Goal: Information Seeking & Learning: Learn about a topic

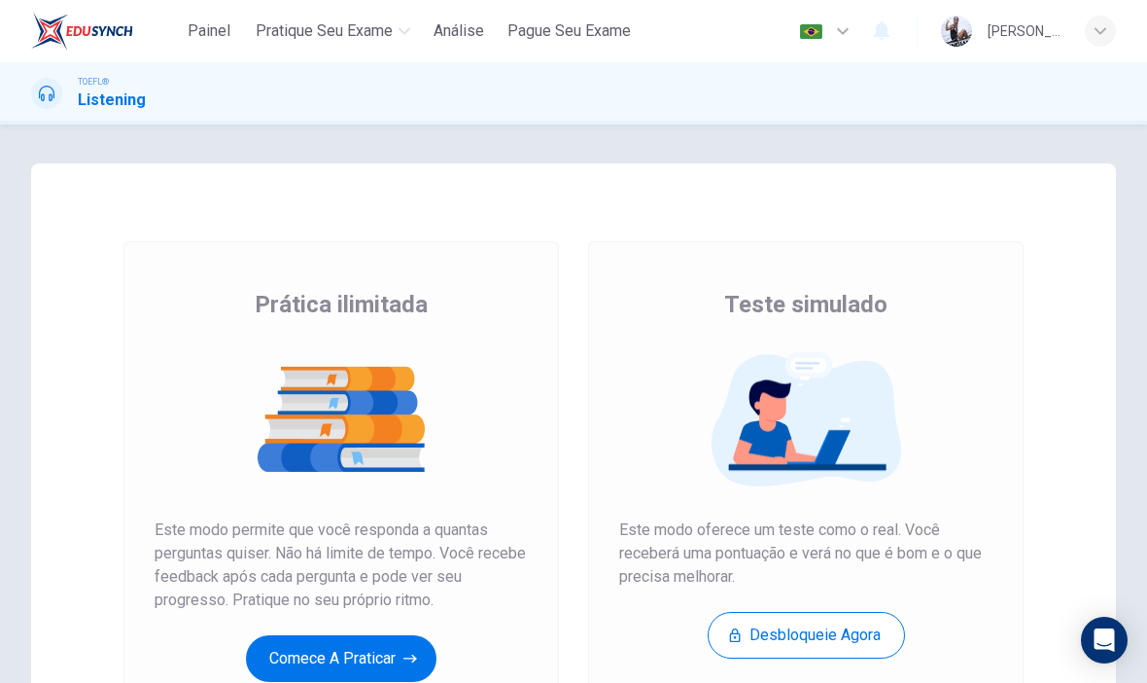
scroll to position [156, 0]
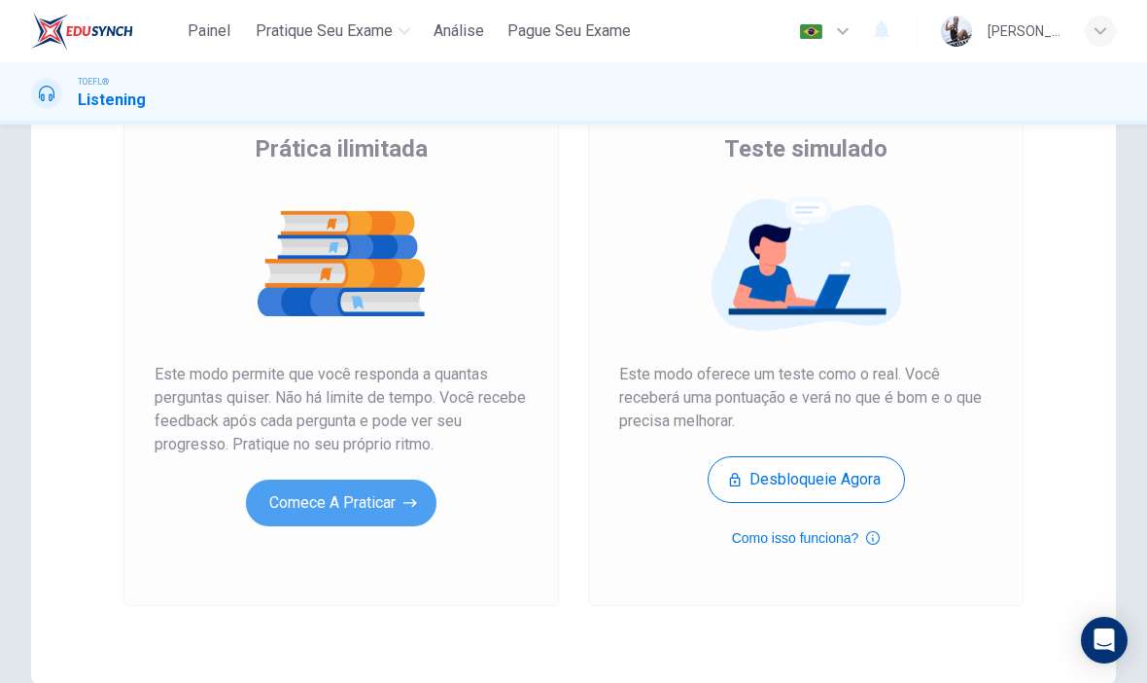
click at [383, 505] on button "Comece a praticar" at bounding box center [341, 502] width 191 height 47
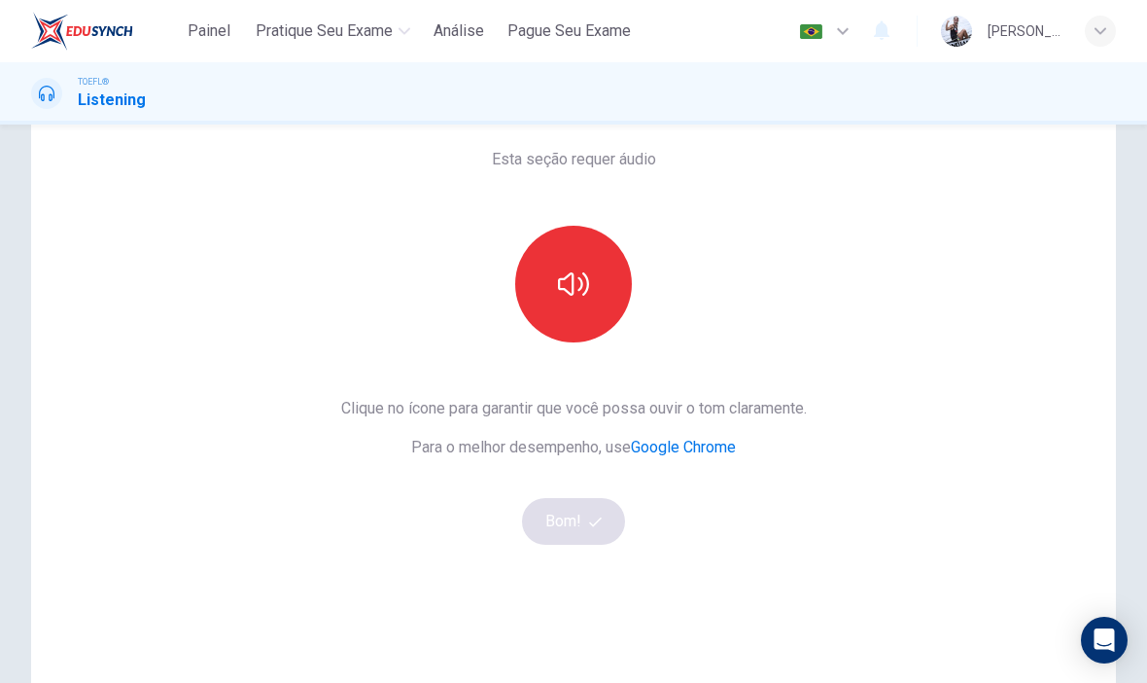
scroll to position [95, 0]
click at [590, 306] on button "button" at bounding box center [573, 282] width 117 height 117
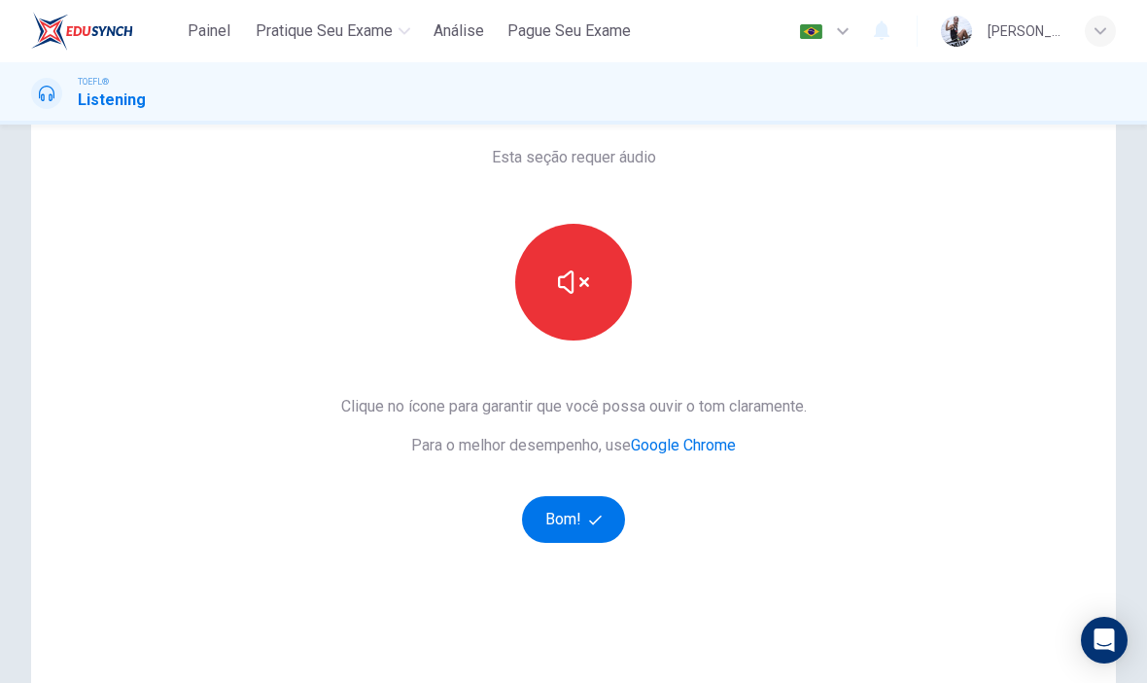
click at [585, 508] on button "Bom!" at bounding box center [574, 519] width 104 height 47
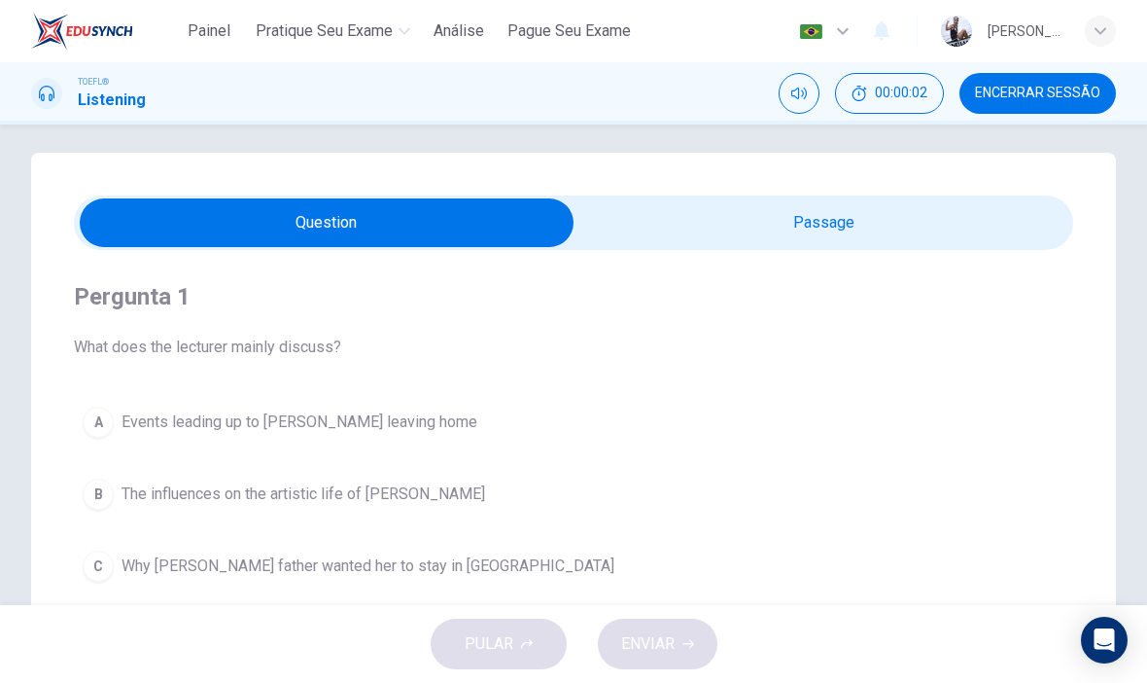
scroll to position [14, 0]
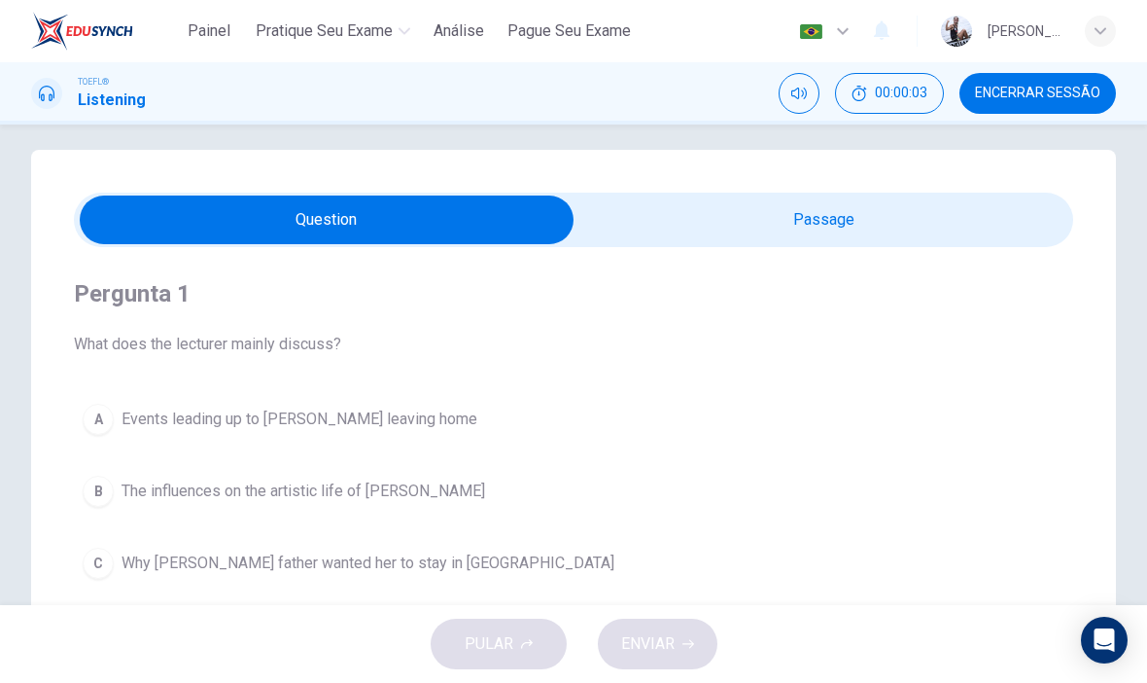
click at [807, 84] on button "Silenciar" at bounding box center [799, 93] width 41 height 41
click at [801, 94] on icon "Desilenciar" at bounding box center [800, 94] width 16 height 16
click at [843, 215] on input "checkbox" at bounding box center [327, 219] width 1500 height 49
checkbox input "true"
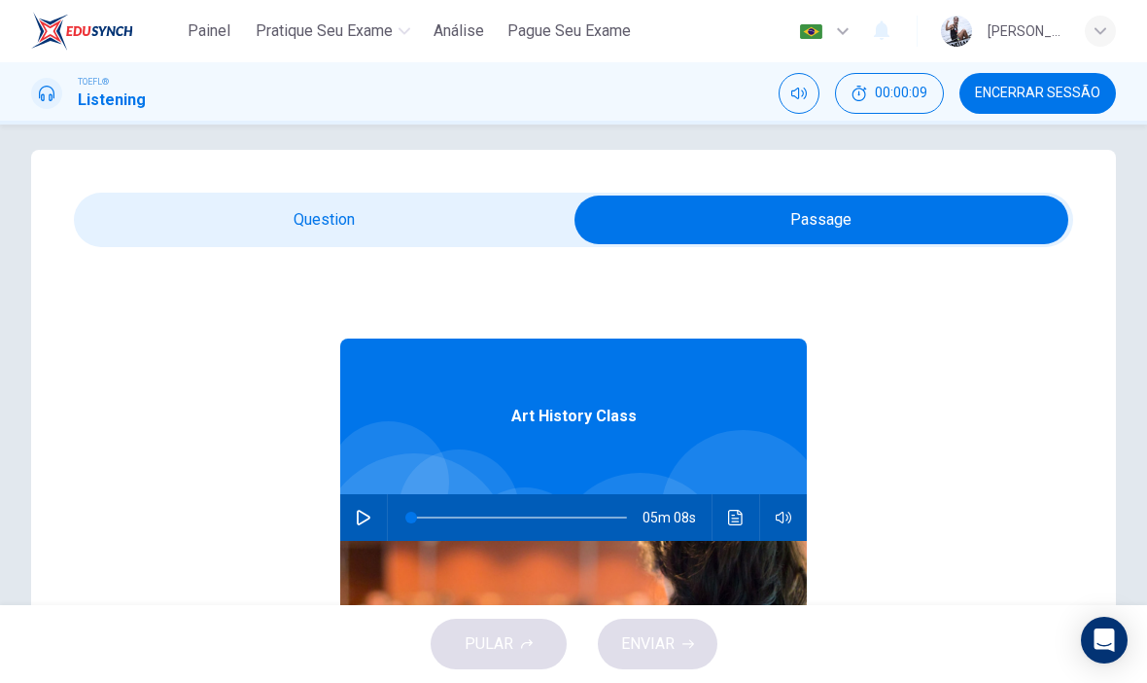
click at [361, 510] on icon "button" at bounding box center [364, 518] width 16 height 16
type input "0"
click at [543, 206] on input "checkbox" at bounding box center [822, 219] width 1500 height 49
checkbox input "false"
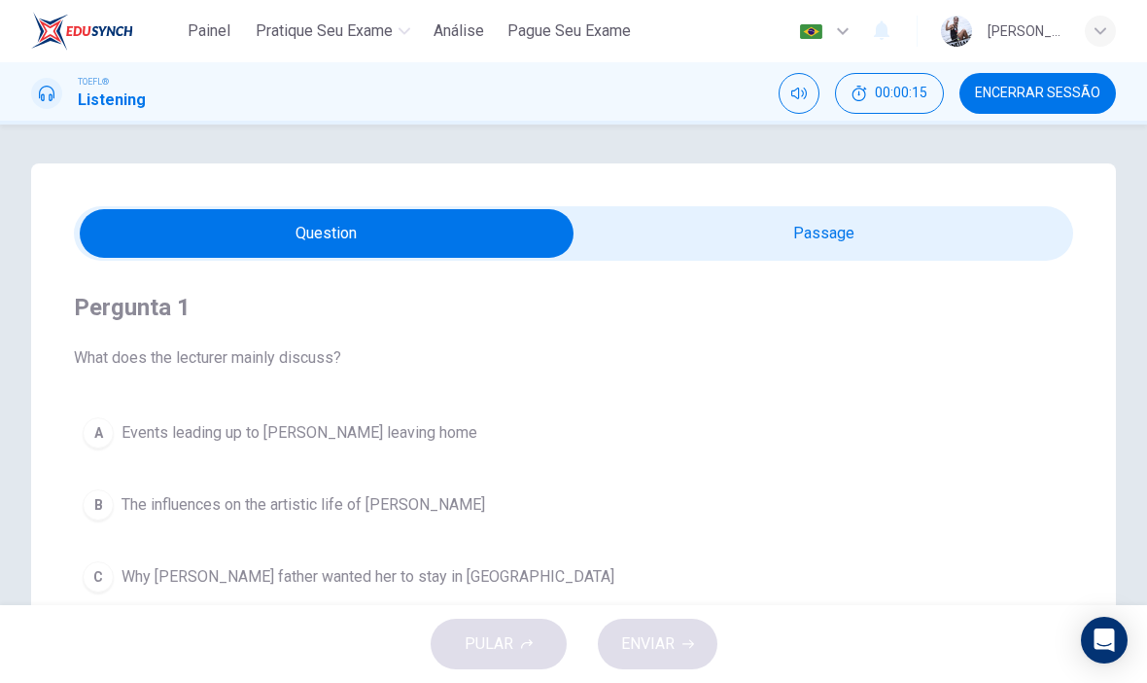
scroll to position [0, 0]
type input "4"
click at [835, 229] on input "checkbox" at bounding box center [327, 233] width 1500 height 49
checkbox input "true"
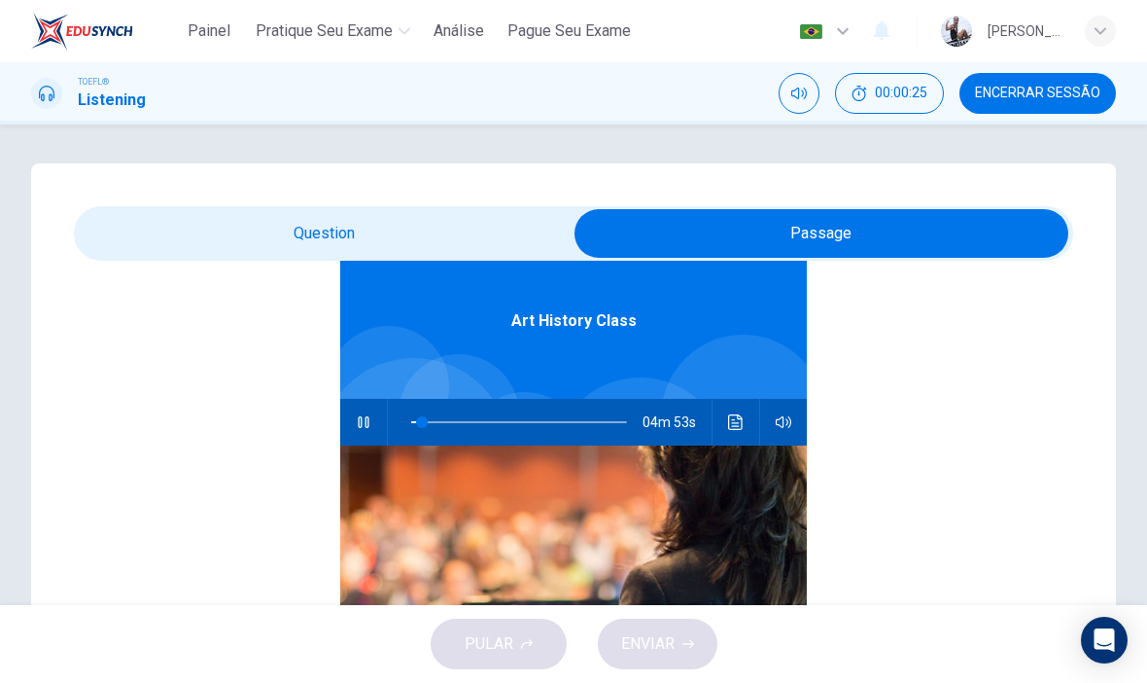
scroll to position [109, 0]
click at [732, 411] on button "Clique para ver a transcrição do áudio" at bounding box center [736, 422] width 31 height 47
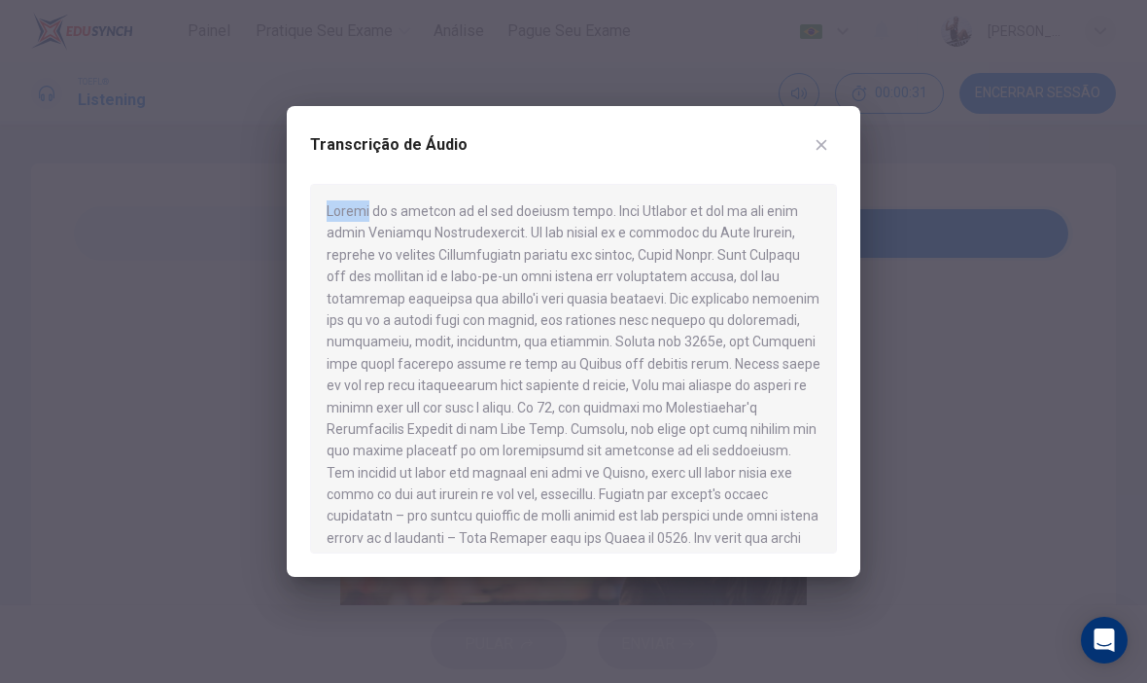
click at [818, 133] on button "button" at bounding box center [821, 144] width 31 height 31
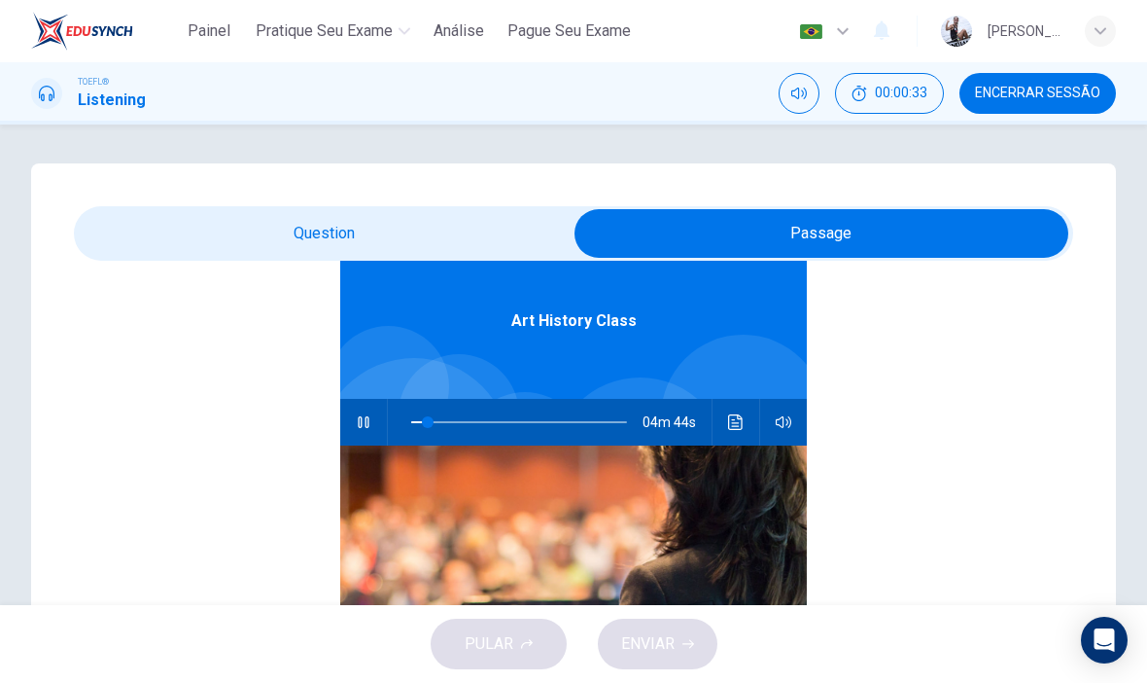
click at [930, 360] on div "Art History Class 04m 44s" at bounding box center [574, 527] width 1000 height 751
click at [369, 423] on icon "button" at bounding box center [363, 422] width 11 height 12
click at [361, 416] on icon "button" at bounding box center [364, 422] width 14 height 16
click at [362, 423] on icon "button" at bounding box center [363, 422] width 11 height 12
click at [270, 546] on div "Art History Class 04m 12s" at bounding box center [574, 527] width 1000 height 751
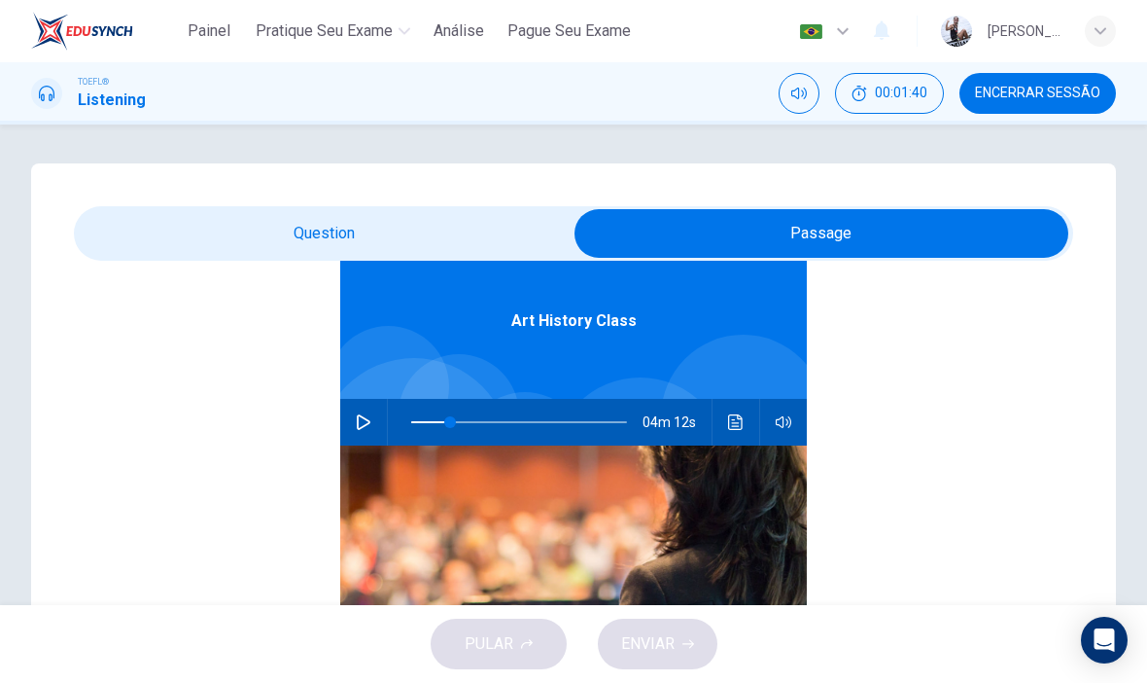
click at [362, 429] on icon "button" at bounding box center [364, 422] width 16 height 16
type input "69"
click at [427, 244] on input "checkbox" at bounding box center [822, 233] width 1500 height 49
checkbox input "false"
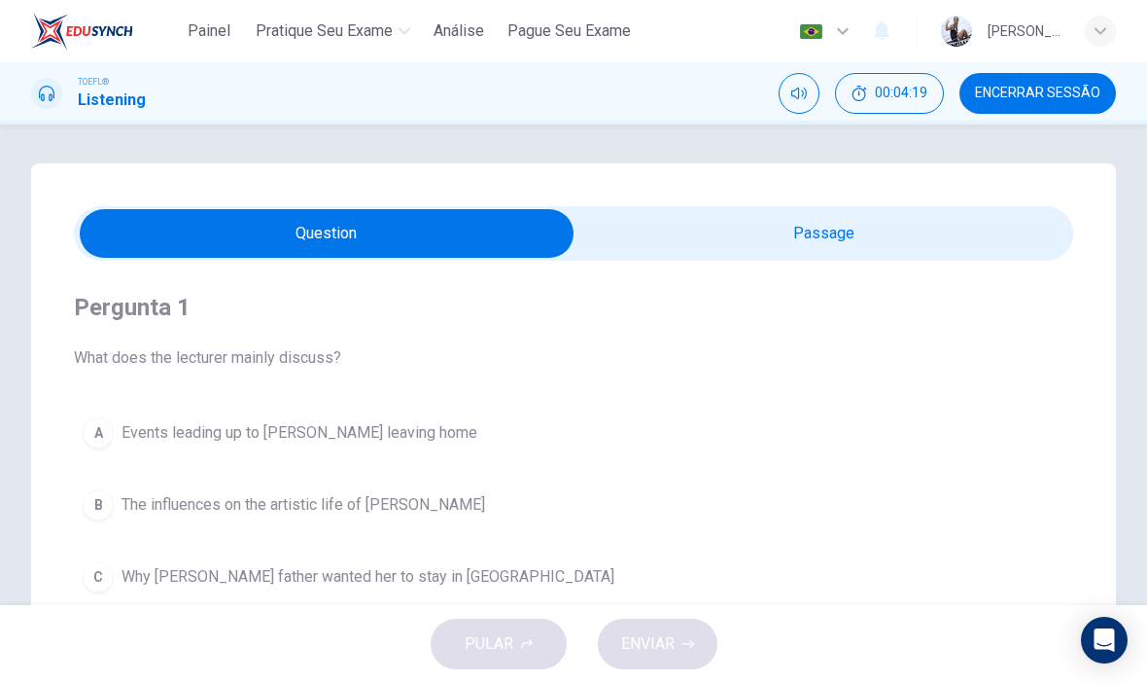
type input "70"
click at [663, 249] on input "checkbox" at bounding box center [327, 233] width 1500 height 49
checkbox input "true"
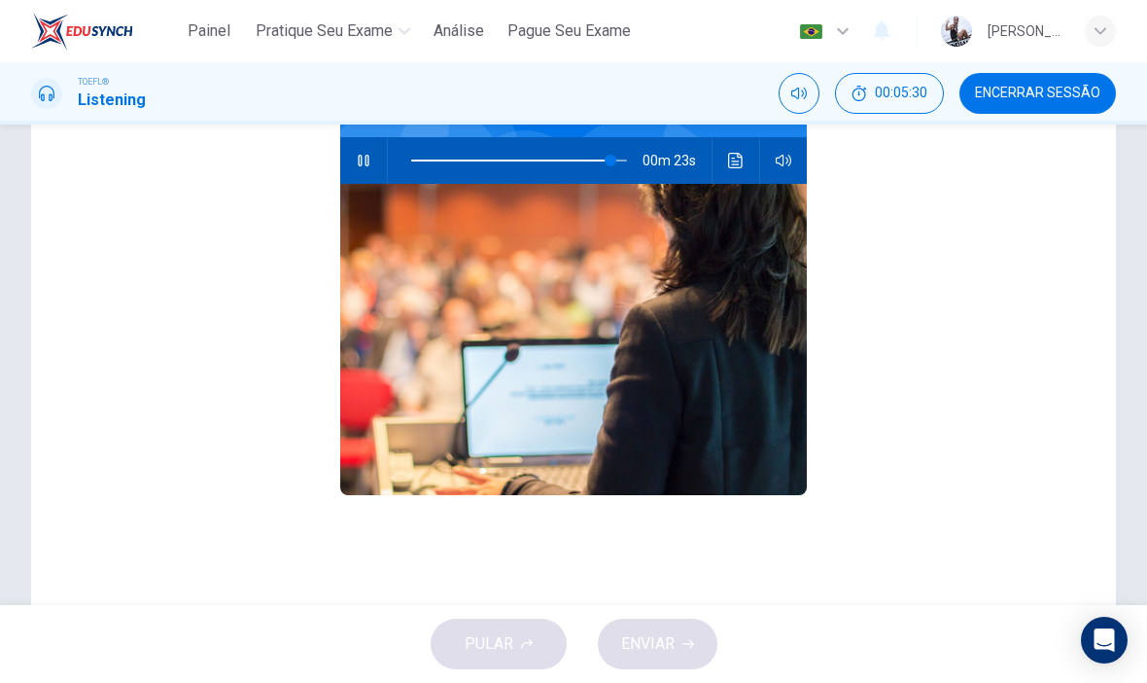
scroll to position [265, 0]
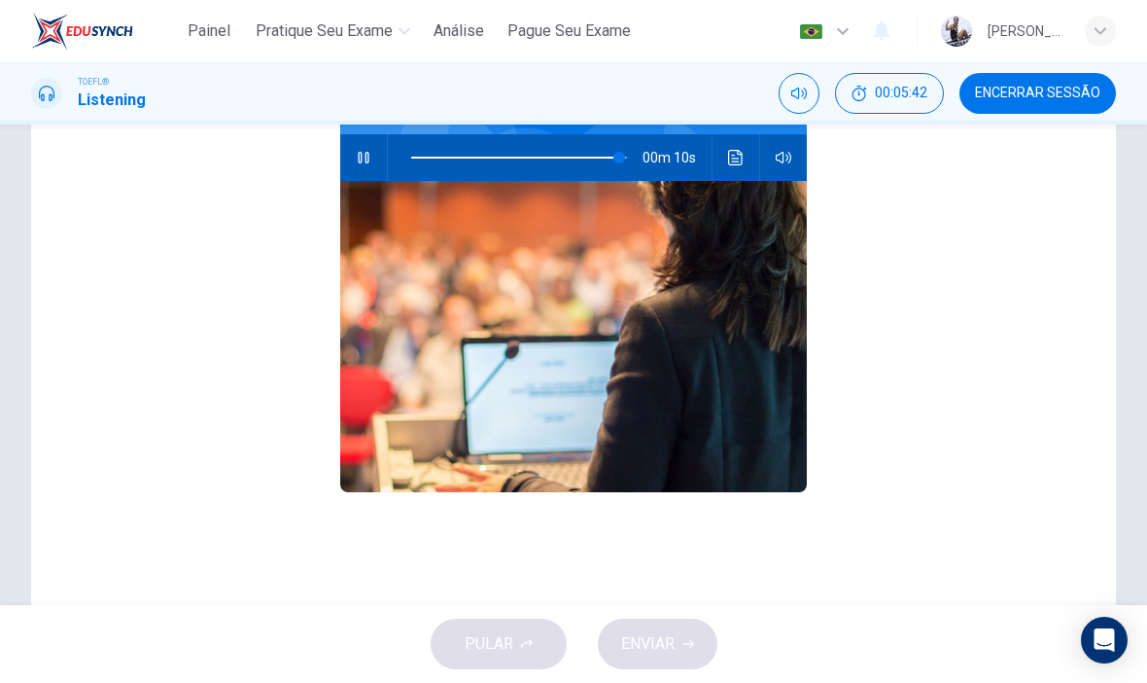
click at [1112, 665] on div "PULAR ENVIAR" at bounding box center [573, 644] width 1147 height 78
type input "0"
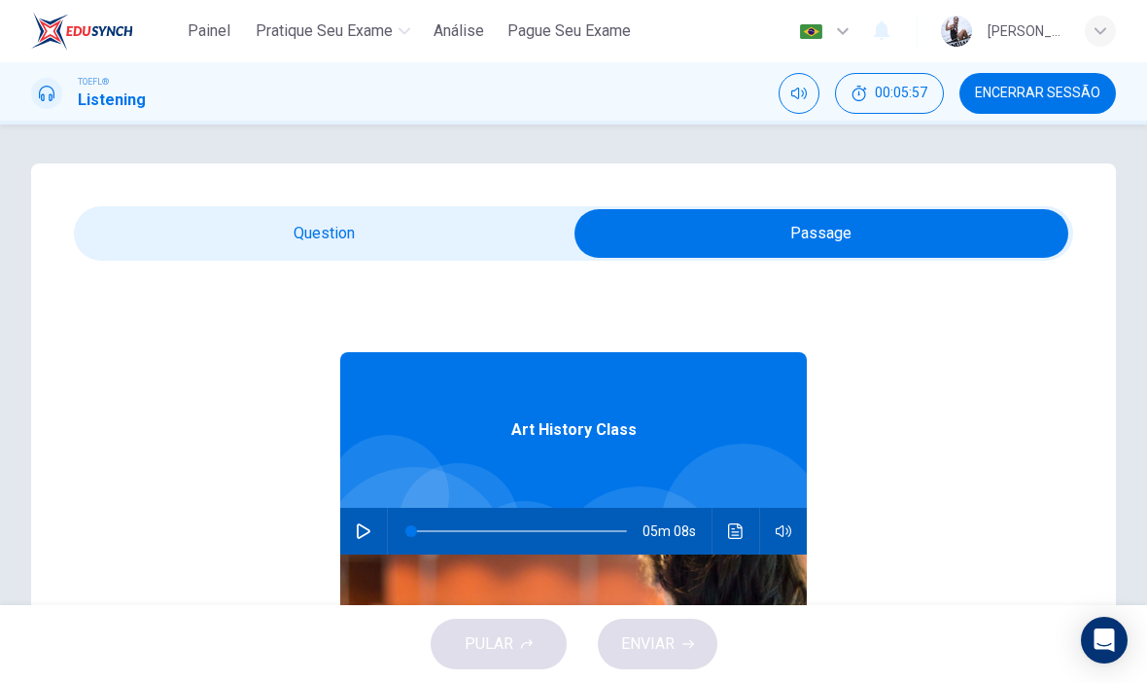
scroll to position [0, 0]
click at [479, 237] on input "checkbox" at bounding box center [822, 233] width 1500 height 49
checkbox input "false"
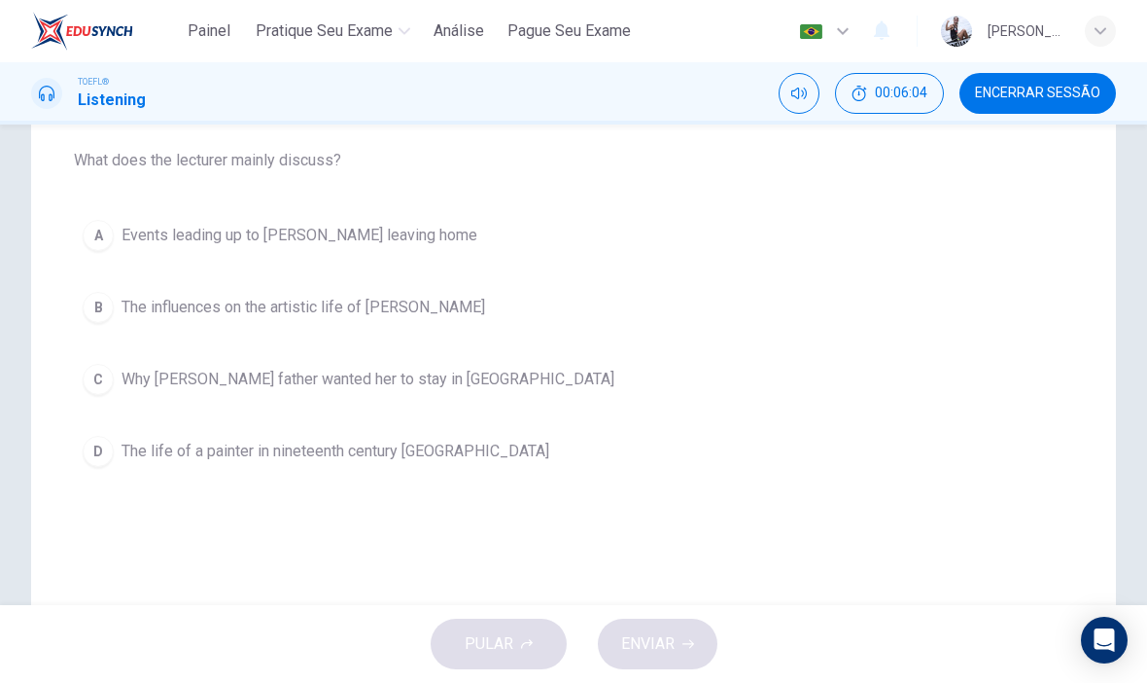
scroll to position [198, 0]
click at [119, 444] on button "D The life of a painter in nineteenth century [GEOGRAPHIC_DATA]" at bounding box center [574, 450] width 1000 height 49
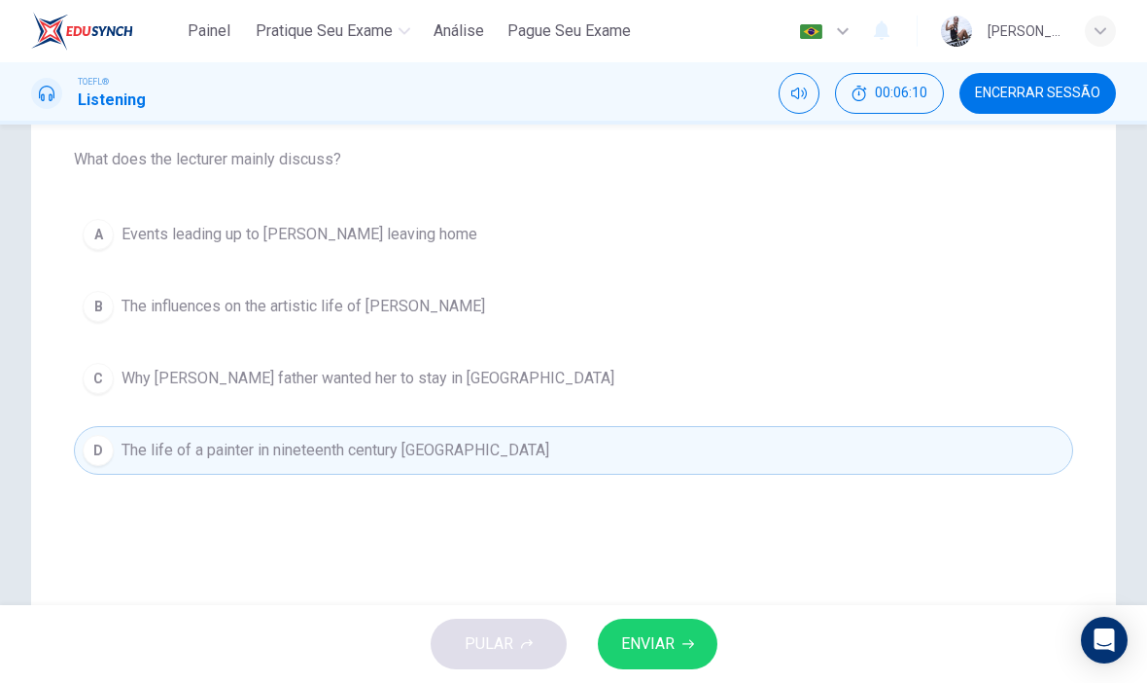
click at [638, 628] on button "ENVIAR" at bounding box center [658, 643] width 120 height 51
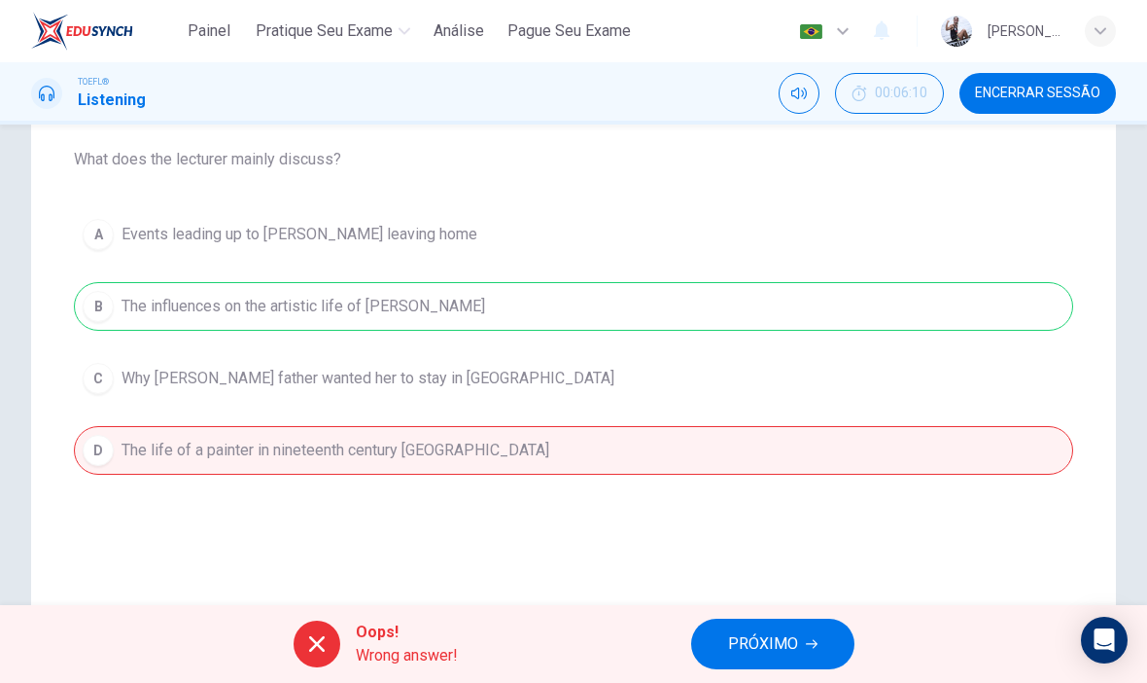
click at [783, 638] on span "PRÓXIMO" at bounding box center [763, 643] width 70 height 27
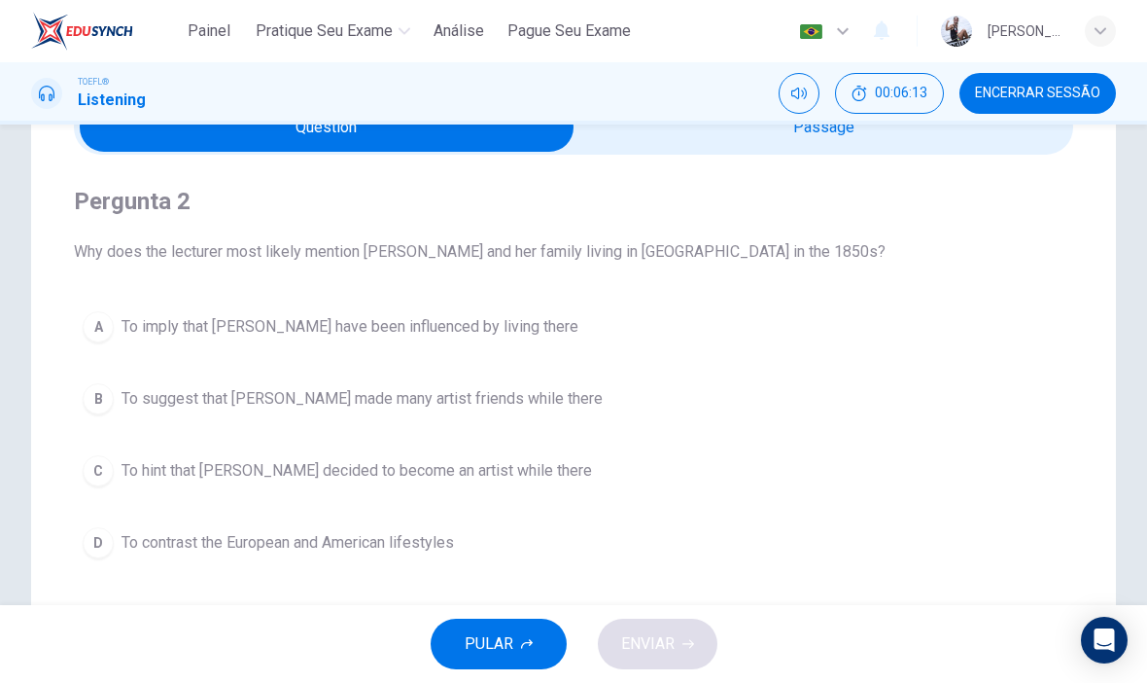
scroll to position [104, 0]
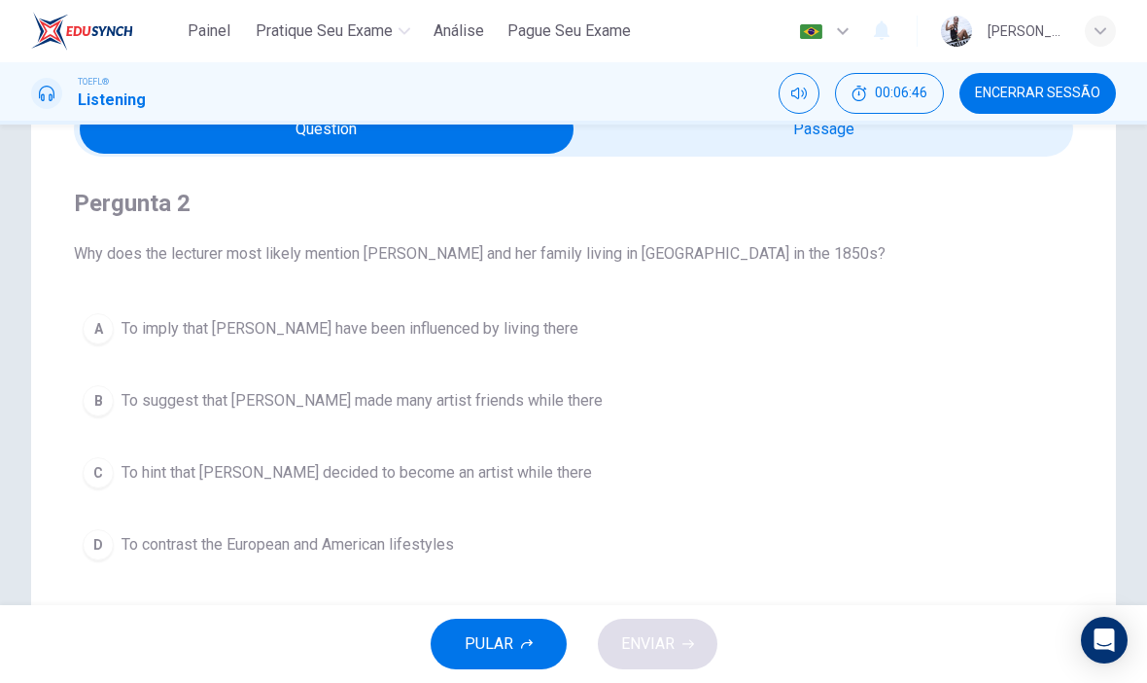
click at [277, 551] on span "To contrast the European and American lifestyles" at bounding box center [288, 544] width 333 height 23
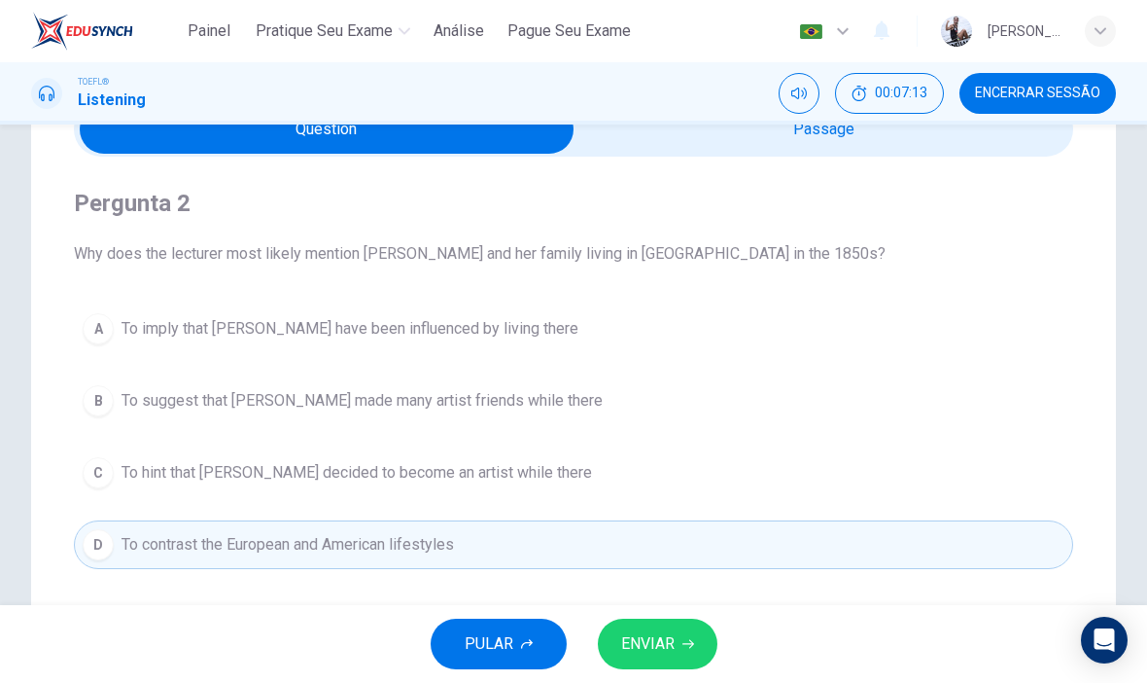
click at [530, 463] on button "C To hint that [PERSON_NAME] decided to become an artist while there" at bounding box center [574, 472] width 1000 height 49
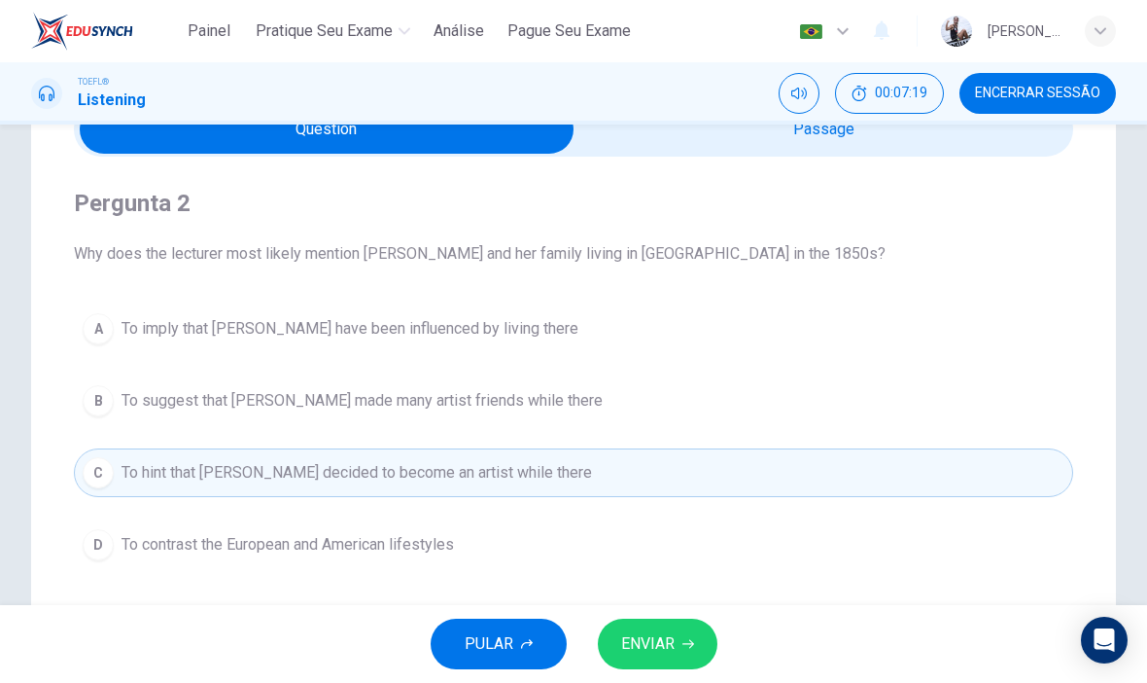
click at [698, 608] on div "PULAR ENVIAR" at bounding box center [573, 644] width 1147 height 78
click at [667, 634] on span "ENVIAR" at bounding box center [647, 643] width 53 height 27
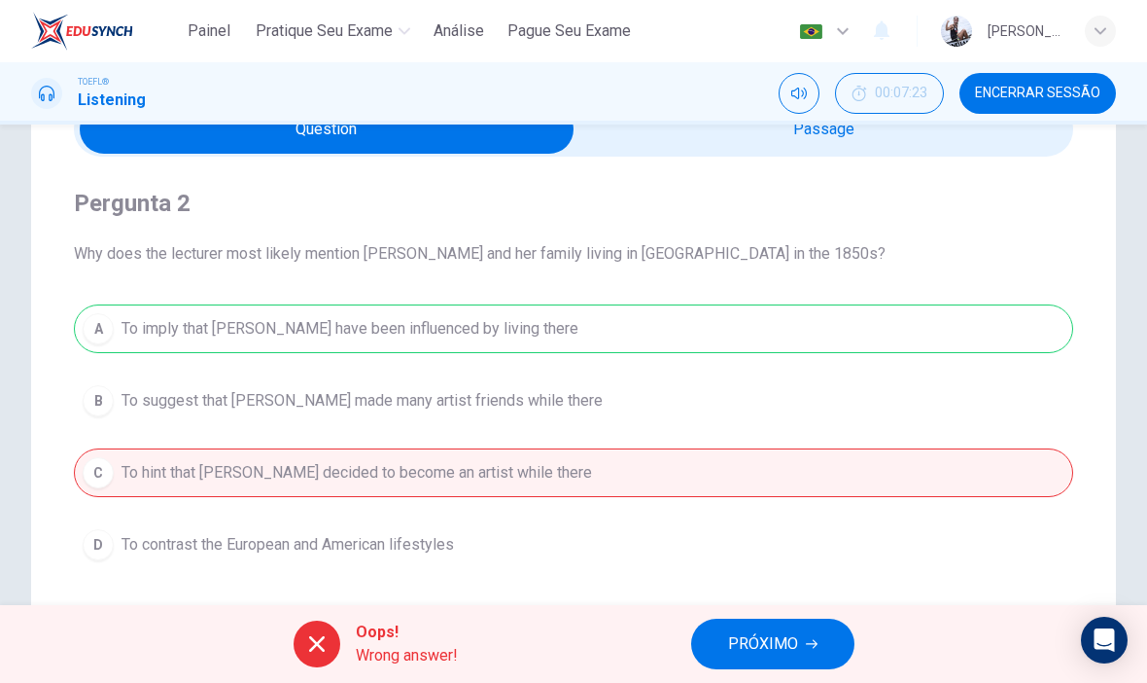
click at [786, 655] on span "PRÓXIMO" at bounding box center [763, 643] width 70 height 27
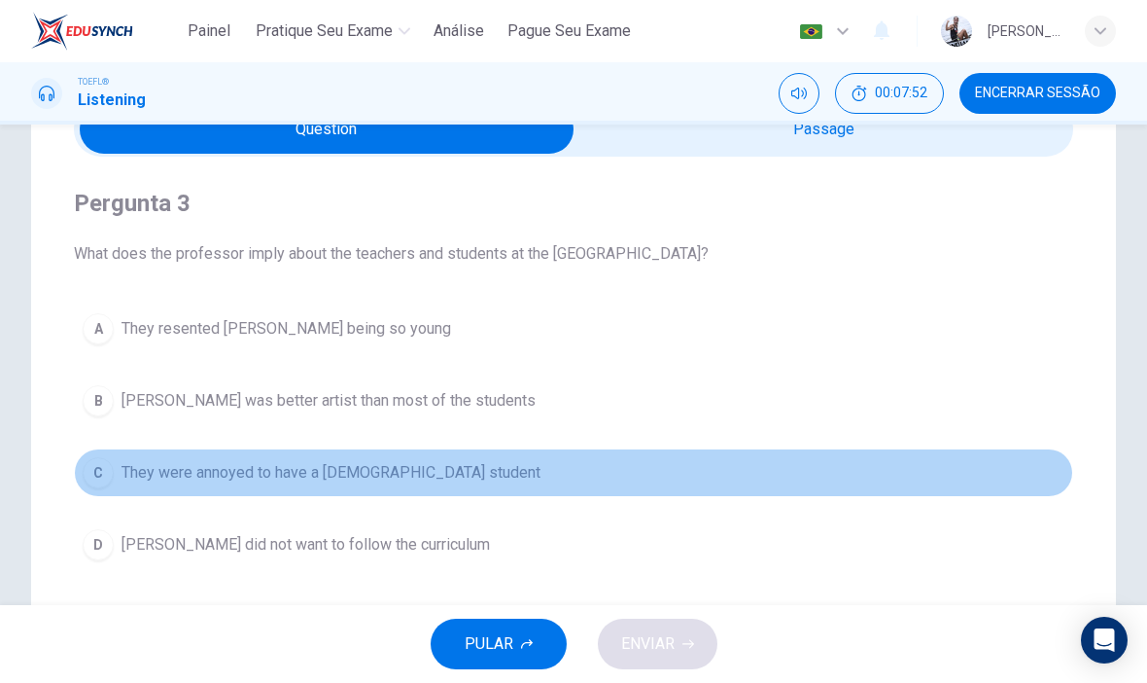
click at [592, 480] on button "C They were annoyed to have a [DEMOGRAPHIC_DATA] student" at bounding box center [574, 472] width 1000 height 49
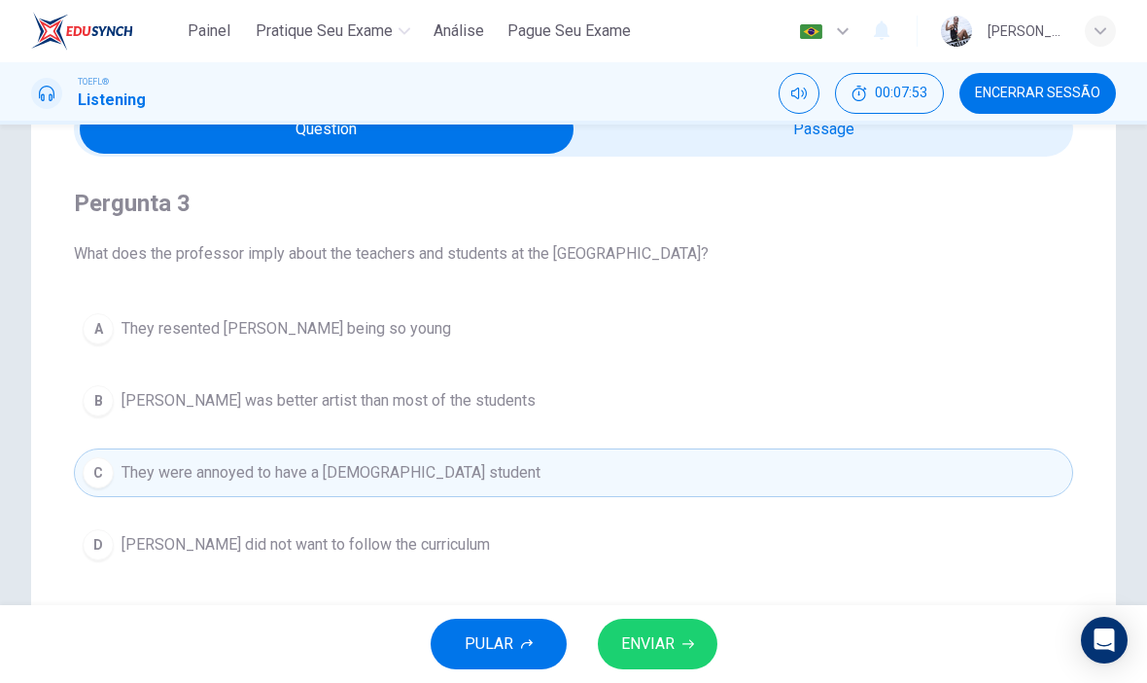
click at [654, 642] on span "ENVIAR" at bounding box center [647, 643] width 53 height 27
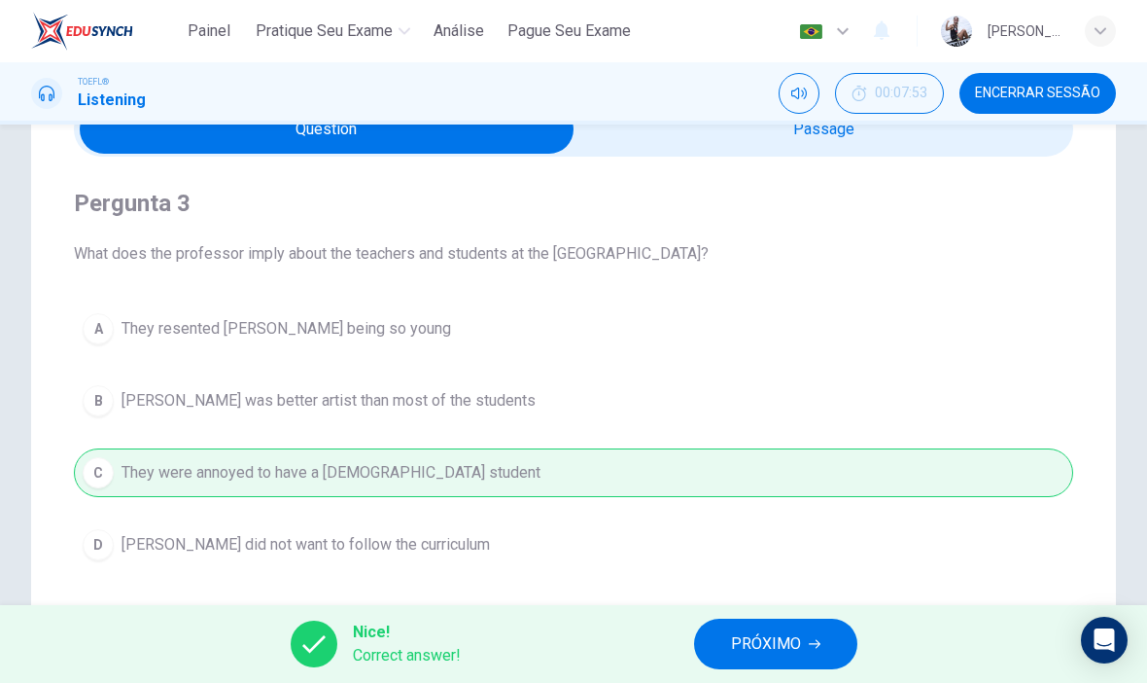
click at [758, 644] on span "PRÓXIMO" at bounding box center [766, 643] width 70 height 27
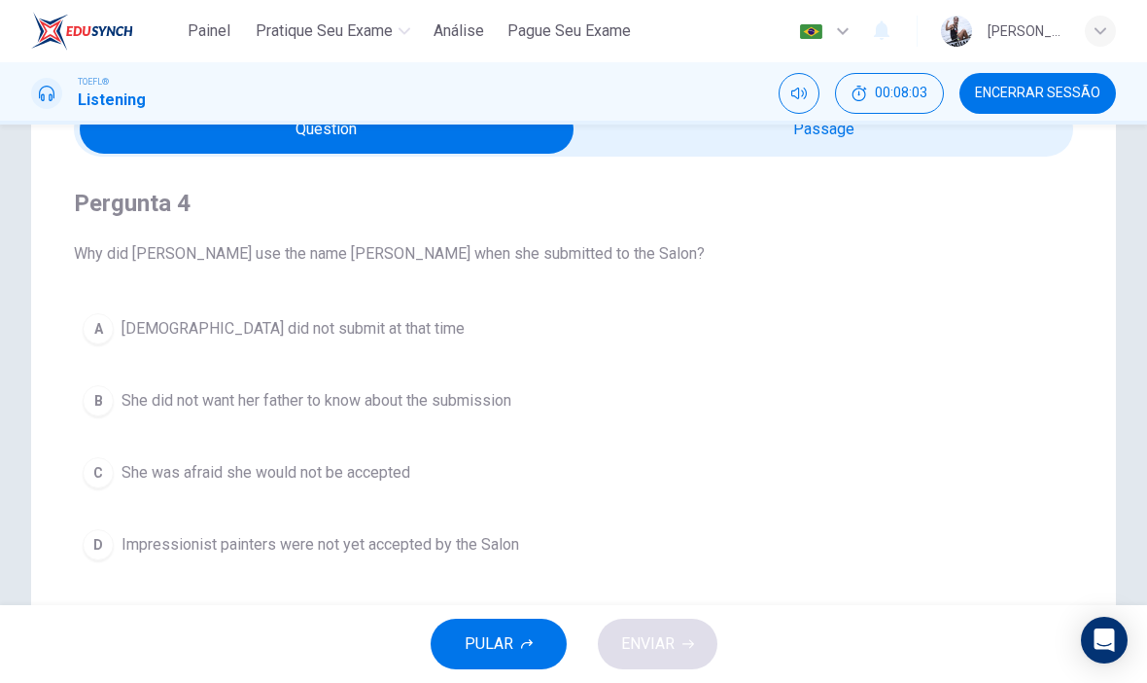
click at [559, 409] on button "B She did not want her father to know about the submission" at bounding box center [574, 400] width 1000 height 49
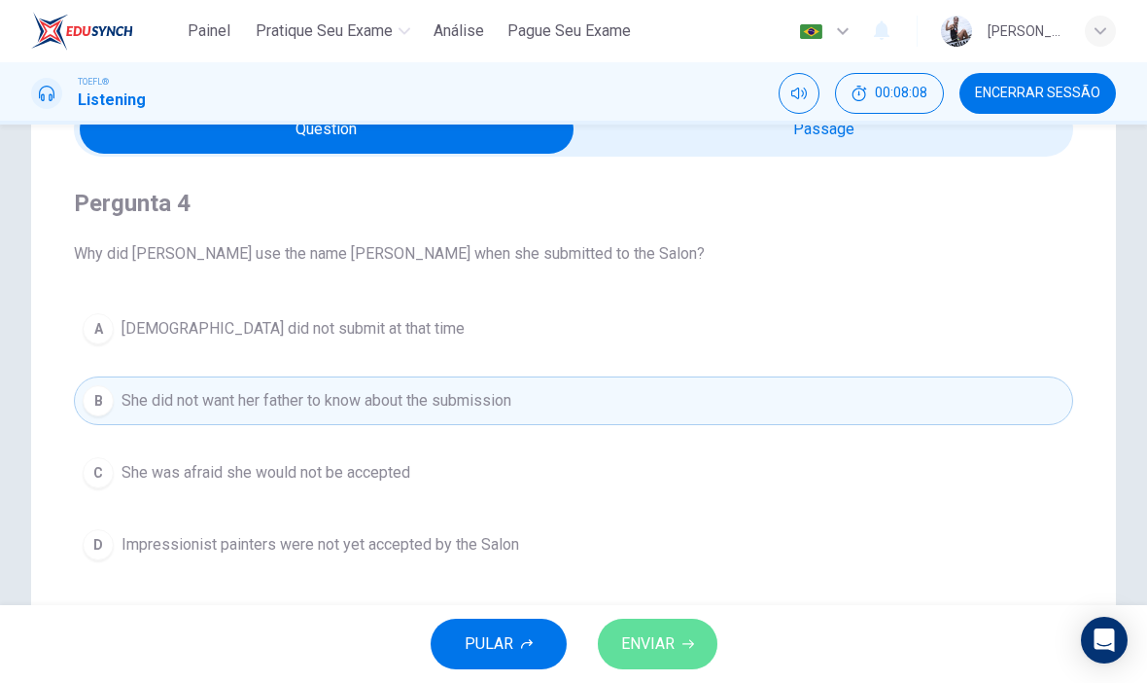
click at [670, 640] on span "ENVIAR" at bounding box center [647, 643] width 53 height 27
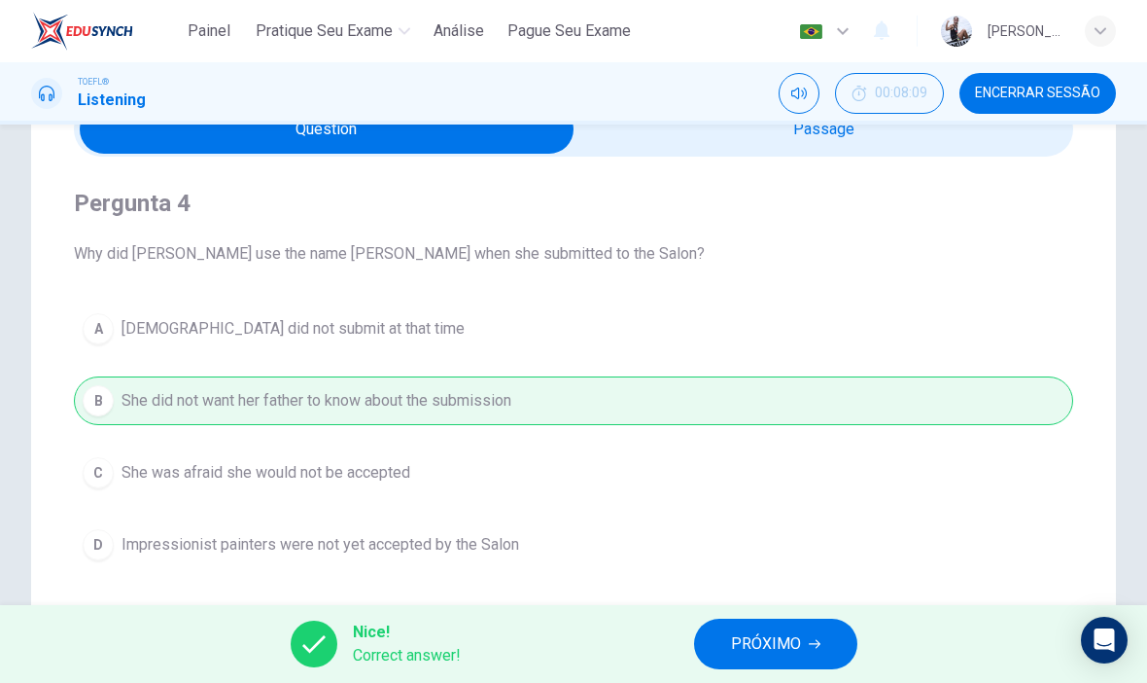
click at [759, 634] on span "PRÓXIMO" at bounding box center [766, 643] width 70 height 27
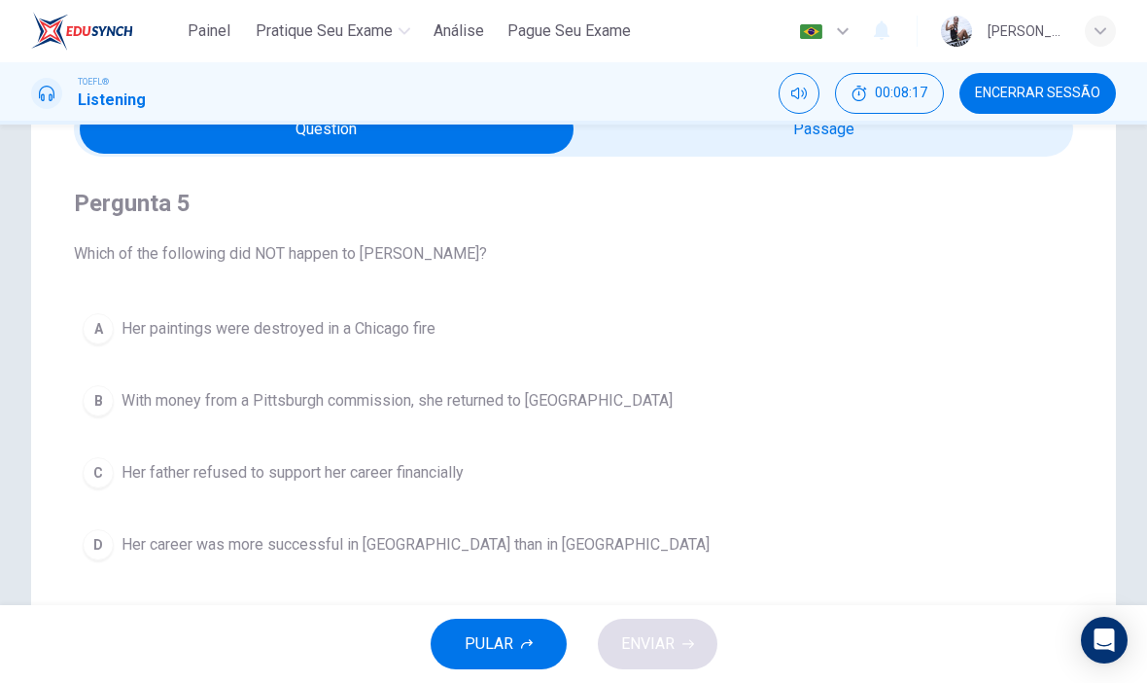
click at [601, 351] on button "A Her paintings were destroyed in a Chicago fire" at bounding box center [574, 328] width 1000 height 49
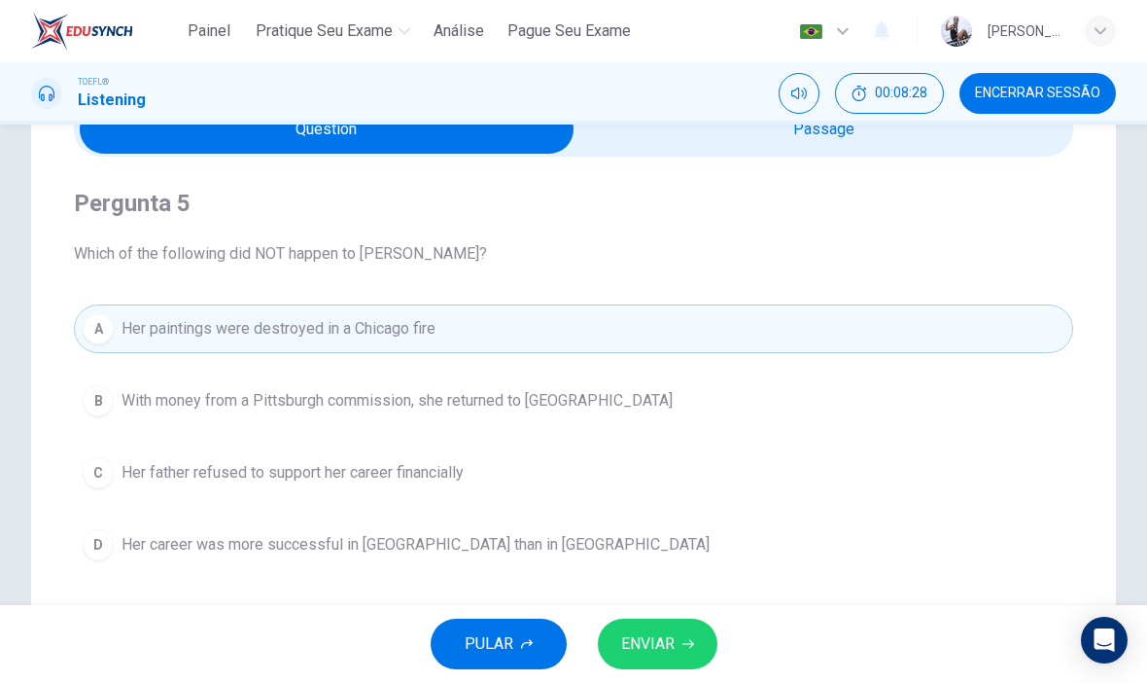
click at [614, 561] on button "D Her career was more successful in [GEOGRAPHIC_DATA] than in [GEOGRAPHIC_DATA]" at bounding box center [574, 544] width 1000 height 49
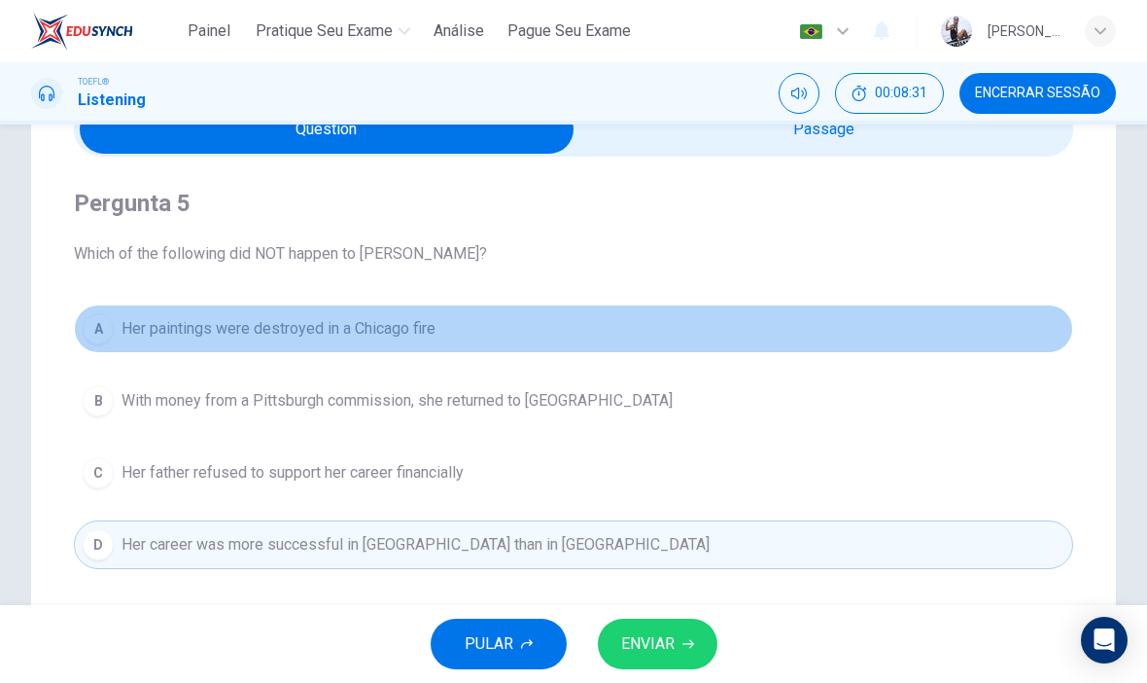
click at [582, 338] on button "A Her paintings were destroyed in a Chicago fire" at bounding box center [574, 328] width 1000 height 49
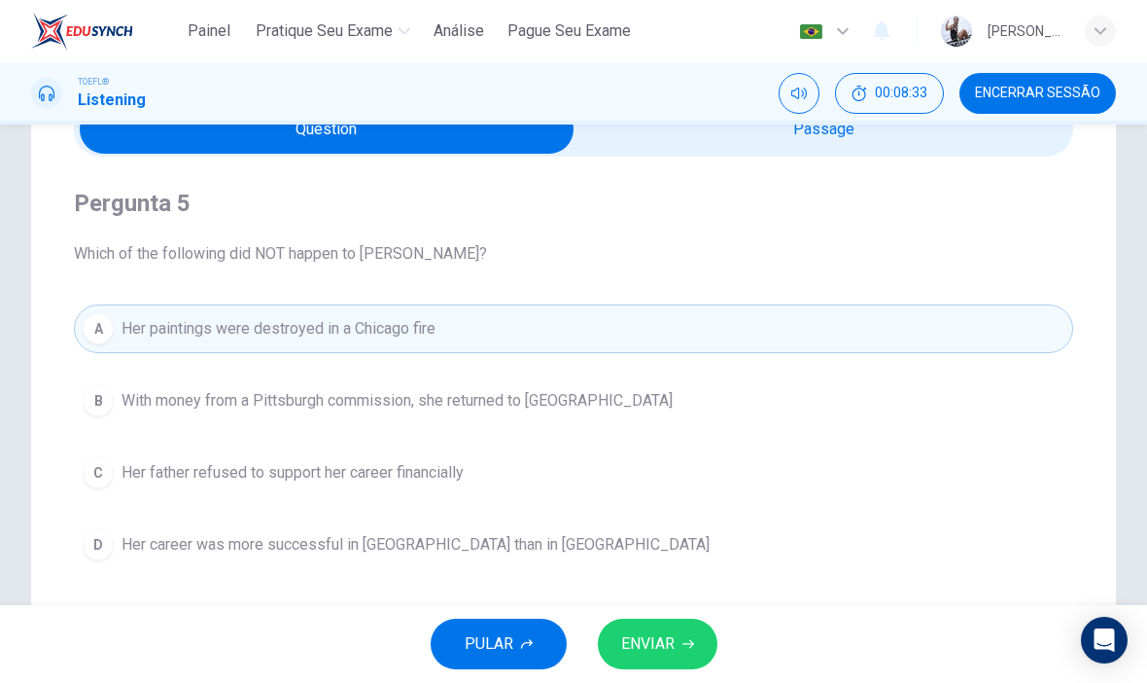
click at [676, 635] on button "ENVIAR" at bounding box center [658, 643] width 120 height 51
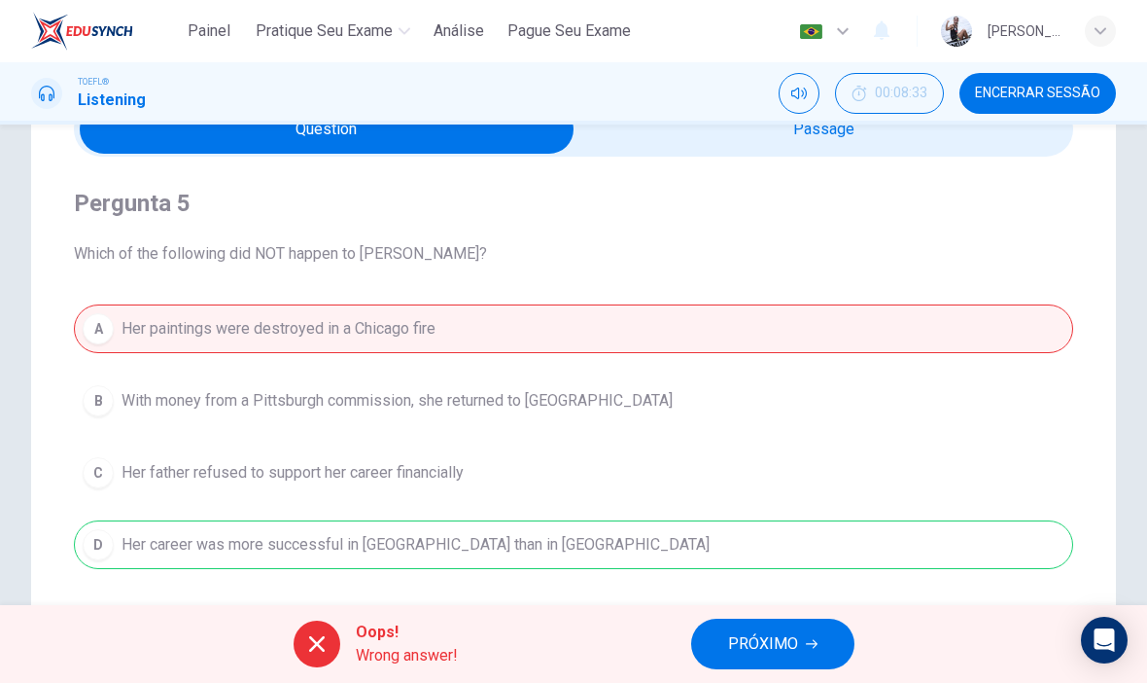
click at [737, 638] on span "PRÓXIMO" at bounding box center [763, 643] width 70 height 27
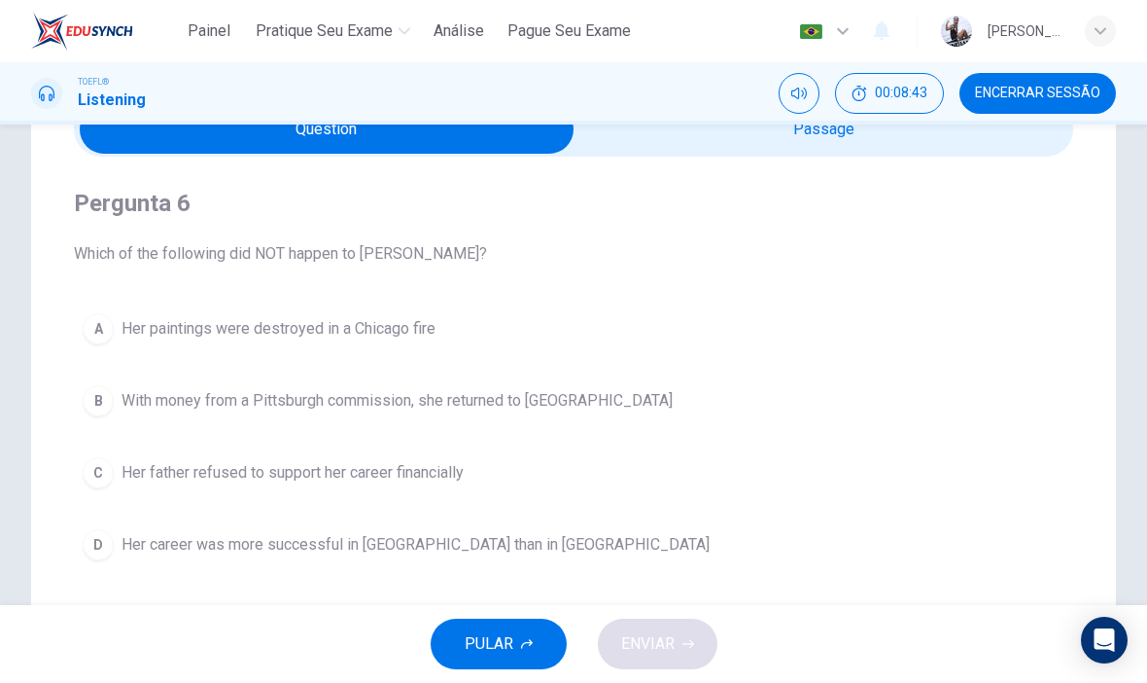
click at [556, 552] on button "D Her career was more successful in [GEOGRAPHIC_DATA] than in [GEOGRAPHIC_DATA]" at bounding box center [574, 544] width 1000 height 49
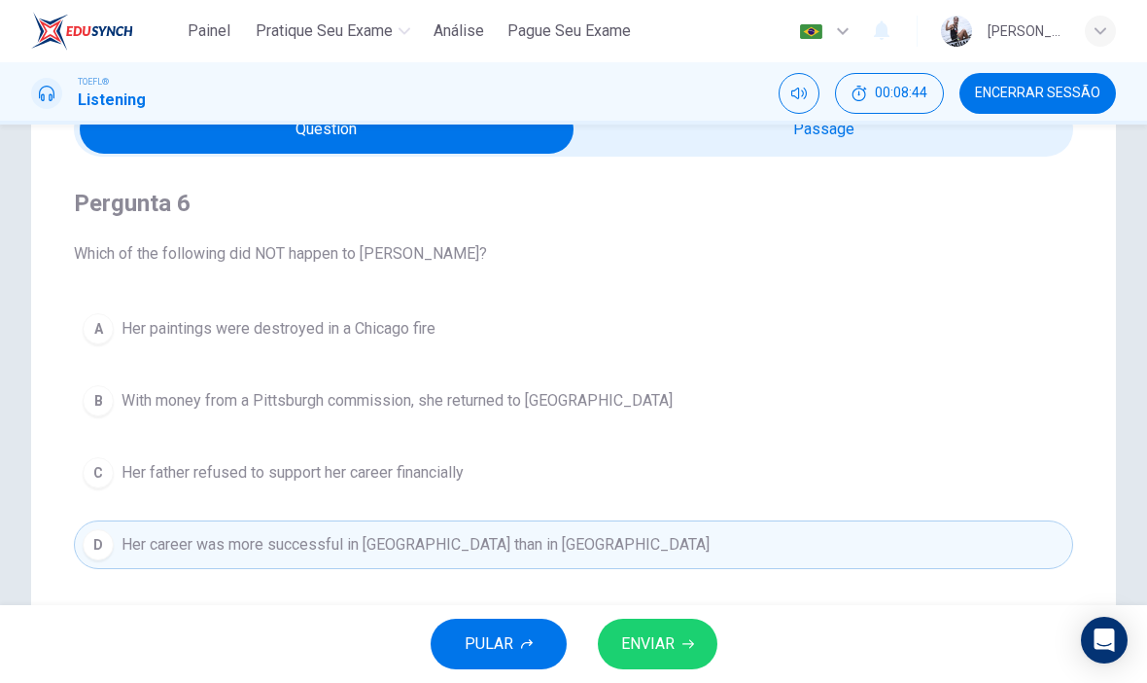
click at [653, 643] on span "ENVIAR" at bounding box center [647, 643] width 53 height 27
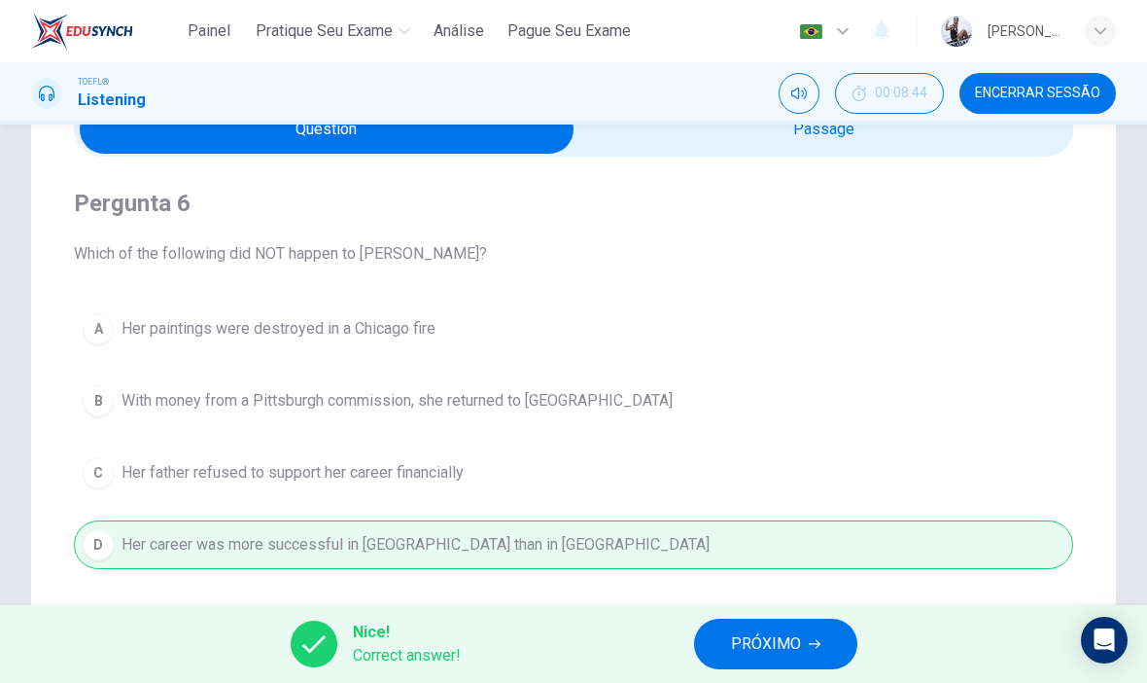
click at [770, 650] on span "PRÓXIMO" at bounding box center [766, 643] width 70 height 27
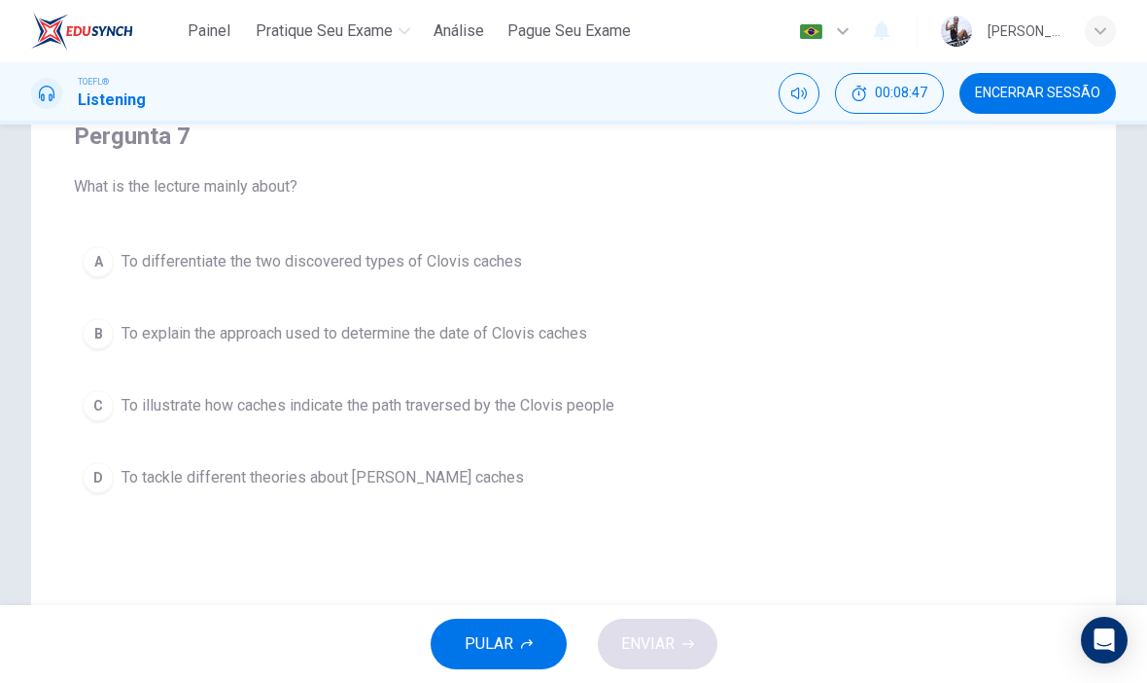
scroll to position [184, 0]
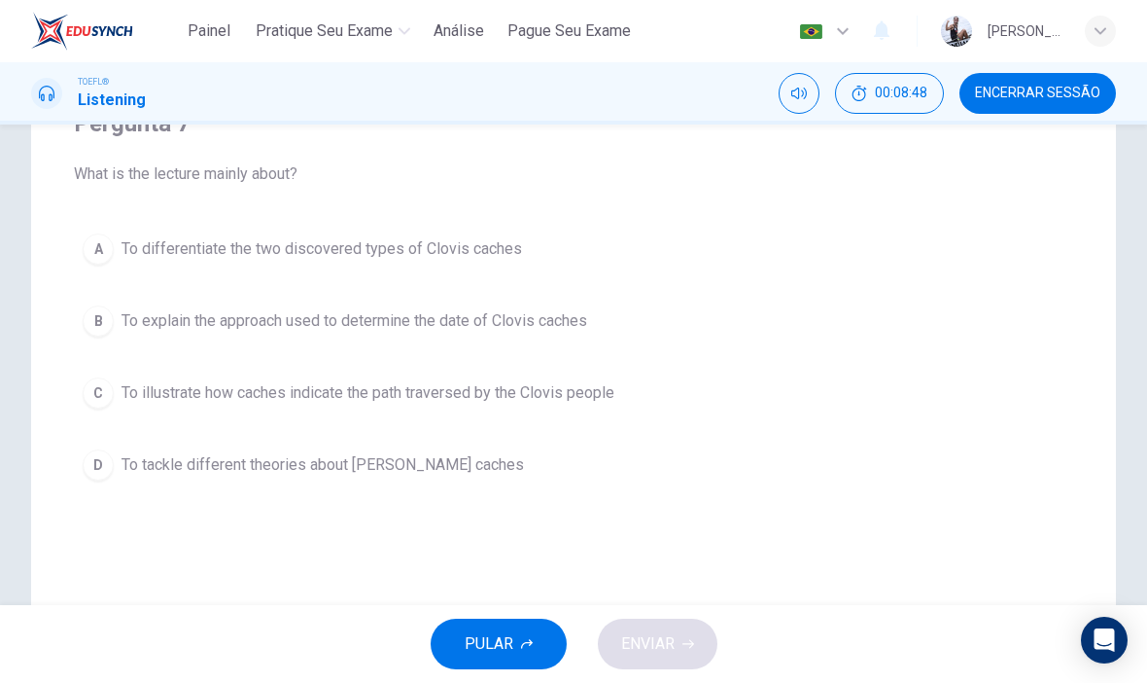
click at [586, 500] on div "Pergunta 7 What is the lecture mainly about? A To differentiate the two discove…" at bounding box center [574, 298] width 1000 height 443
click at [585, 503] on div "Pergunta 7 What is the lecture mainly about? A To differentiate the two discove…" at bounding box center [574, 298] width 1000 height 443
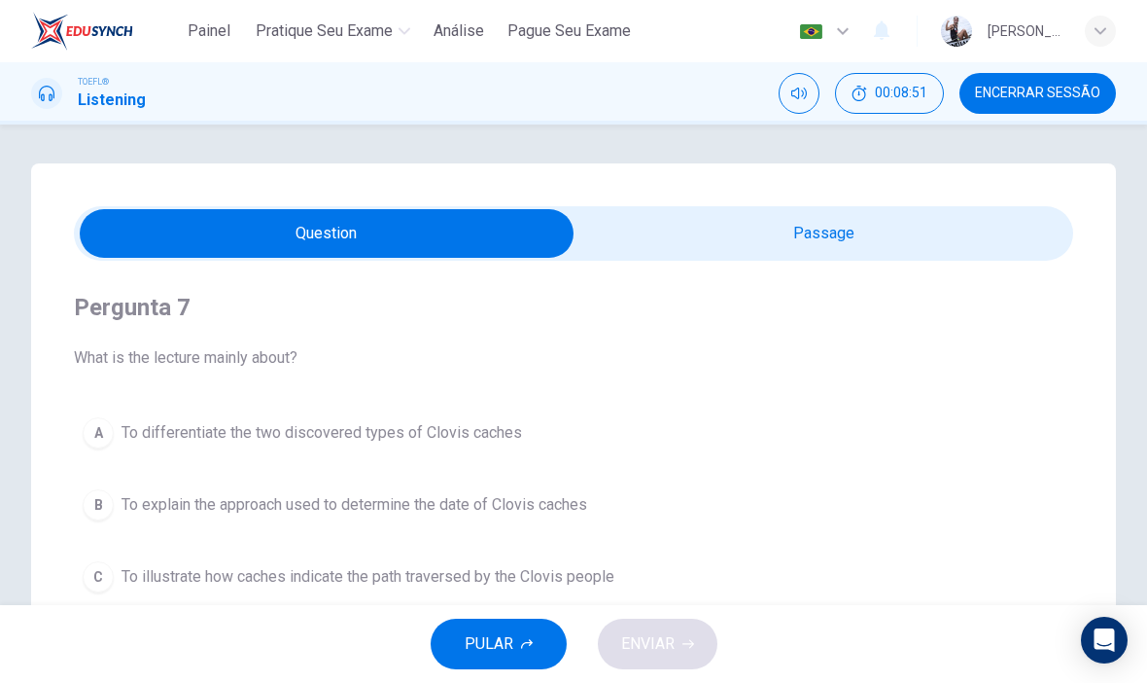
scroll to position [0, 0]
click at [898, 233] on input "checkbox" at bounding box center [327, 233] width 1500 height 49
checkbox input "true"
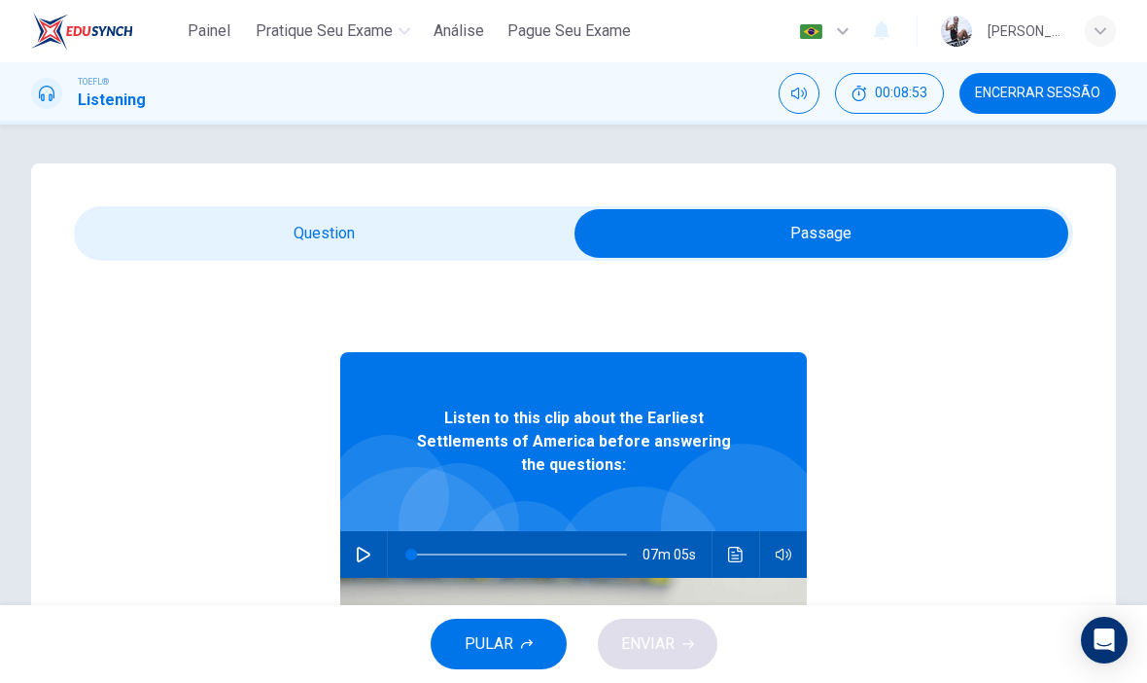
click at [357, 547] on icon "button" at bounding box center [364, 555] width 16 height 16
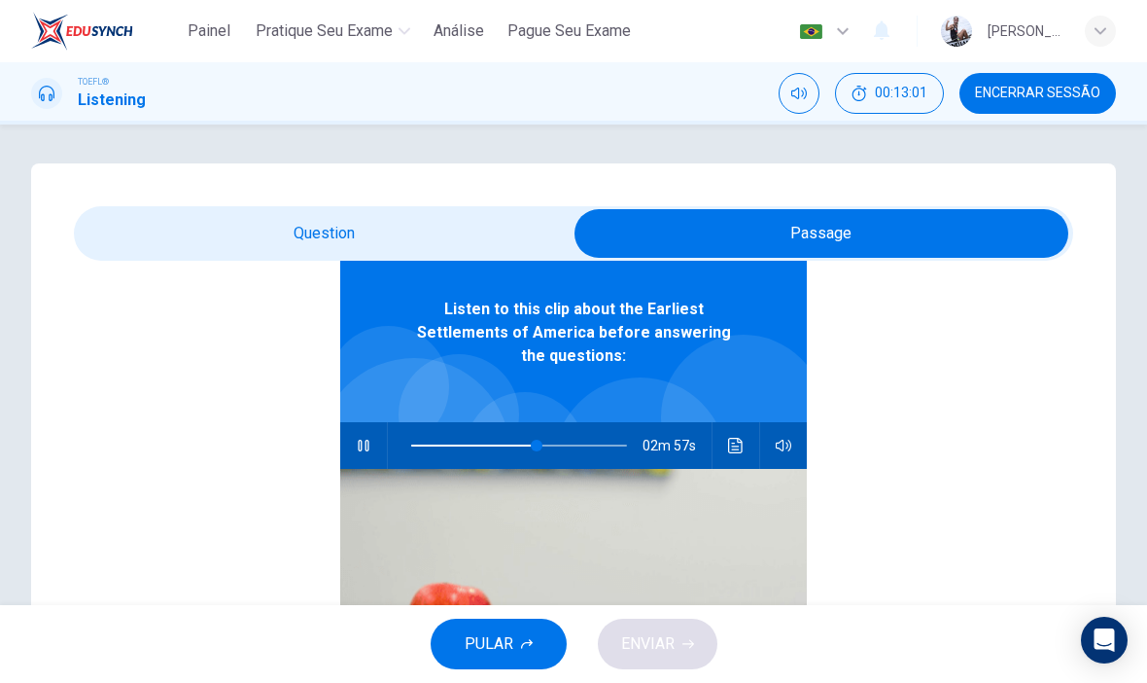
click at [851, 418] on div "Listen to this clip about the Earliest Settlements of America before answering …" at bounding box center [574, 539] width 1000 height 774
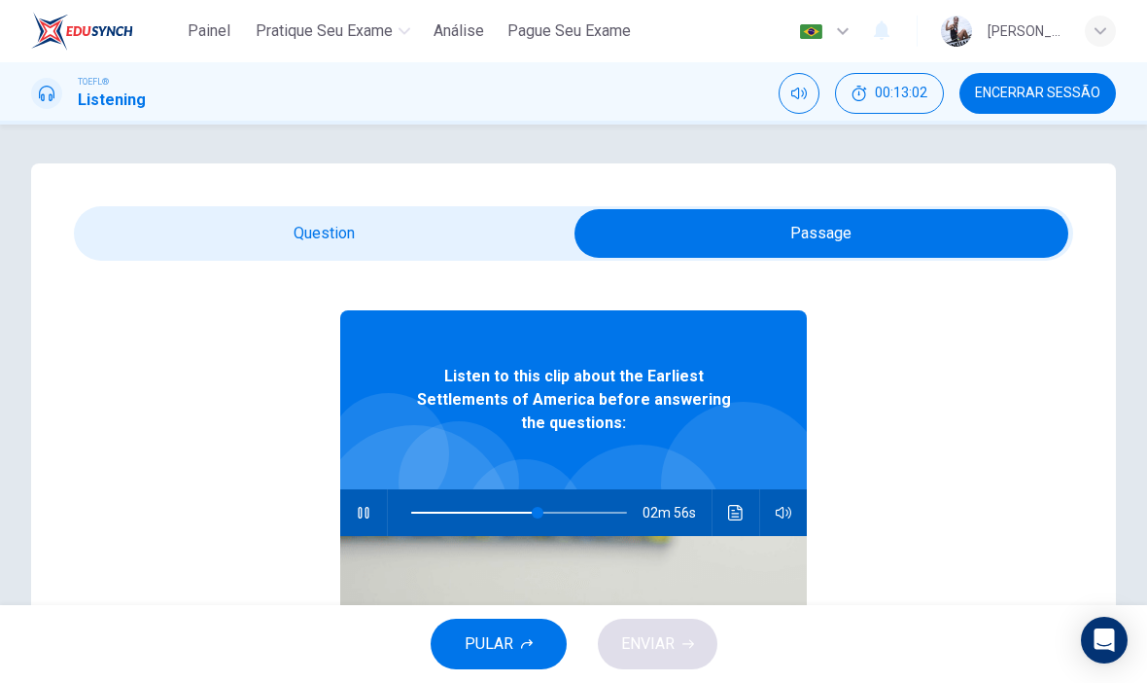
scroll to position [41, 0]
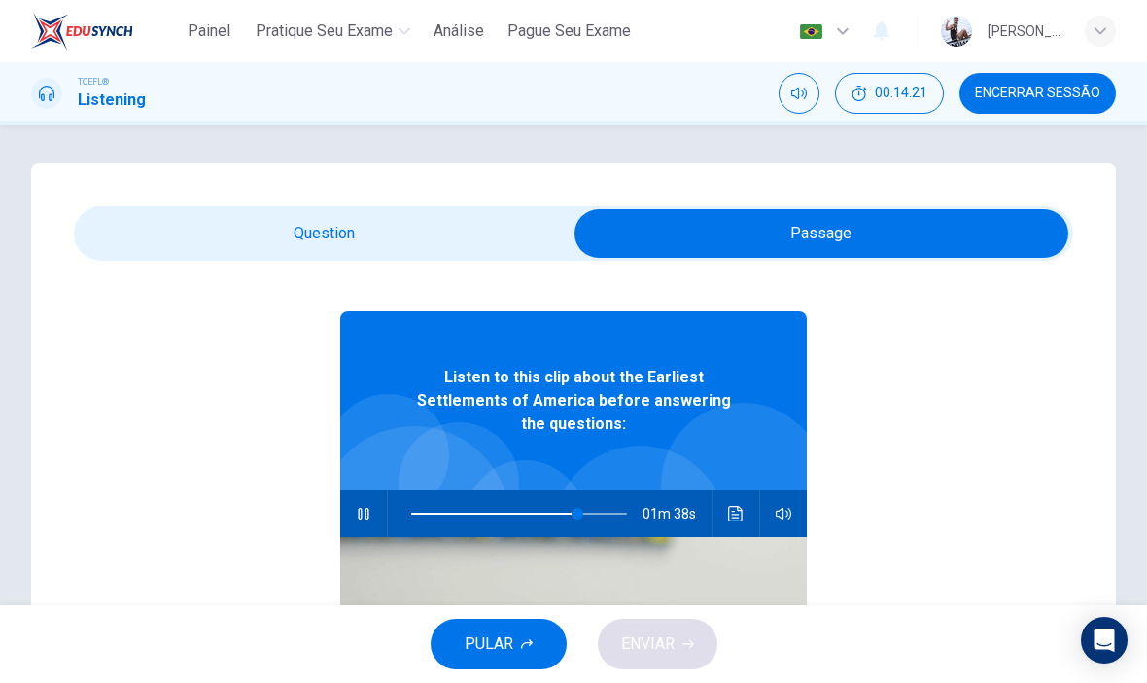
click at [734, 506] on icon "Clique para ver a transcrição do áudio" at bounding box center [736, 514] width 16 height 16
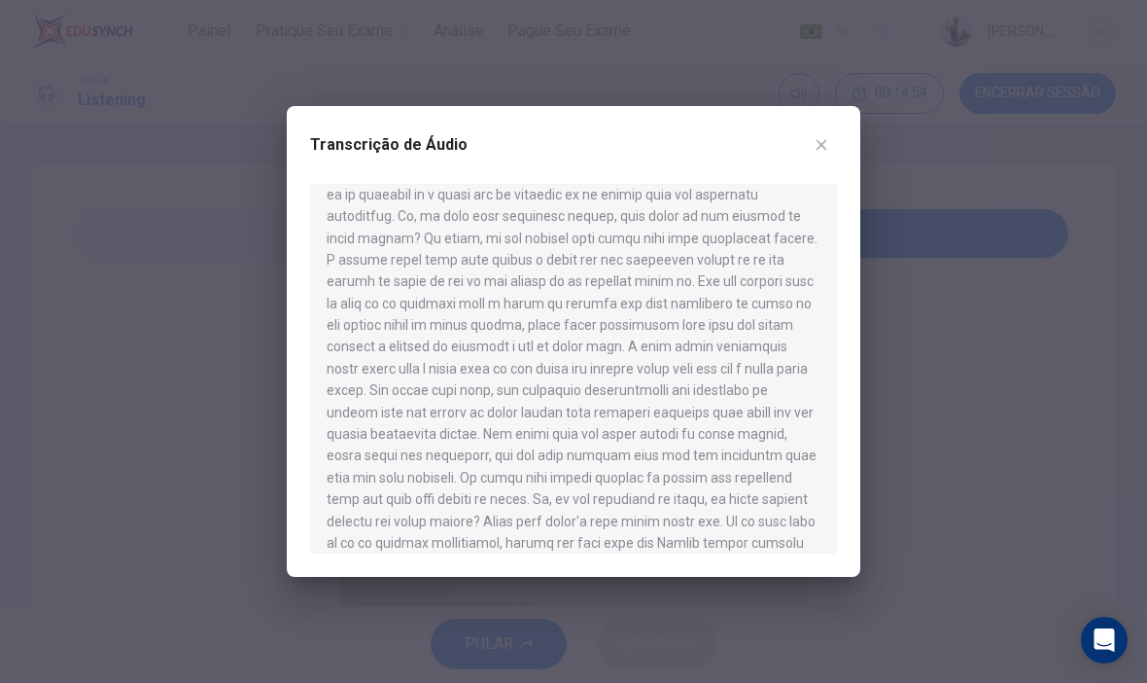
scroll to position [1063, 0]
click at [824, 159] on button "button" at bounding box center [821, 144] width 31 height 31
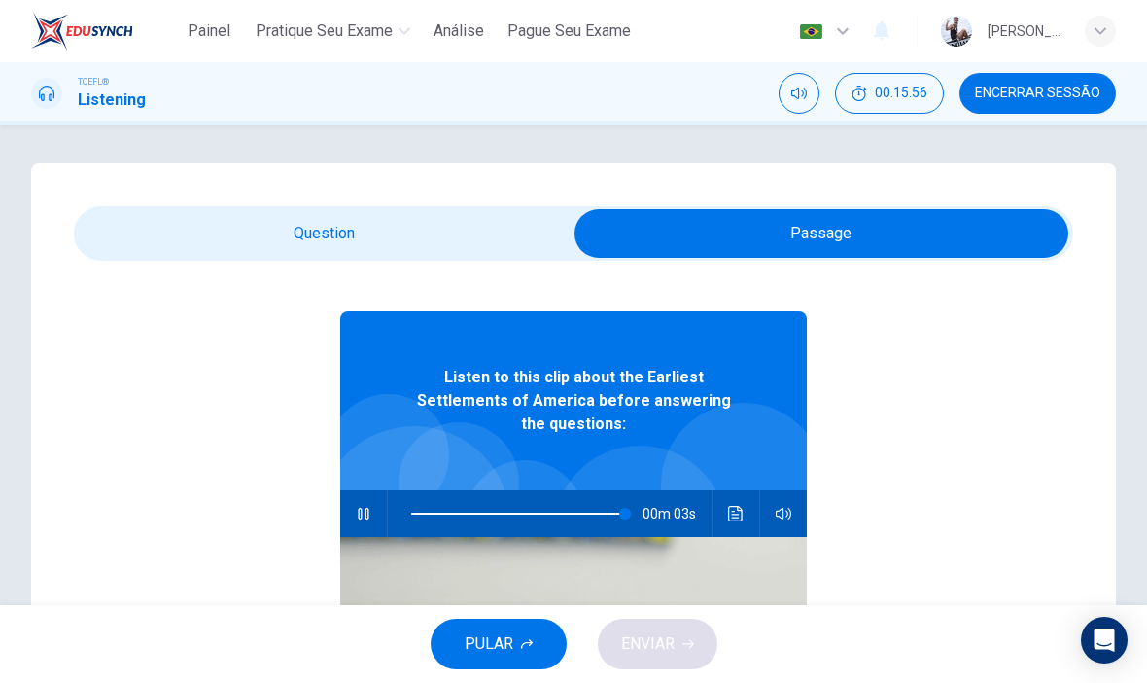
type input "100"
click at [387, 234] on input "checkbox" at bounding box center [822, 233] width 1500 height 49
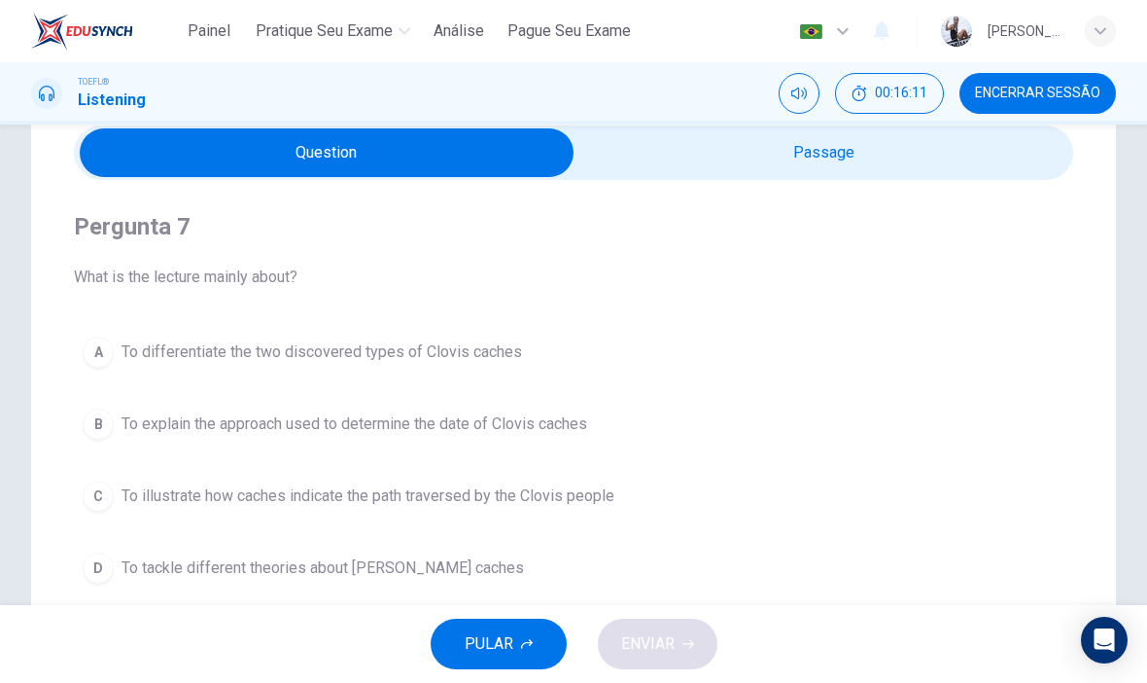
scroll to position [88, 0]
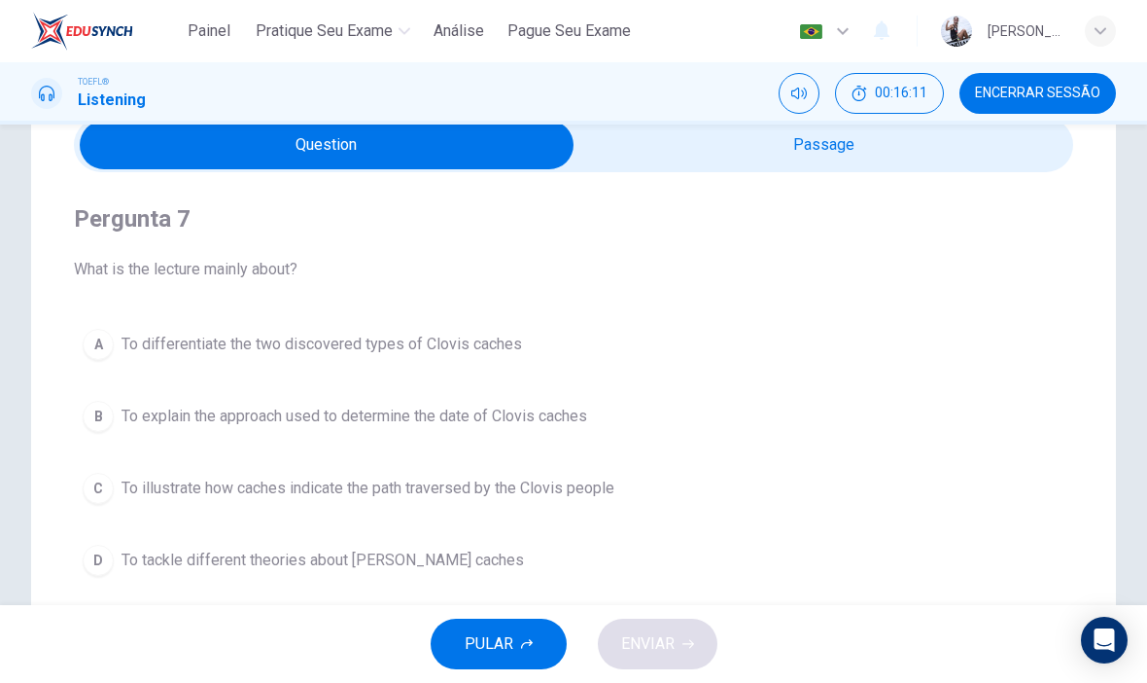
click at [878, 151] on input "checkbox" at bounding box center [327, 145] width 1500 height 49
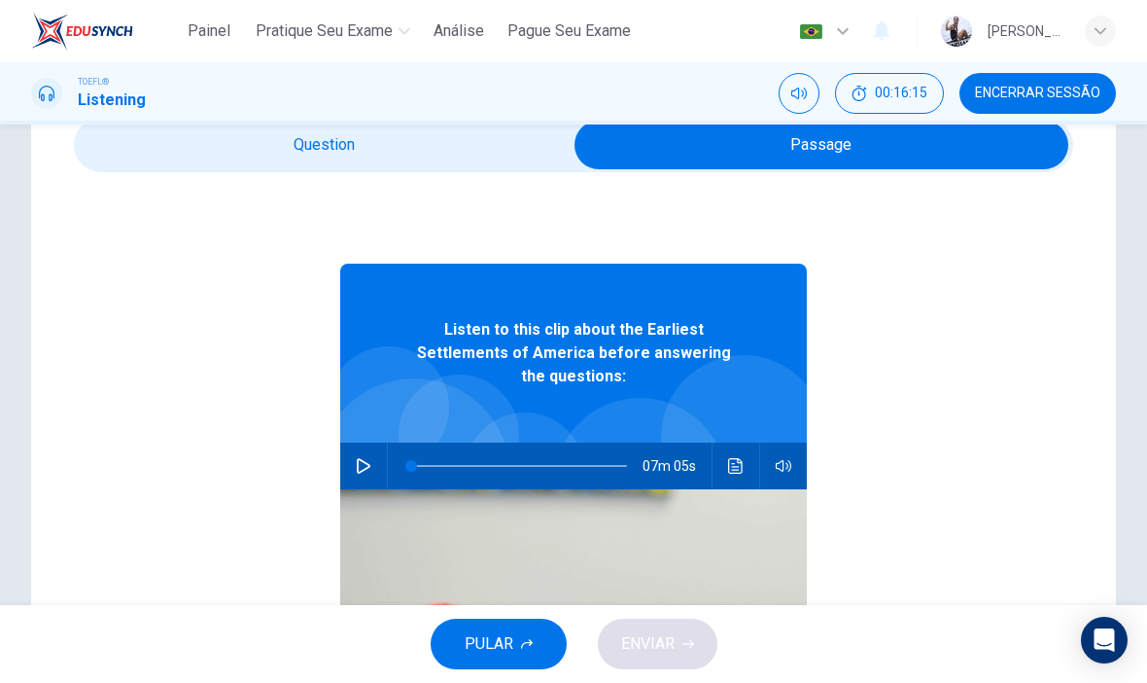
scroll to position [-1, 0]
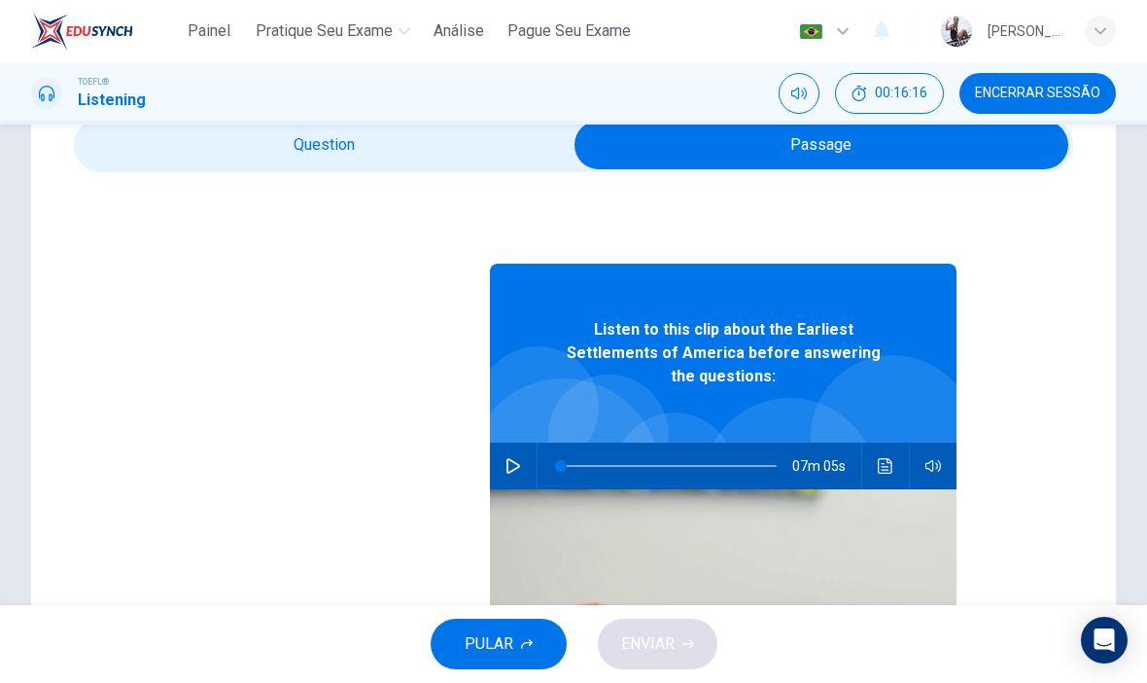
checkbox input "false"
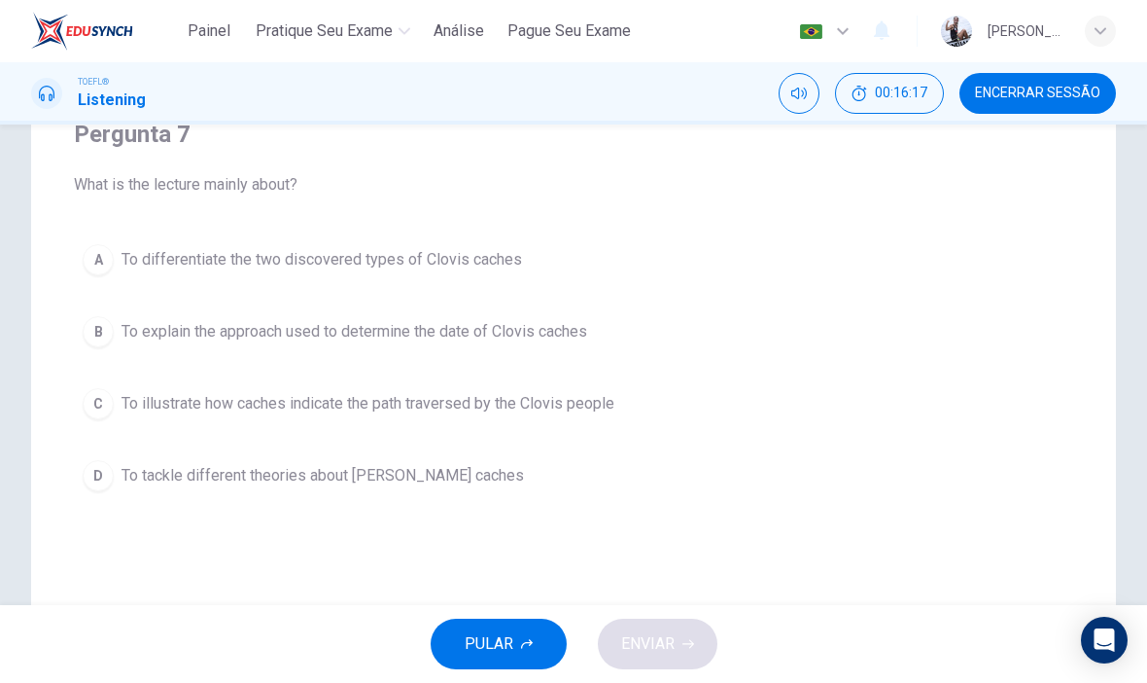
scroll to position [191, 0]
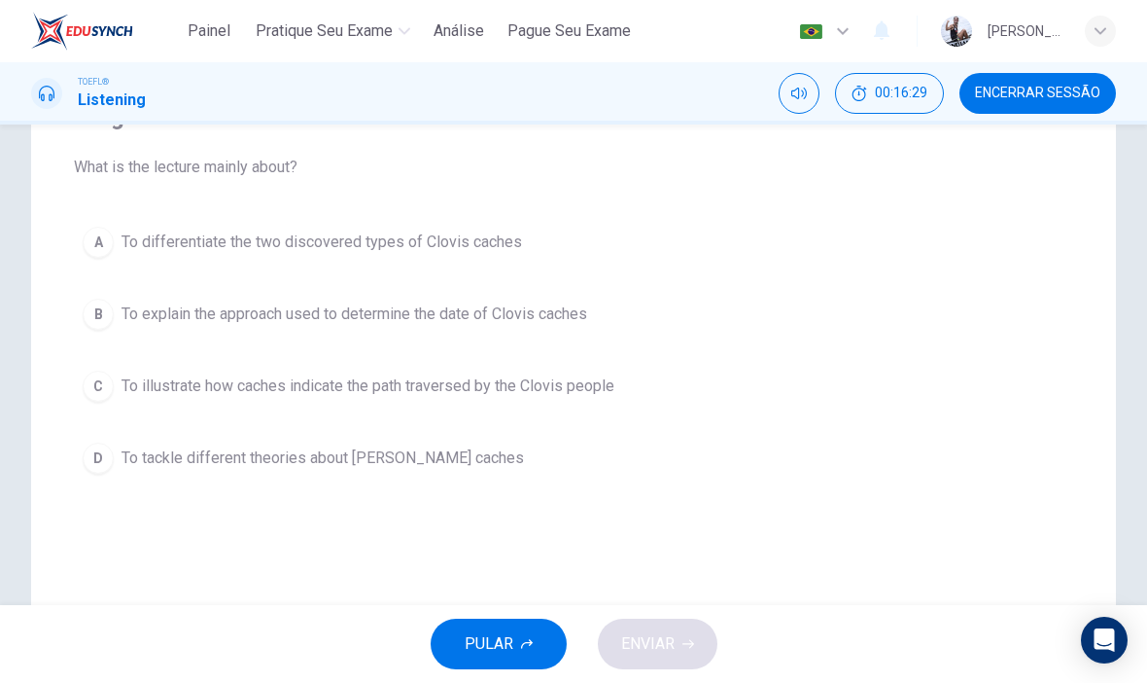
click at [689, 475] on button "D To tackle different theories about [PERSON_NAME] caches" at bounding box center [574, 458] width 1000 height 49
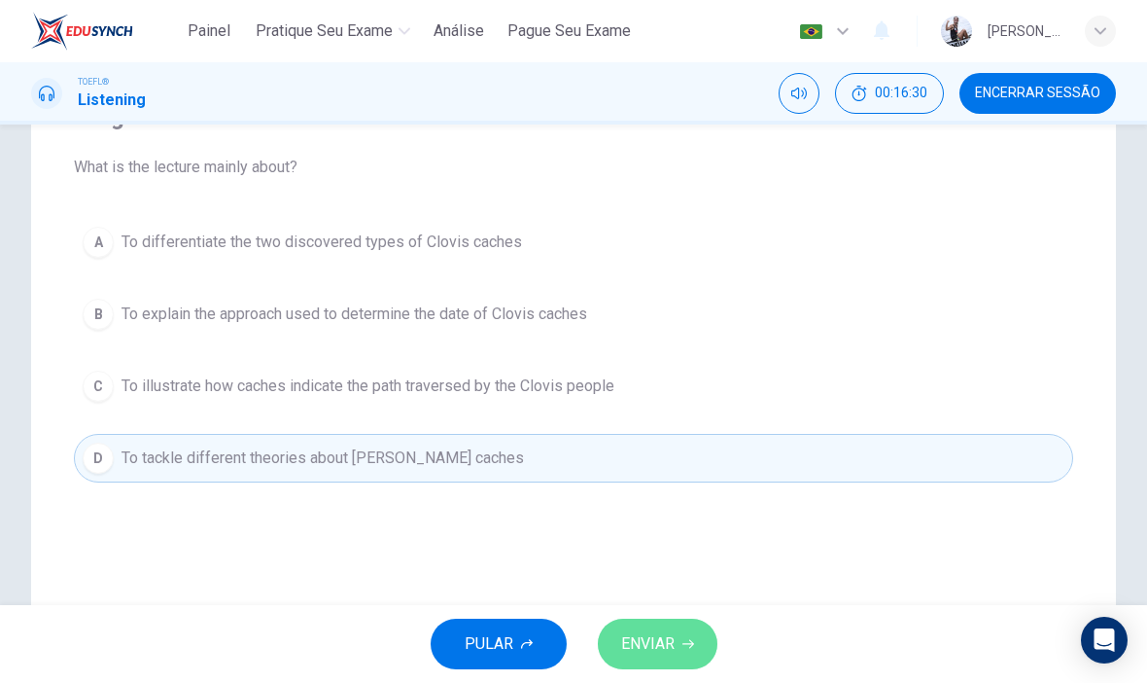
click at [684, 626] on button "ENVIAR" at bounding box center [658, 643] width 120 height 51
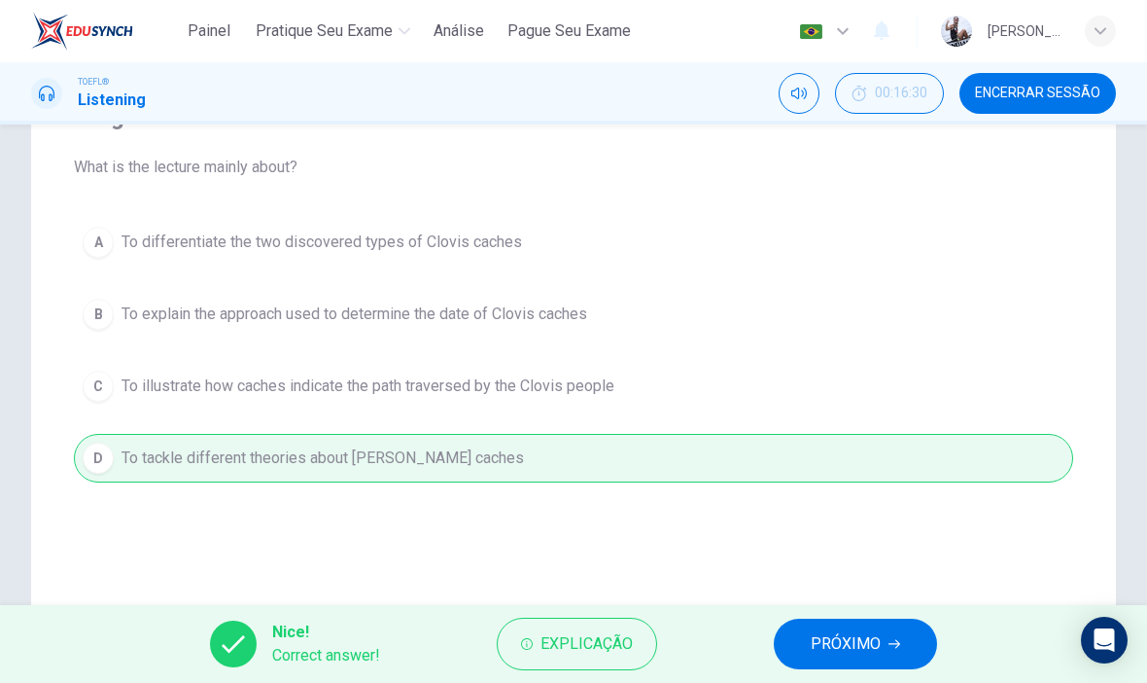
click at [849, 650] on span "PRÓXIMO" at bounding box center [846, 643] width 70 height 27
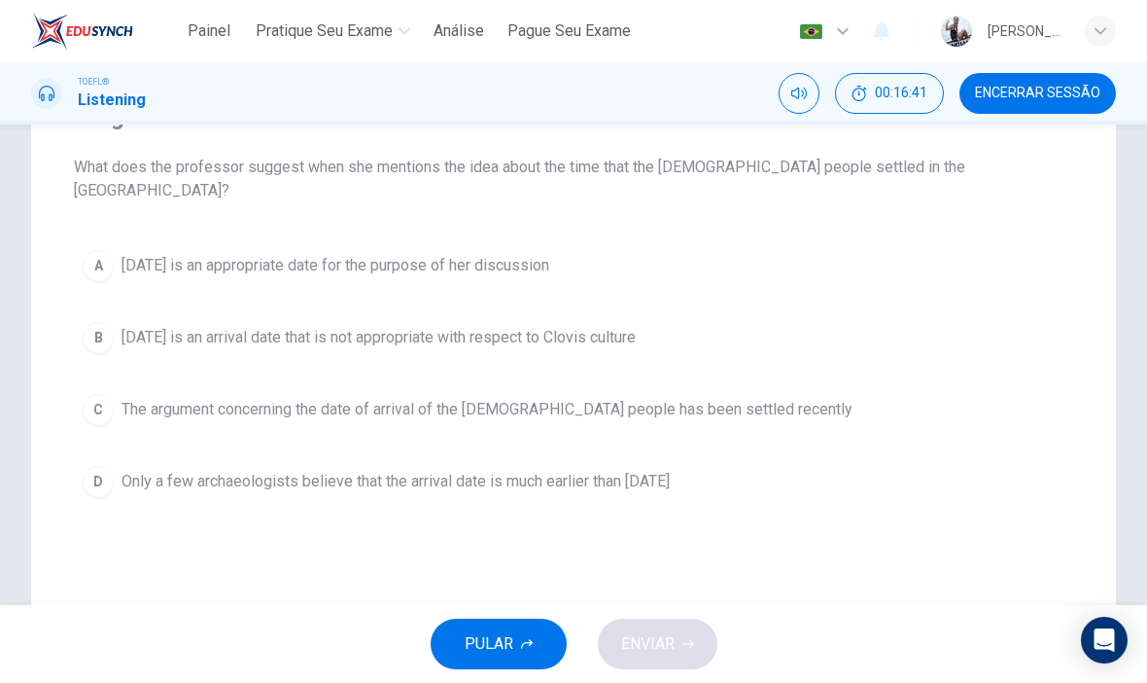
click at [795, 328] on button "B [DATE] is an arrival date that is not appropriate with respect to Clovis cult…" at bounding box center [574, 337] width 1000 height 49
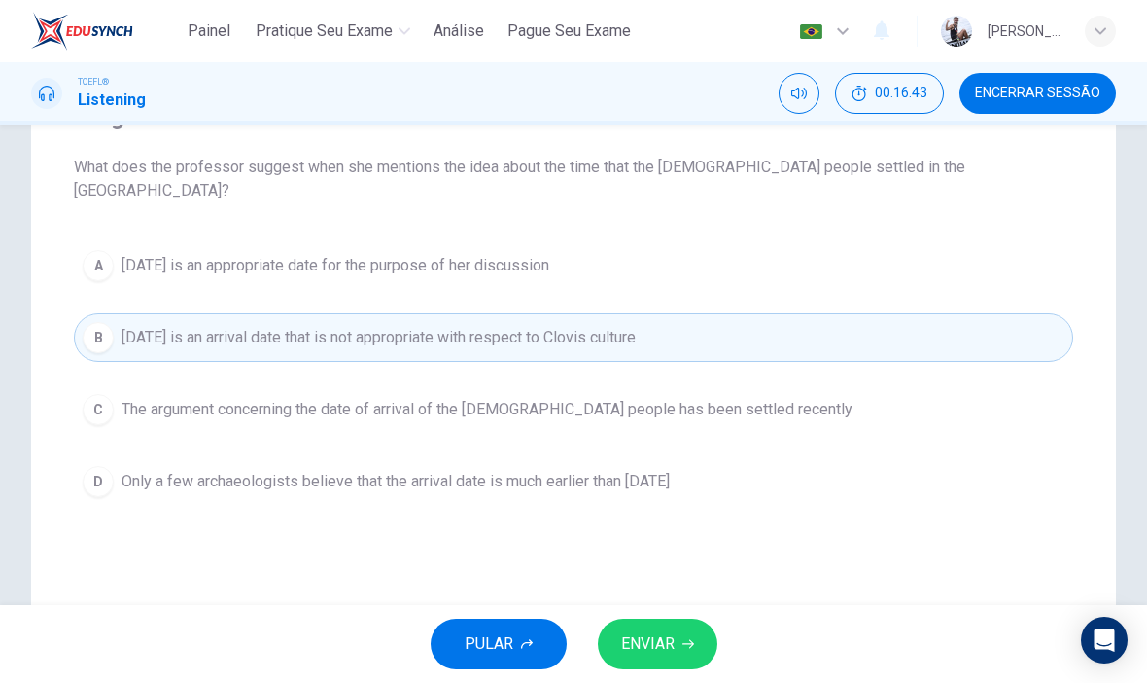
click at [802, 566] on div "Pergunta 8 What does the professor suggest when she mentions the idea about the…" at bounding box center [573, 364] width 1085 height 782
click at [793, 385] on button "C The argument concerning the date of arrival of the [DEMOGRAPHIC_DATA] people …" at bounding box center [574, 409] width 1000 height 49
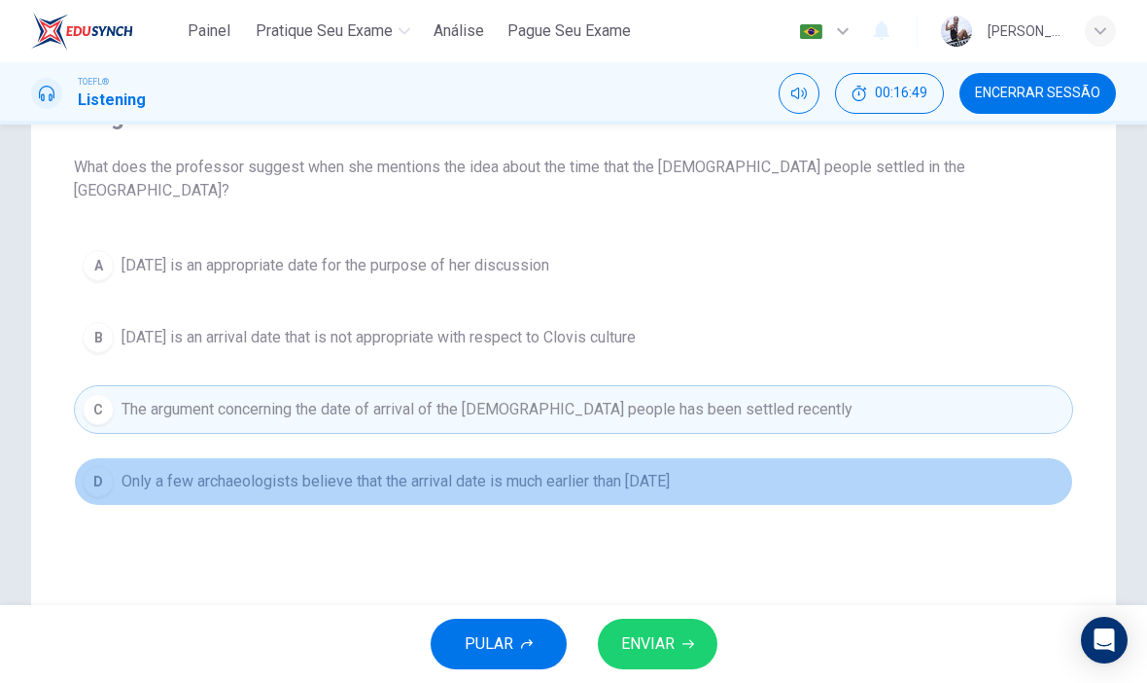
click at [756, 470] on button "D Only a few archaeologists believe that the arrival date is much earlier than …" at bounding box center [574, 481] width 1000 height 49
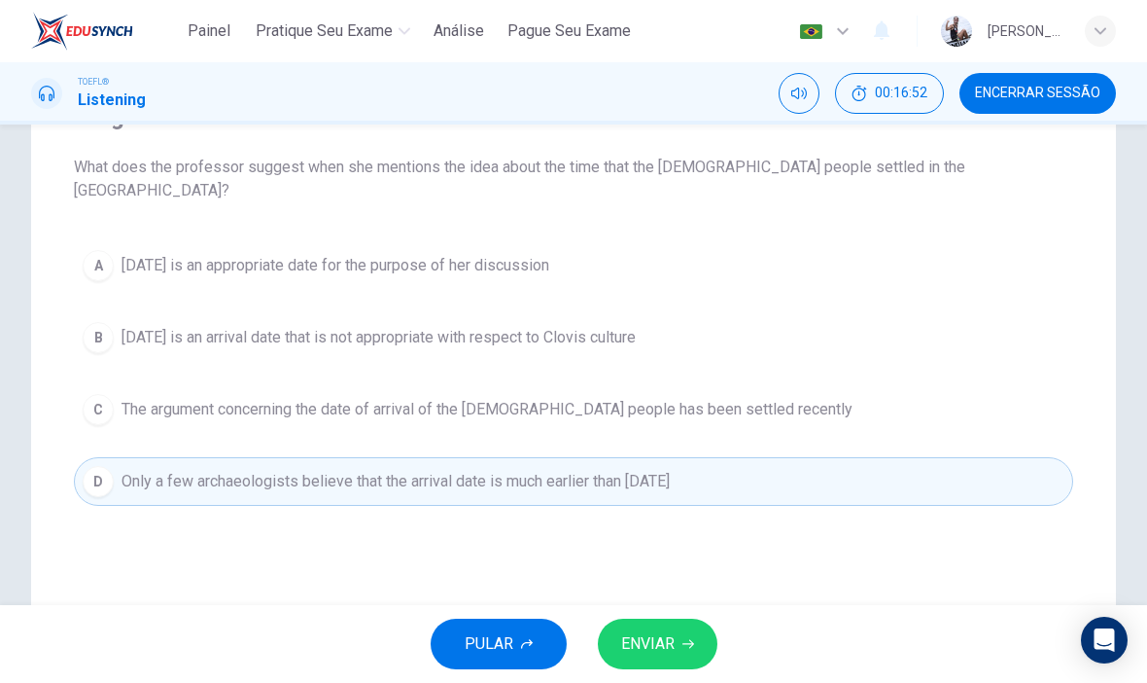
click at [759, 407] on button "C The argument concerning the date of arrival of the [DEMOGRAPHIC_DATA] people …" at bounding box center [574, 409] width 1000 height 49
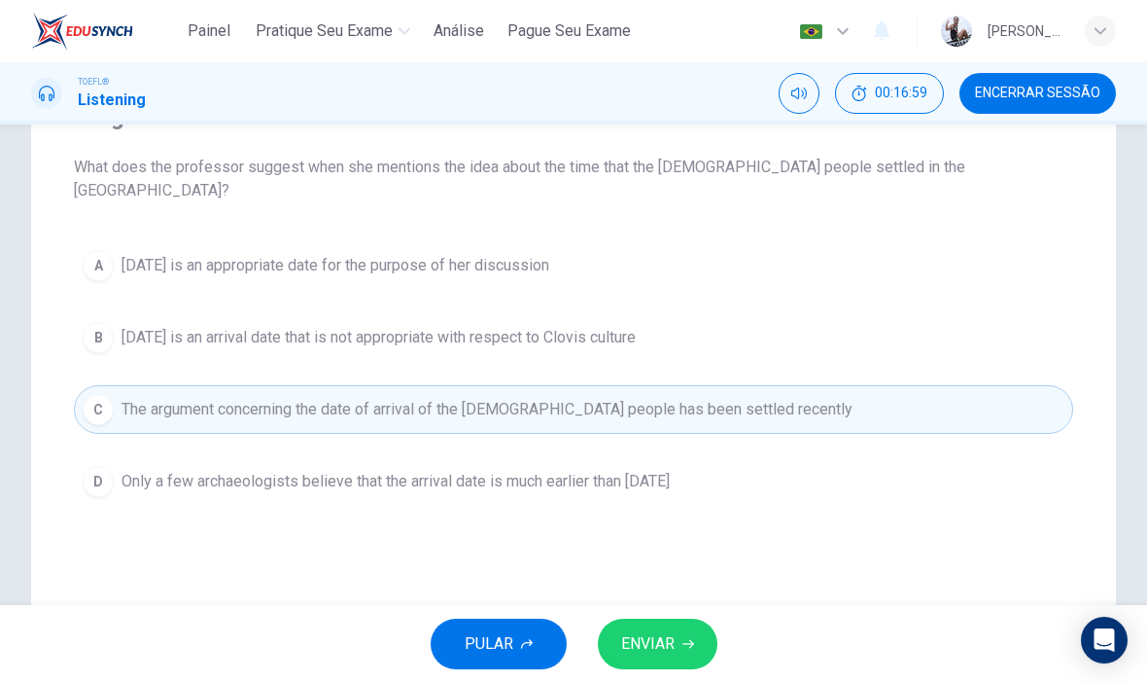
click at [863, 253] on button "A [DATE] is an appropriate date for the purpose of her discussion" at bounding box center [574, 265] width 1000 height 49
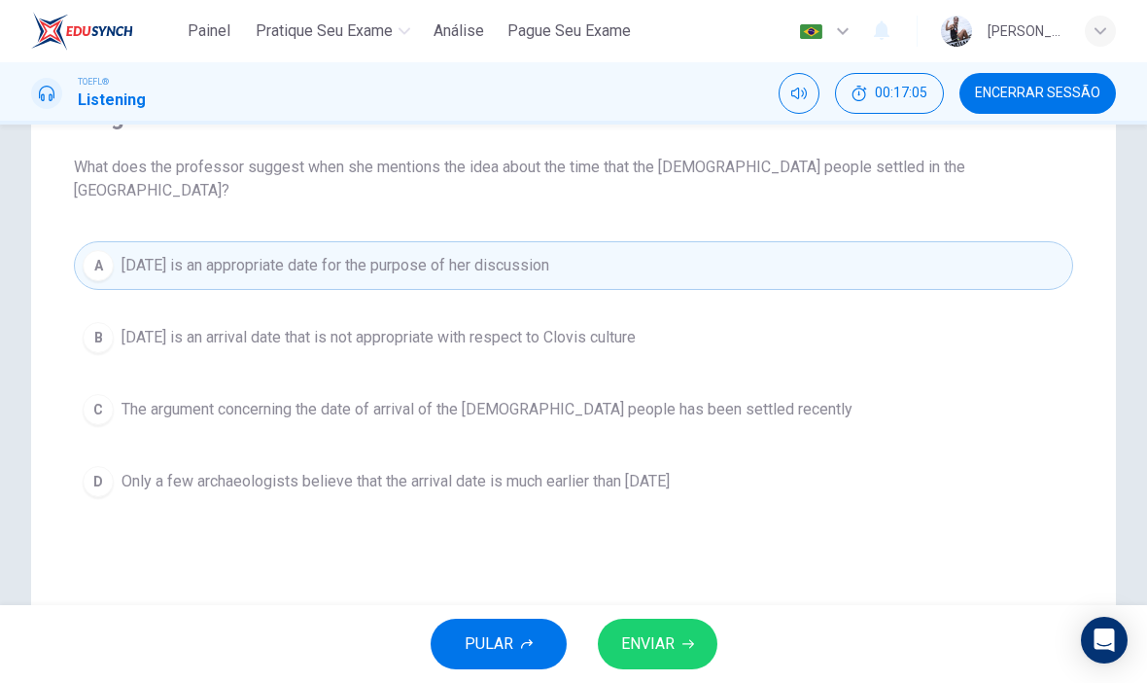
click at [677, 666] on button "ENVIAR" at bounding box center [658, 643] width 120 height 51
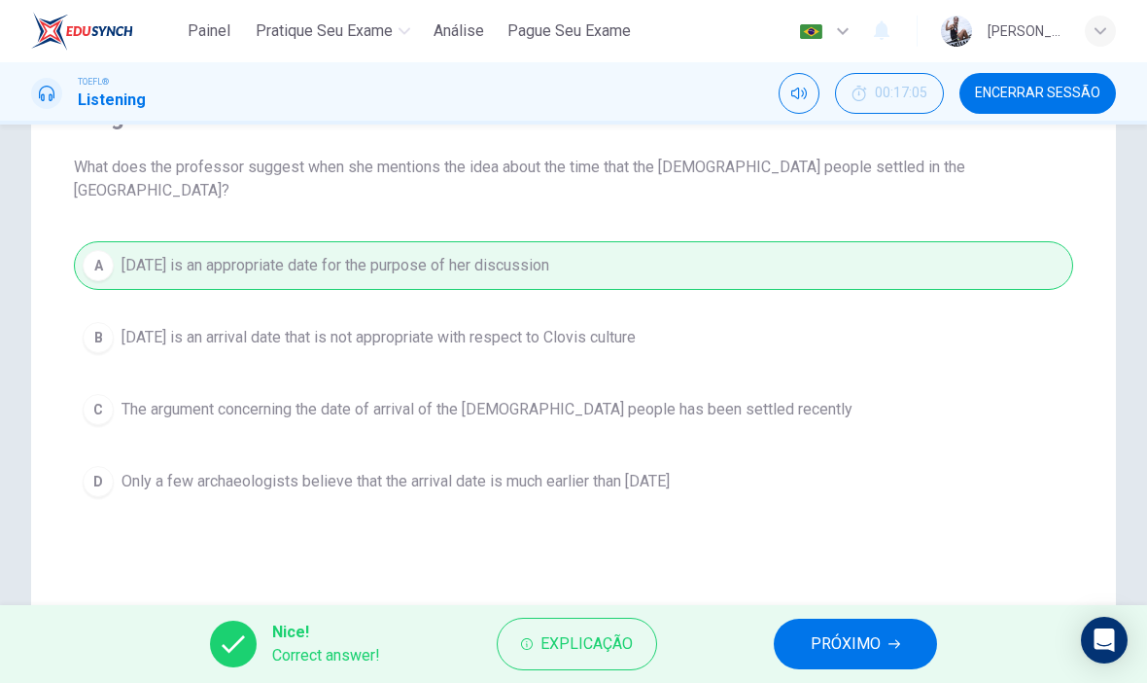
click at [834, 655] on span "PRÓXIMO" at bounding box center [846, 643] width 70 height 27
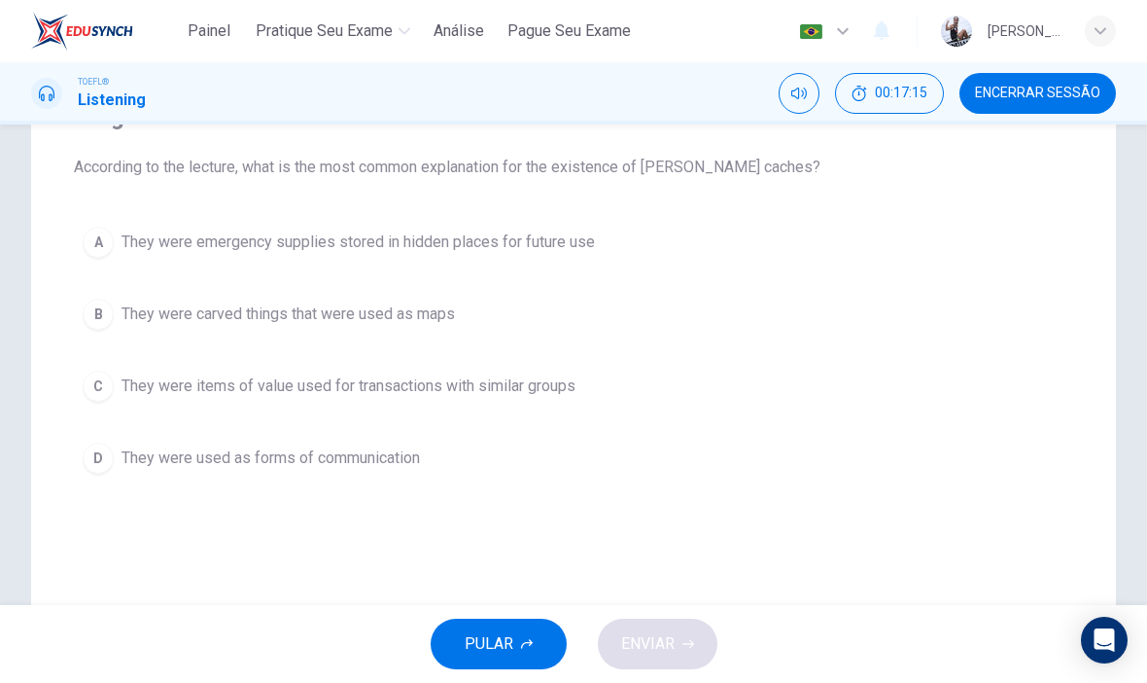
click at [696, 249] on button "A They were emergency supplies stored in hidden places for future use" at bounding box center [574, 242] width 1000 height 49
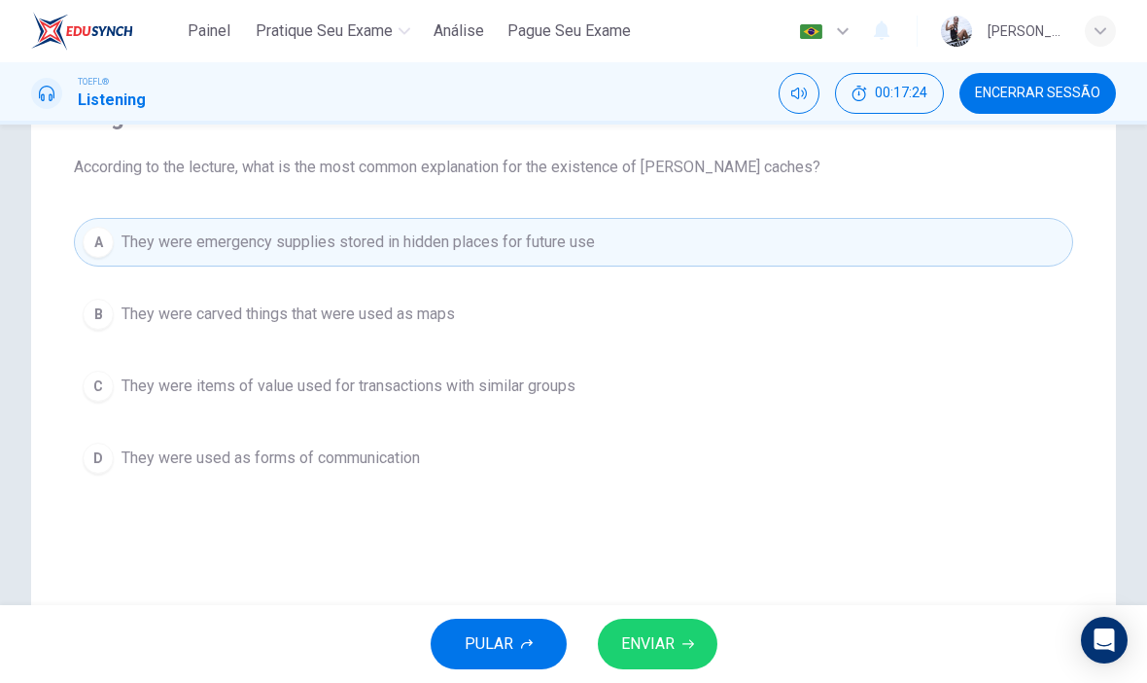
click at [677, 641] on button "ENVIAR" at bounding box center [658, 643] width 120 height 51
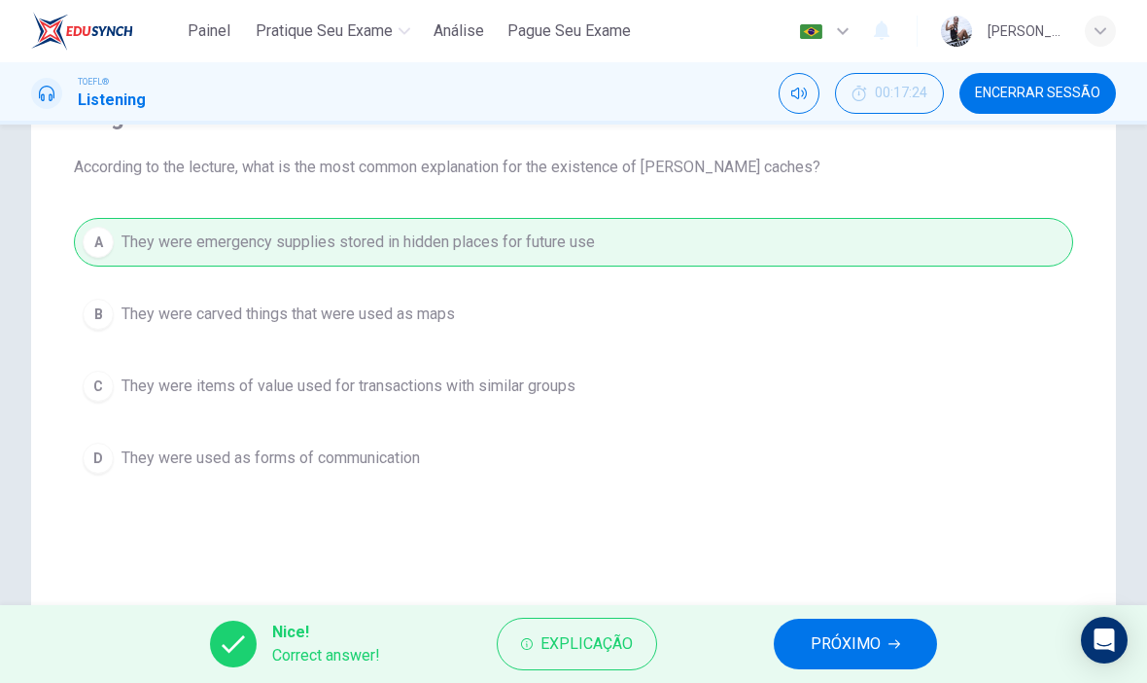
click at [831, 609] on div "Nice! Correct answer! Explicação PRÓXIMO" at bounding box center [573, 644] width 1147 height 78
click at [863, 648] on span "PRÓXIMO" at bounding box center [846, 643] width 70 height 27
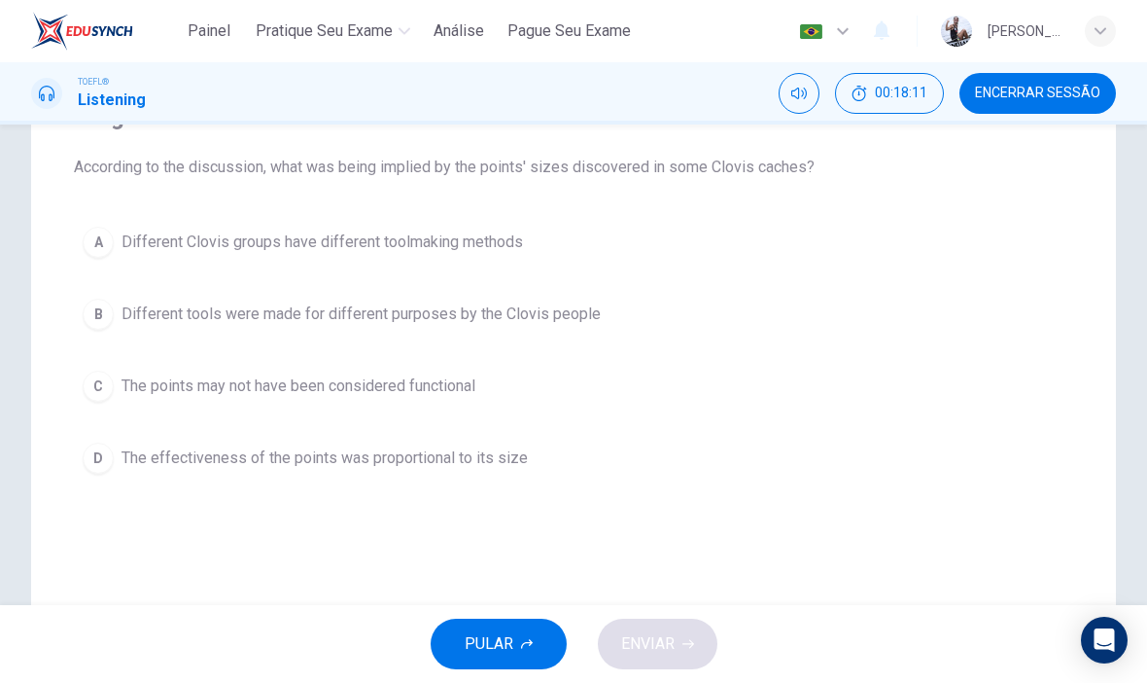
click at [741, 467] on button "D The effectiveness of the points was proportional to its size" at bounding box center [574, 458] width 1000 height 49
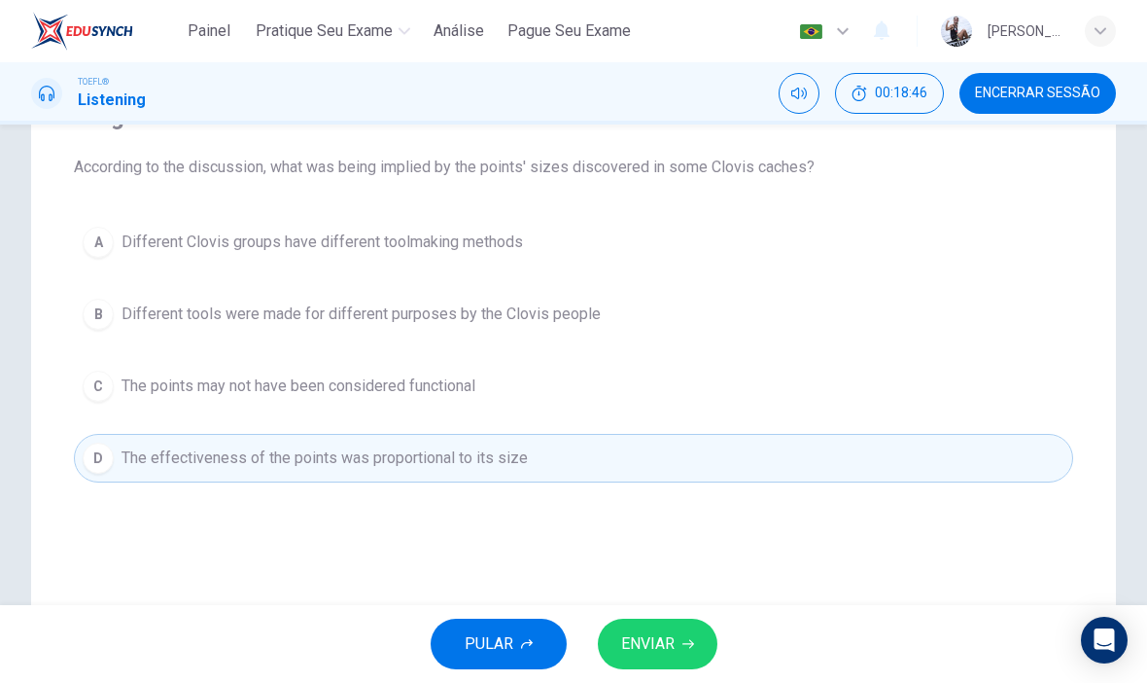
click at [670, 623] on button "ENVIAR" at bounding box center [658, 643] width 120 height 51
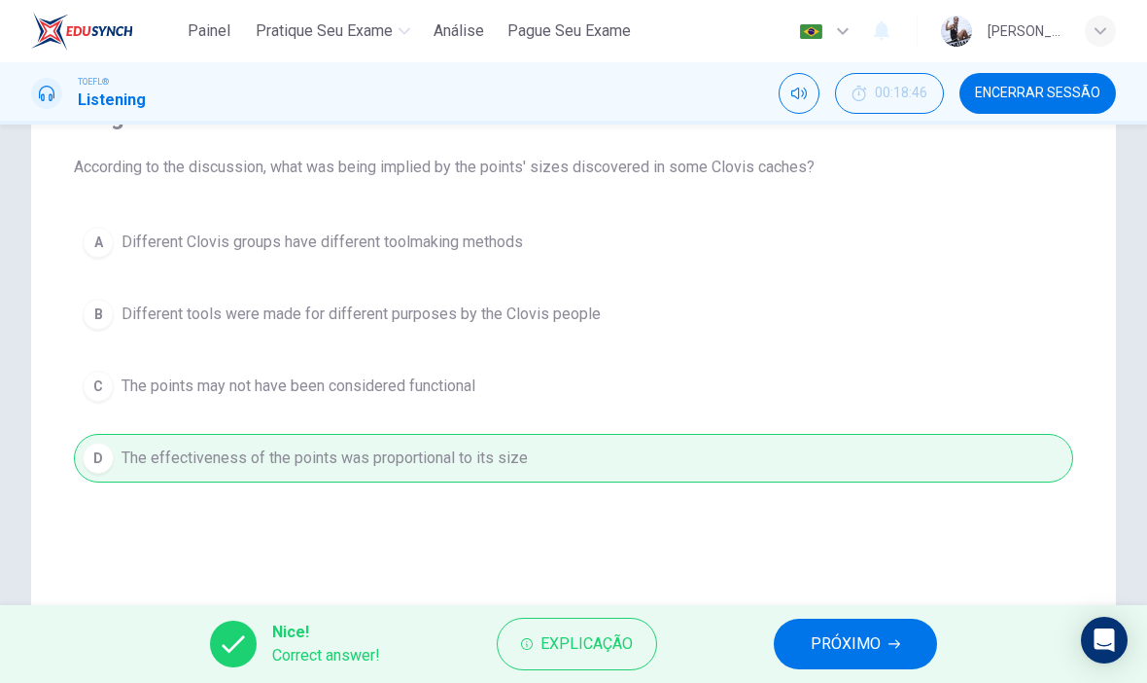
click at [856, 666] on button "PRÓXIMO" at bounding box center [855, 643] width 163 height 51
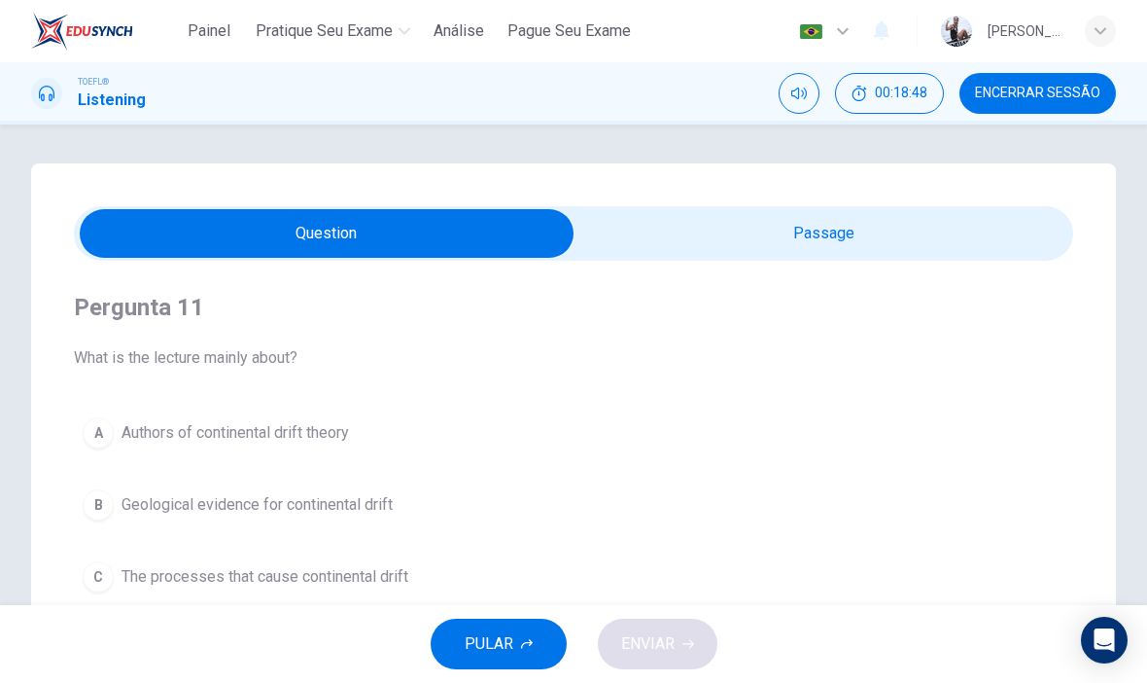
click at [850, 230] on input "checkbox" at bounding box center [327, 233] width 1500 height 49
checkbox input "true"
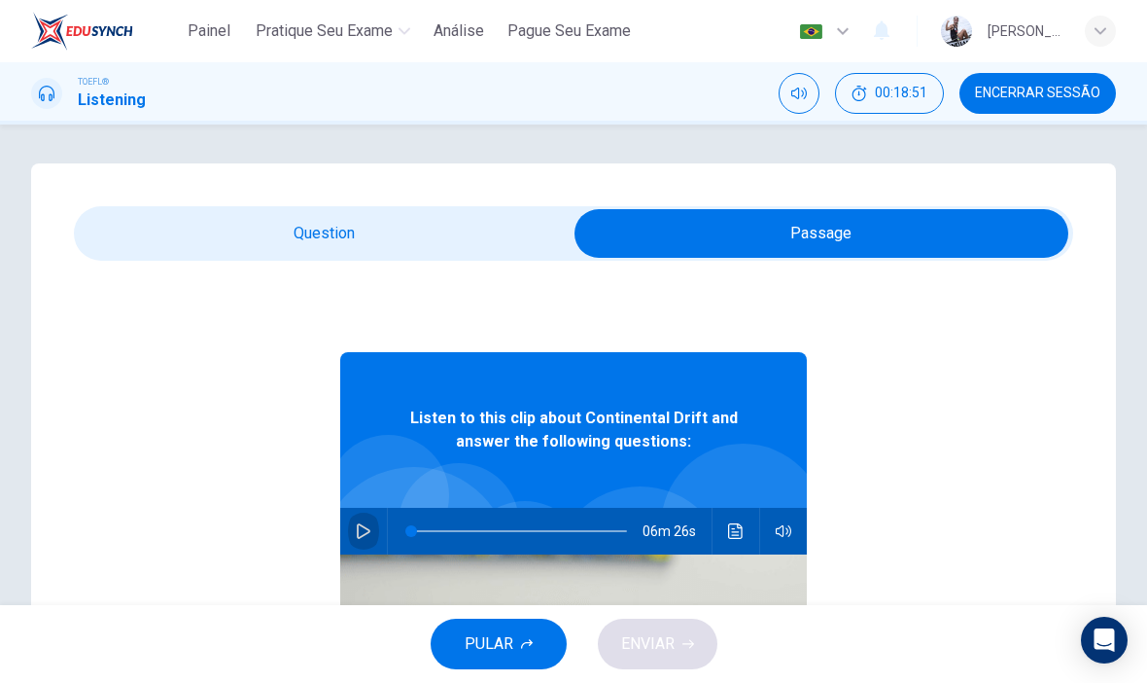
click at [355, 532] on button "button" at bounding box center [363, 531] width 31 height 47
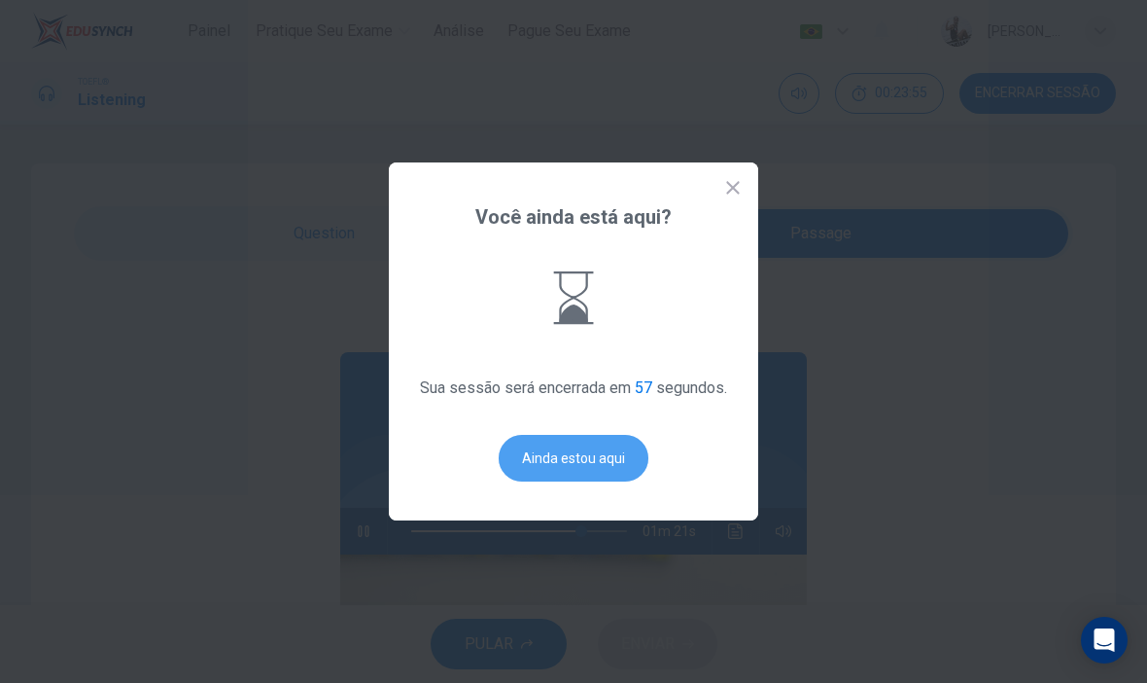
click at [579, 481] on button "Ainda estou aqui" at bounding box center [574, 458] width 150 height 47
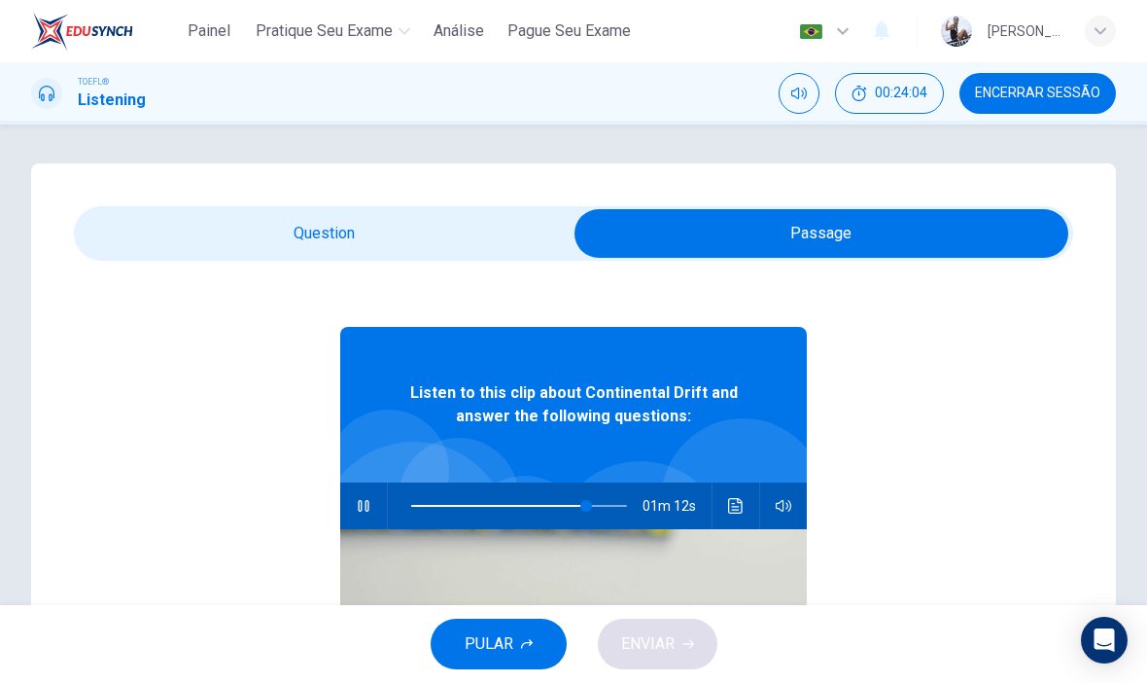
scroll to position [22, 0]
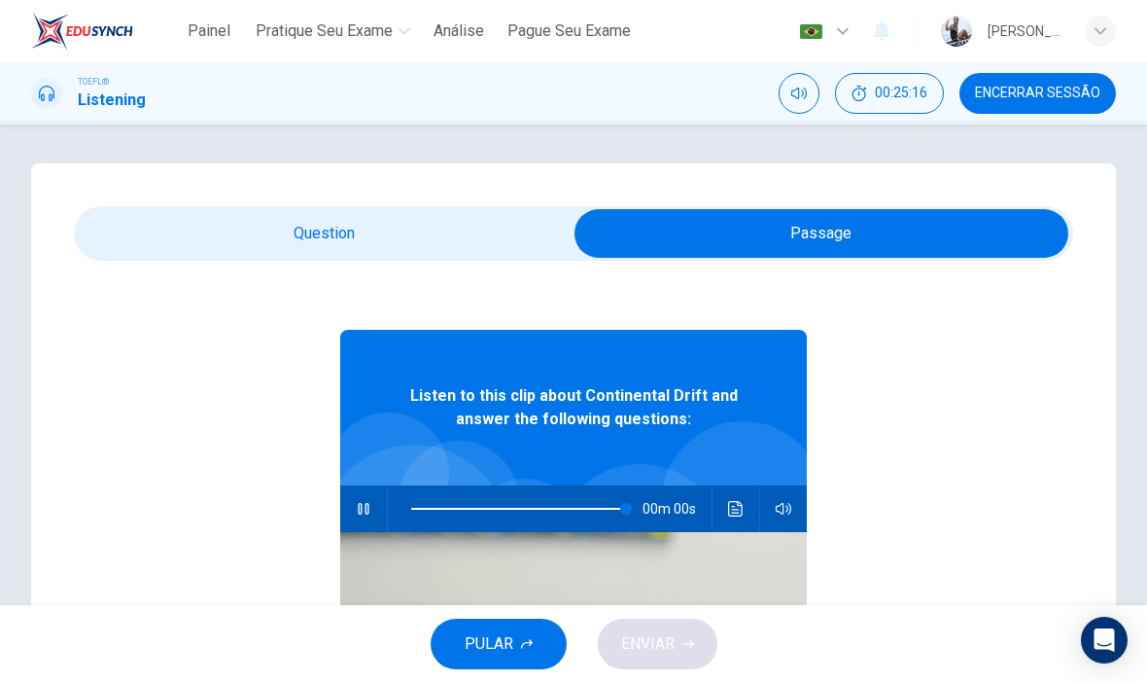
type input "0"
checkbox input "false"
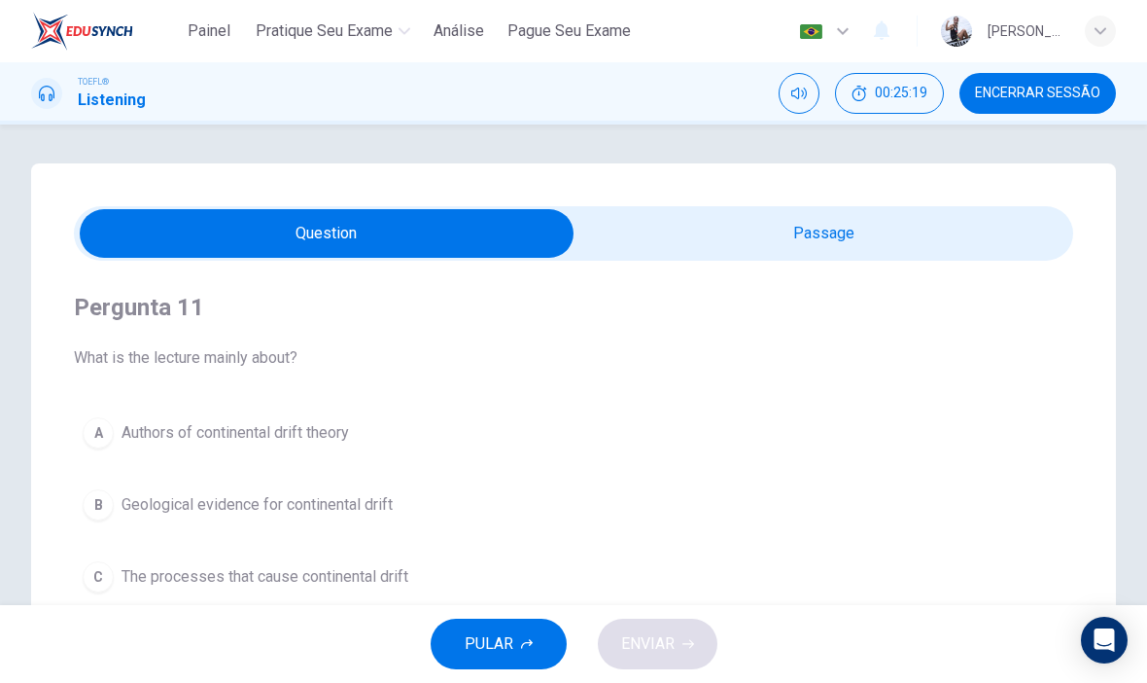
click at [816, 490] on button "B Geological evidence for continental drift" at bounding box center [574, 504] width 1000 height 49
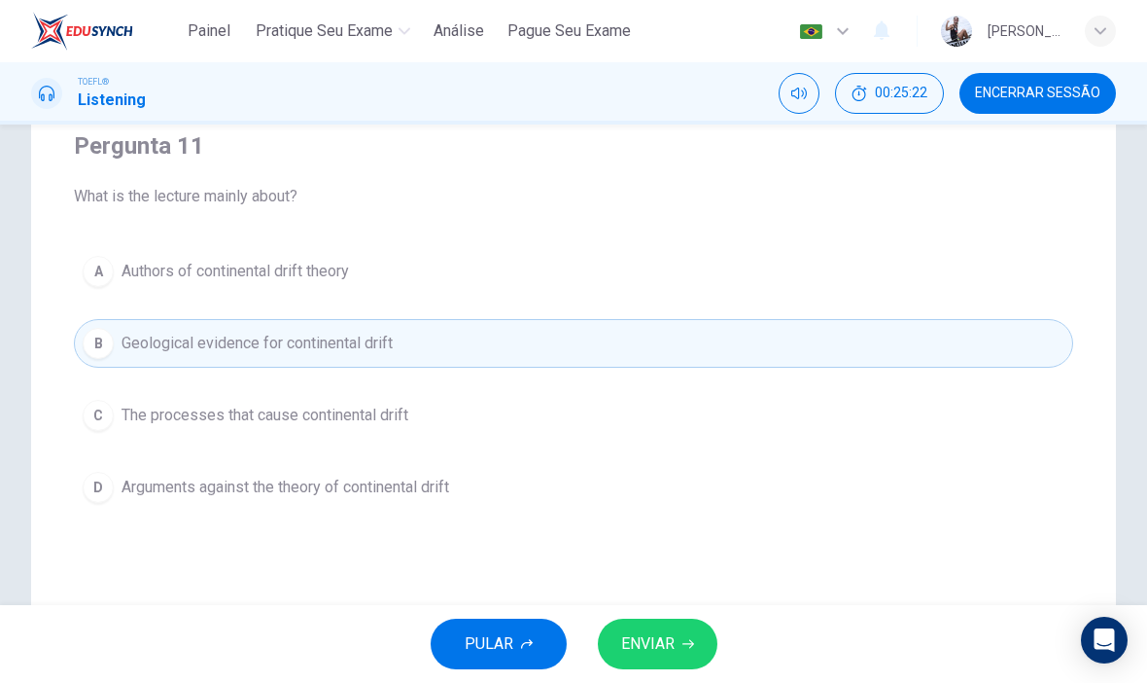
scroll to position [163, 0]
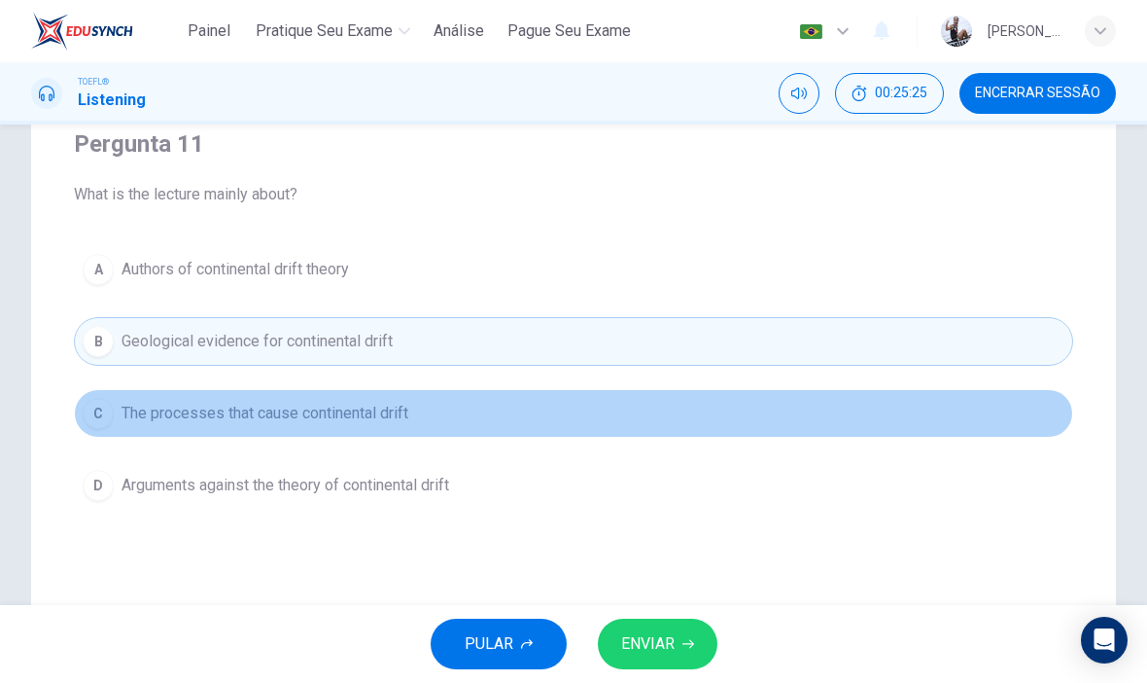
click at [733, 424] on button "C The processes that cause continental drift" at bounding box center [574, 413] width 1000 height 49
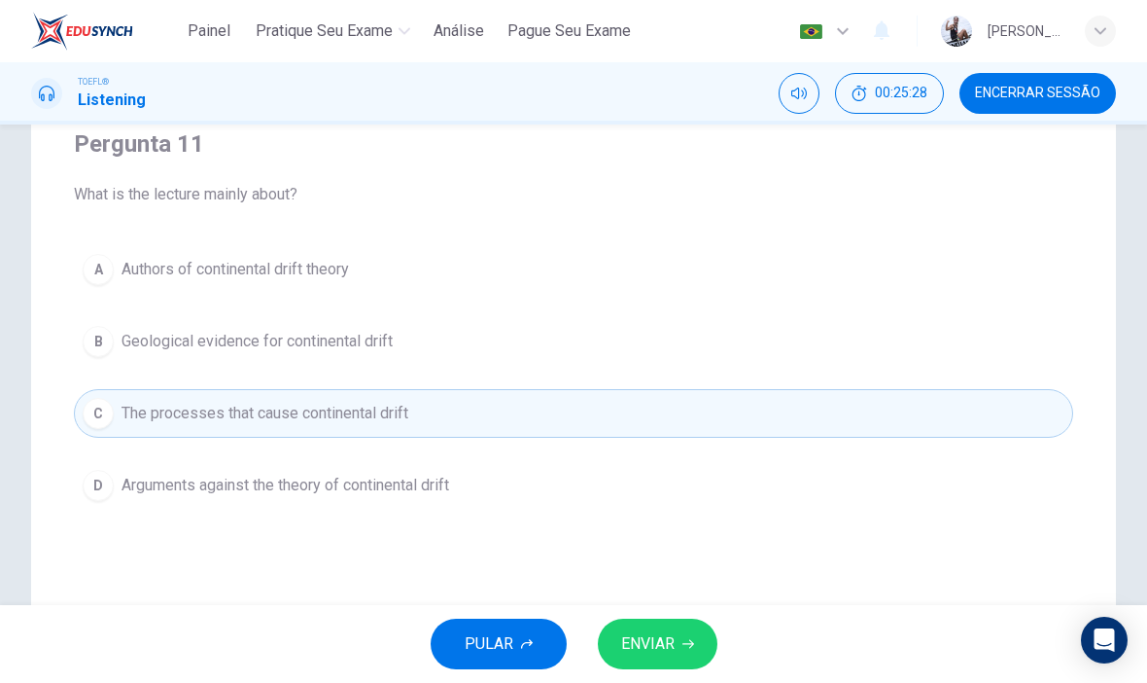
click at [661, 647] on span "ENVIAR" at bounding box center [647, 643] width 53 height 27
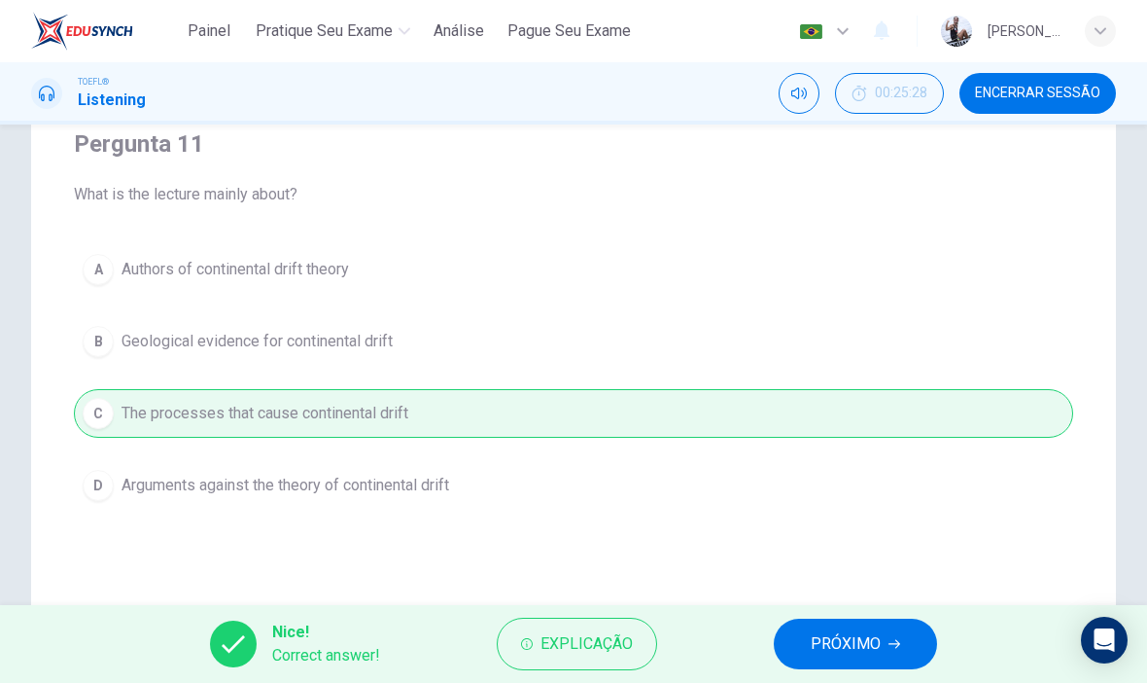
click at [837, 627] on button "PRÓXIMO" at bounding box center [855, 643] width 163 height 51
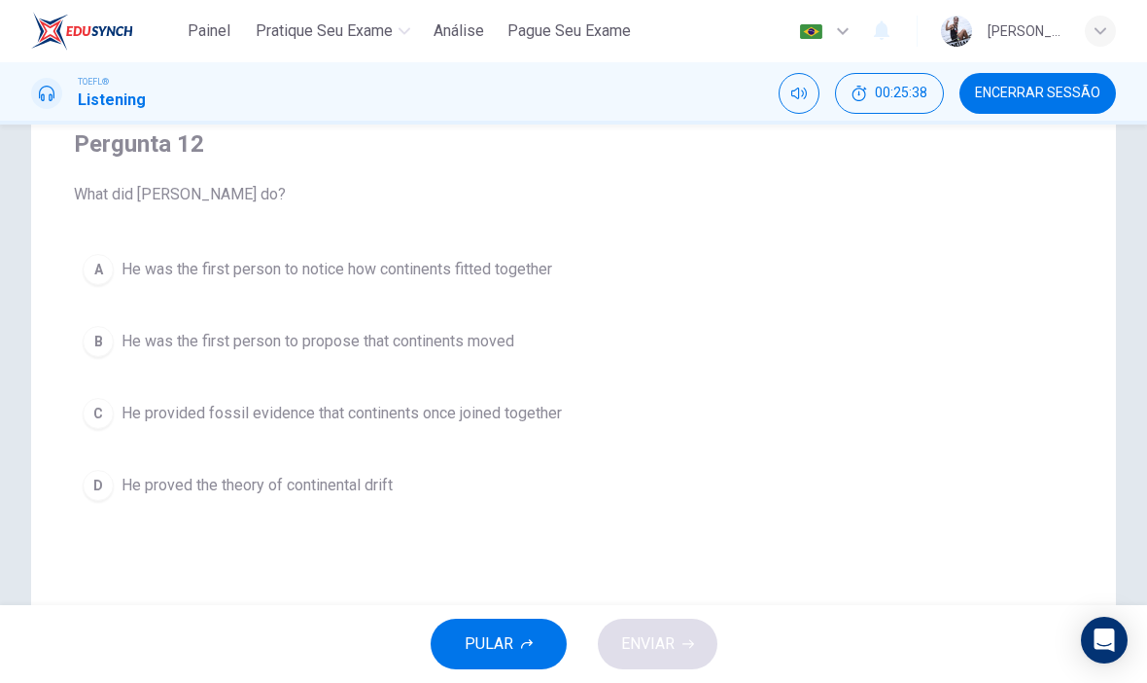
click at [652, 257] on button "A He was the first person to notice how continents fitted together" at bounding box center [574, 269] width 1000 height 49
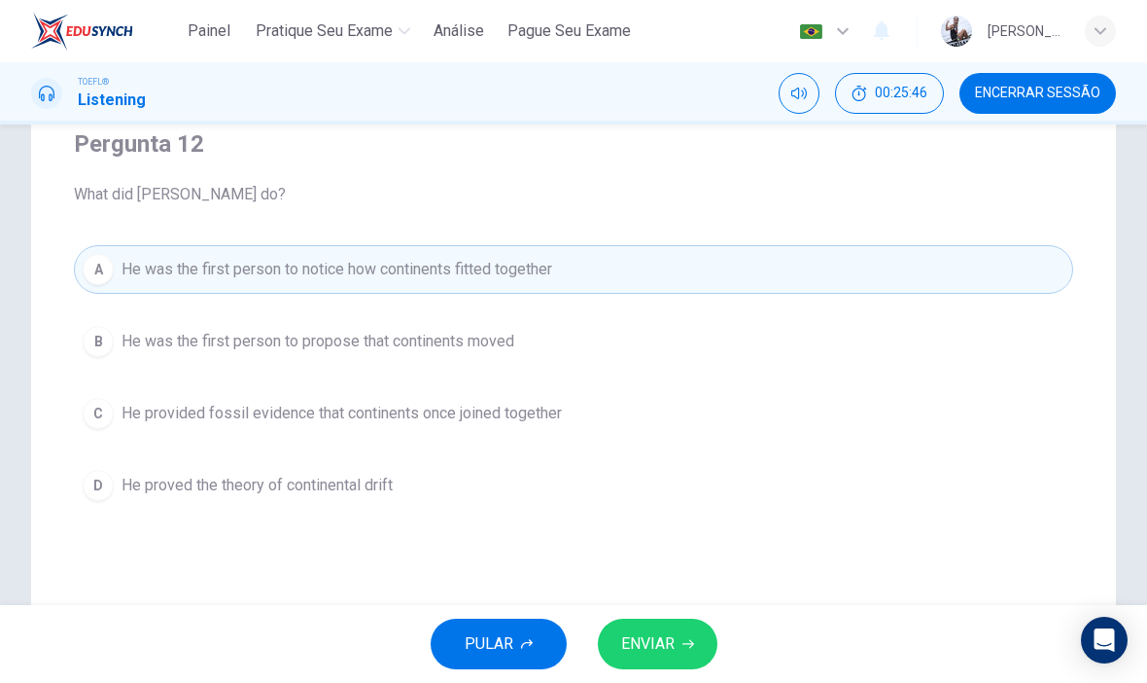
click at [663, 628] on button "ENVIAR" at bounding box center [658, 643] width 120 height 51
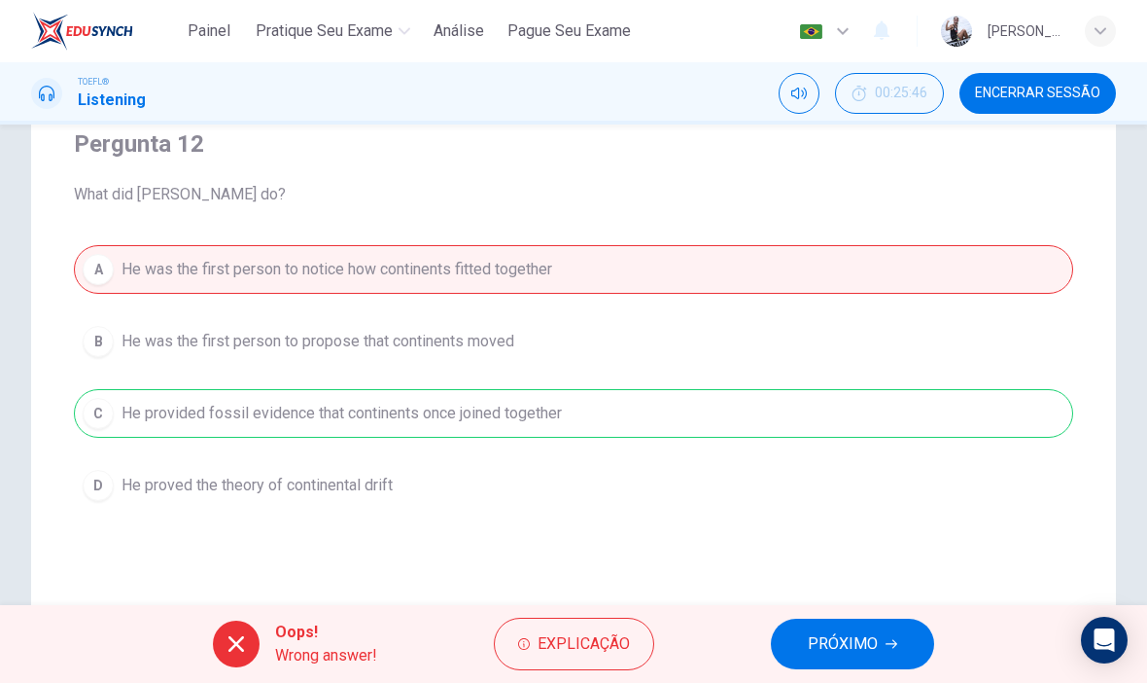
click at [881, 668] on button "PRÓXIMO" at bounding box center [852, 643] width 163 height 51
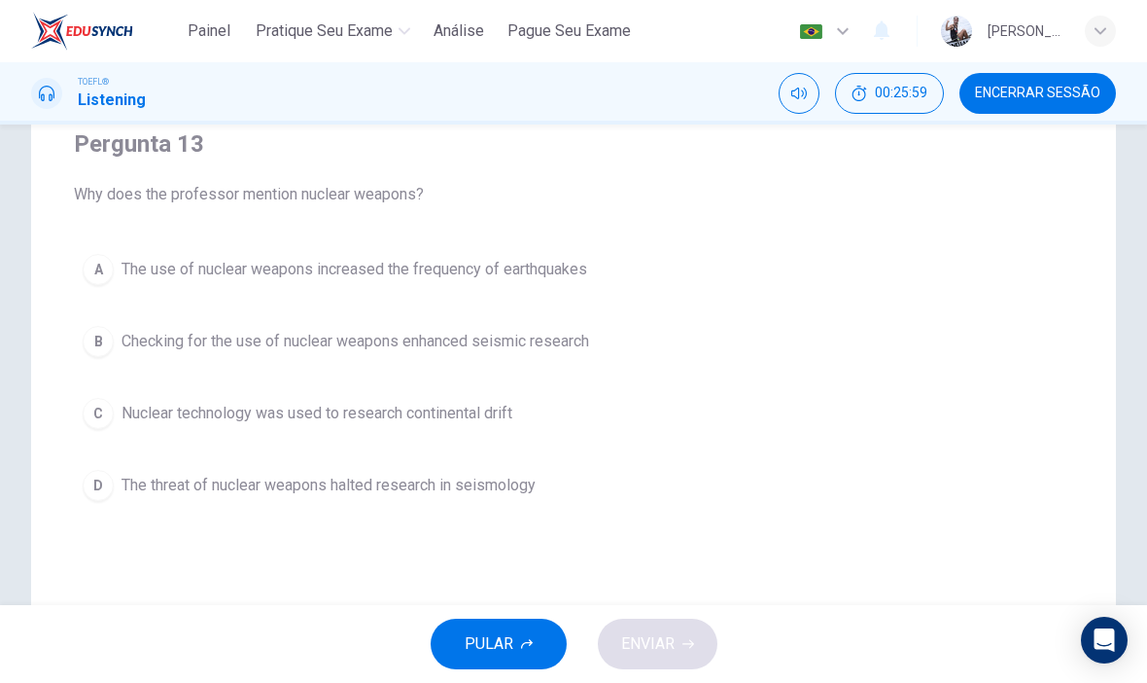
click at [688, 406] on button "C Nuclear technology was used to research continental drift" at bounding box center [574, 413] width 1000 height 49
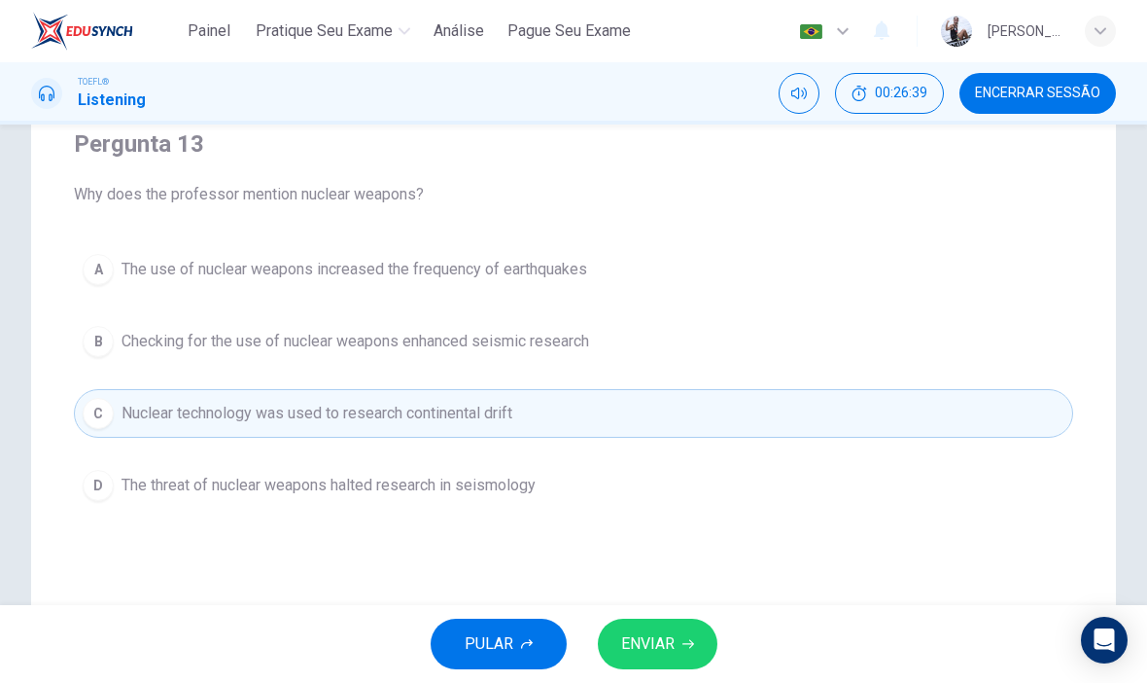
click at [744, 385] on div "A The use of nuclear weapons increased the frequency of earthquakes B Checking …" at bounding box center [574, 377] width 1000 height 265
click at [578, 363] on button "B Checking for the use of nuclear weapons enhanced seismic research" at bounding box center [574, 341] width 1000 height 49
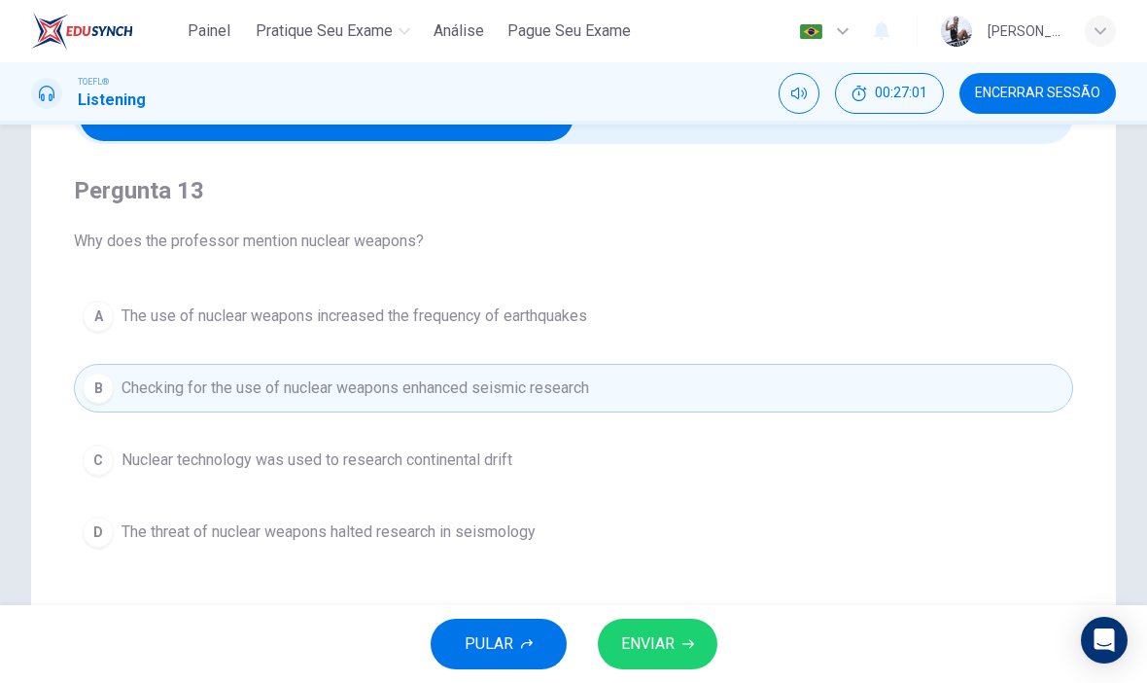
scroll to position [147, 0]
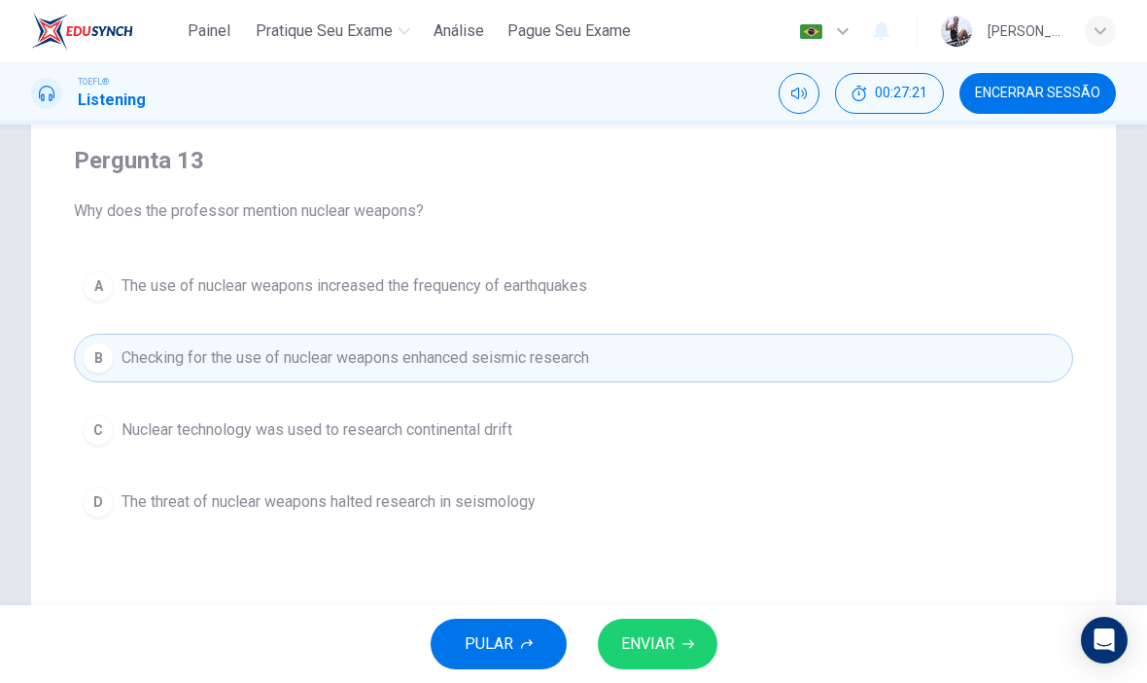
click at [609, 440] on button "C Nuclear technology was used to research continental drift" at bounding box center [574, 430] width 1000 height 49
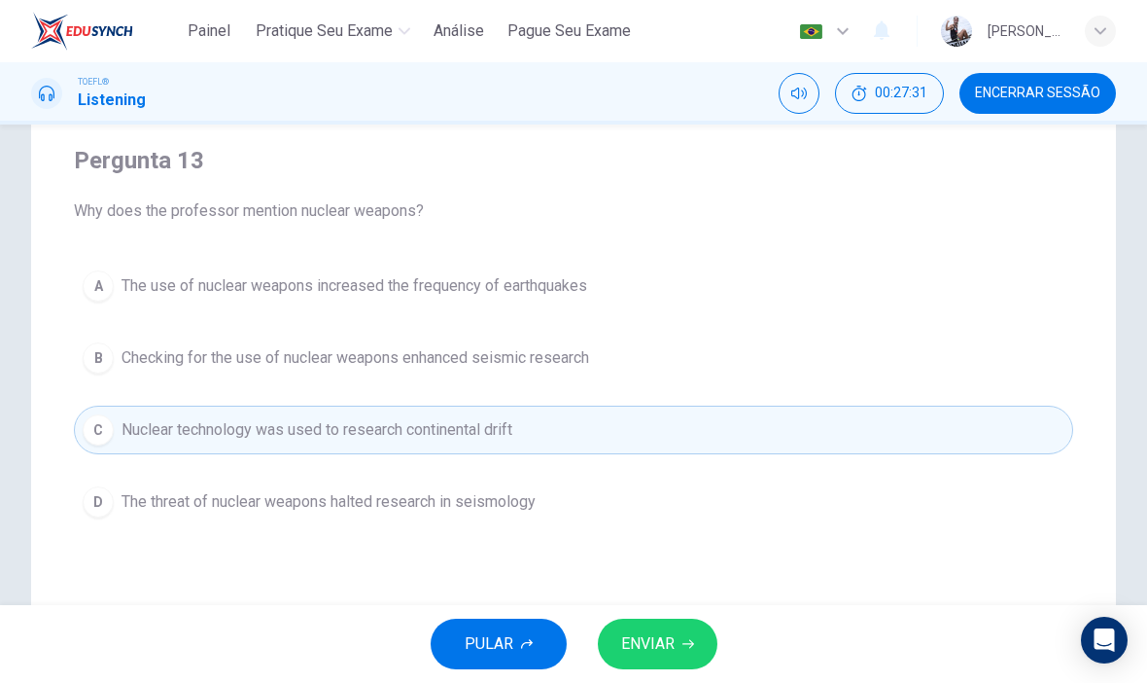
click at [741, 348] on button "B Checking for the use of nuclear weapons enhanced seismic research" at bounding box center [574, 358] width 1000 height 49
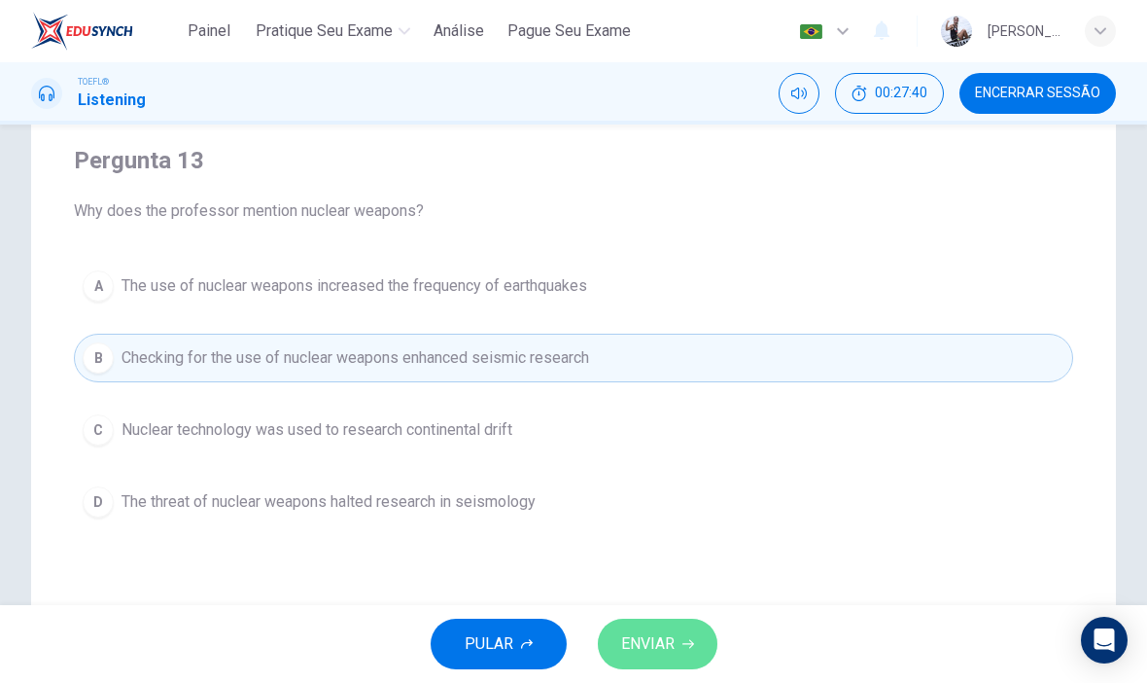
click at [658, 644] on span "ENVIAR" at bounding box center [647, 643] width 53 height 27
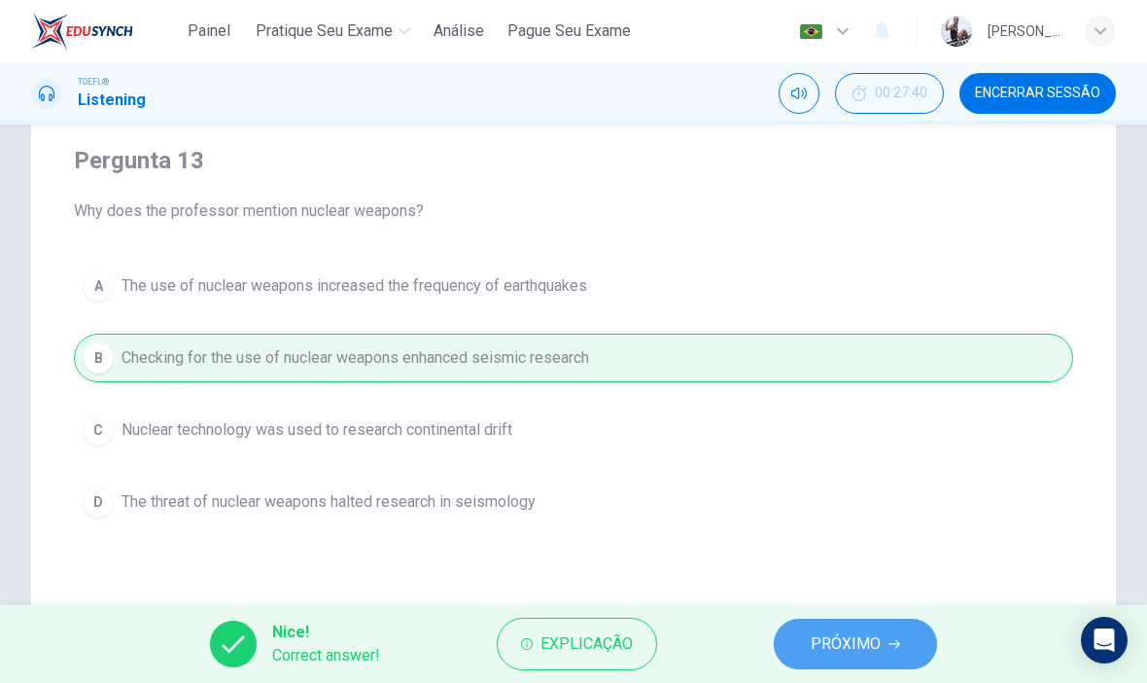
click at [840, 650] on span "PRÓXIMO" at bounding box center [846, 643] width 70 height 27
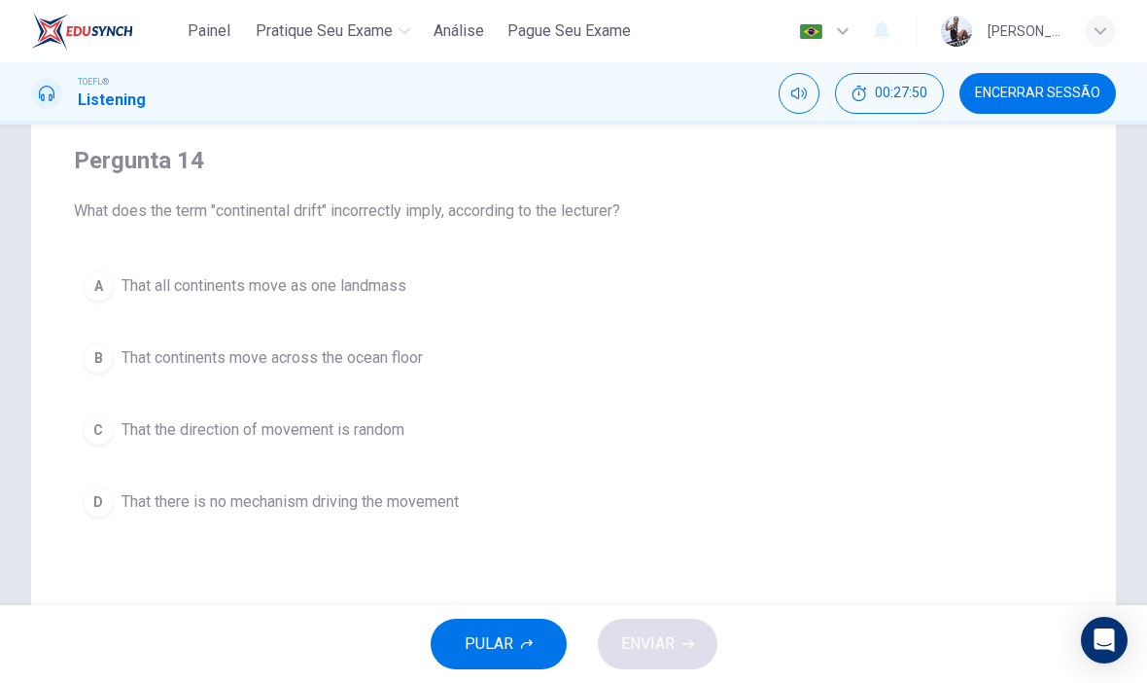
click at [543, 432] on button "C That the direction of movement is random" at bounding box center [574, 430] width 1000 height 49
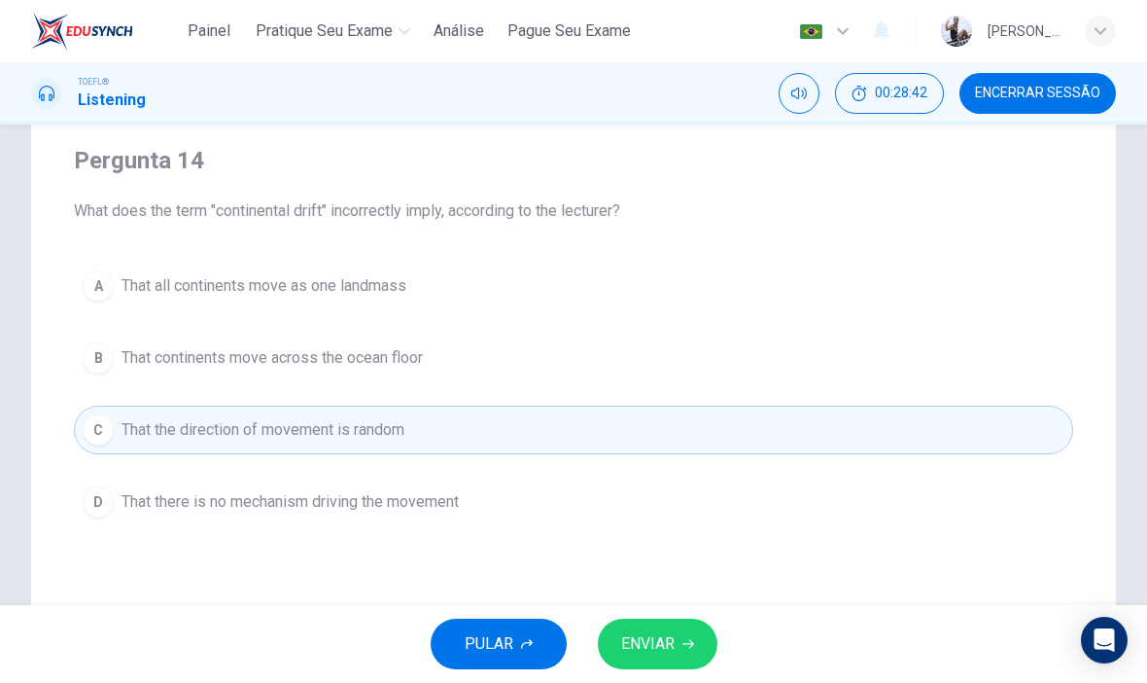
click at [783, 307] on button "A That all continents move as one landmass" at bounding box center [574, 286] width 1000 height 49
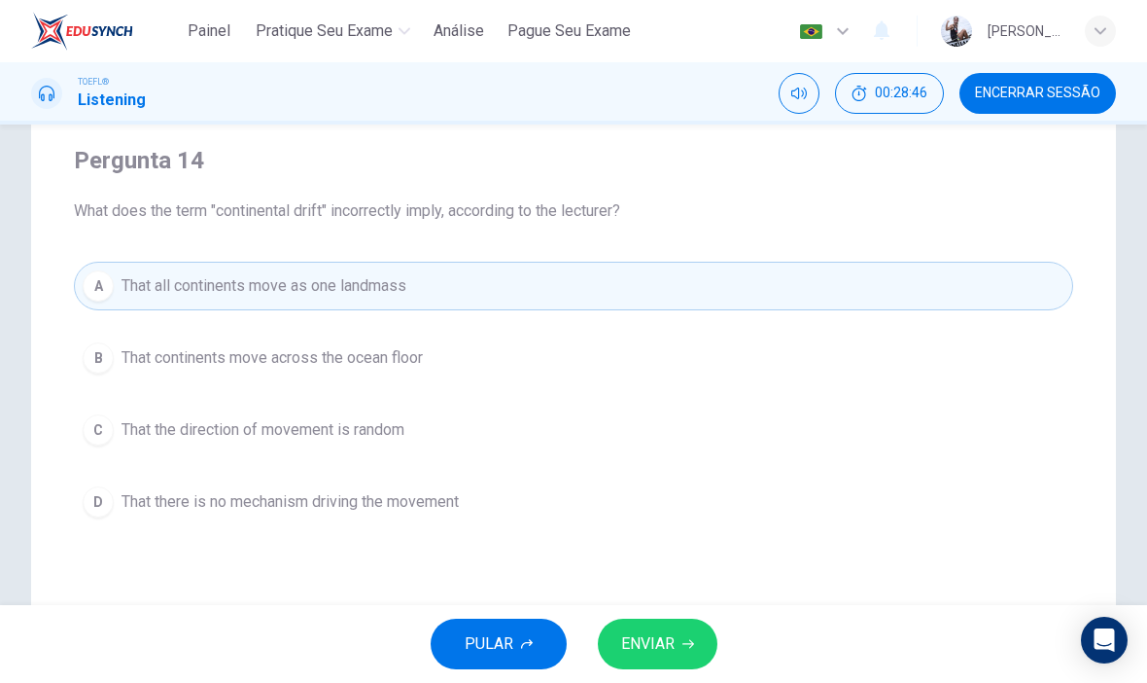
click at [655, 641] on span "ENVIAR" at bounding box center [647, 643] width 53 height 27
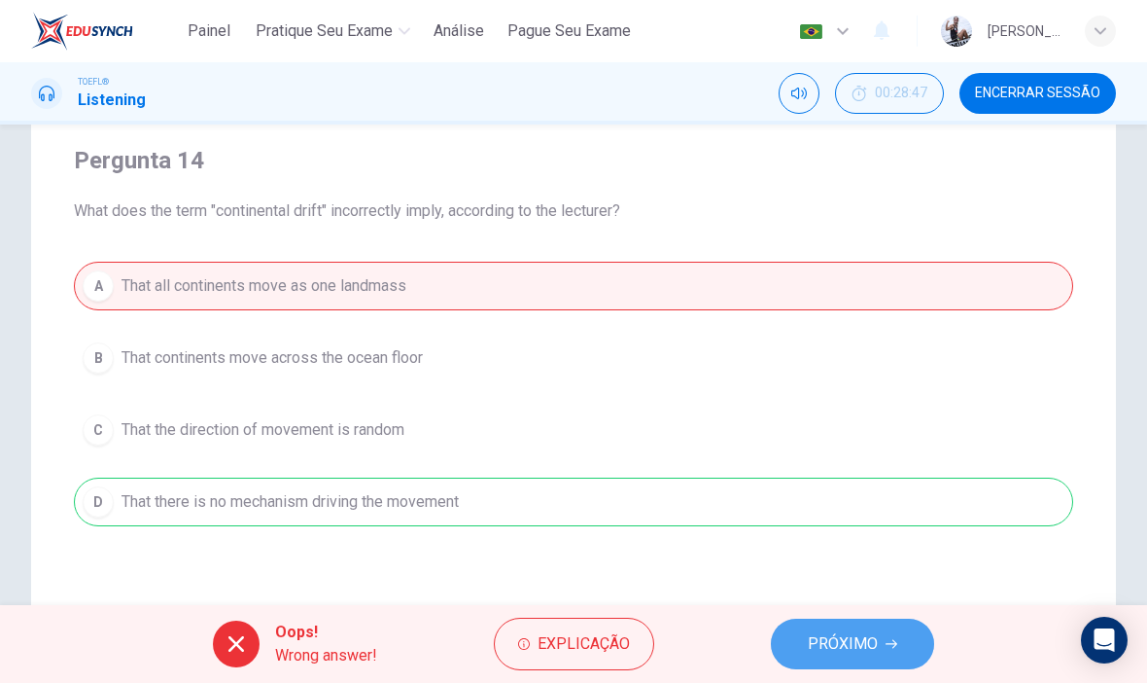
click at [814, 649] on span "PRÓXIMO" at bounding box center [843, 643] width 70 height 27
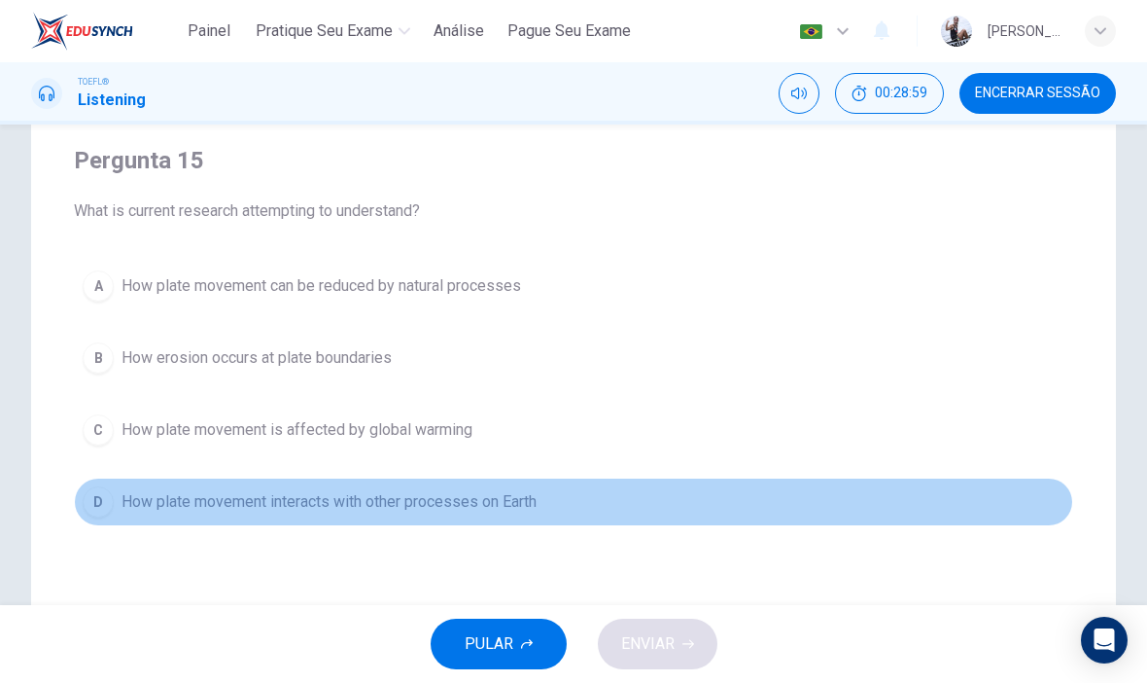
click at [670, 514] on button "D How plate movement interacts with other processes on Earth" at bounding box center [574, 501] width 1000 height 49
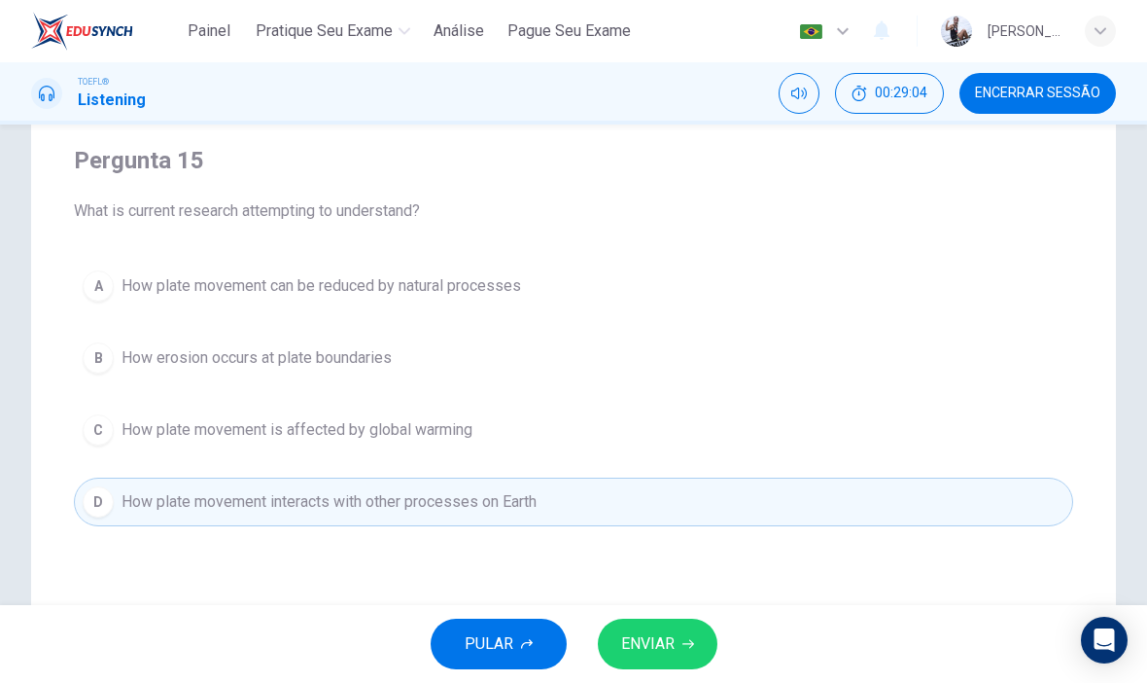
click at [659, 639] on span "ENVIAR" at bounding box center [647, 643] width 53 height 27
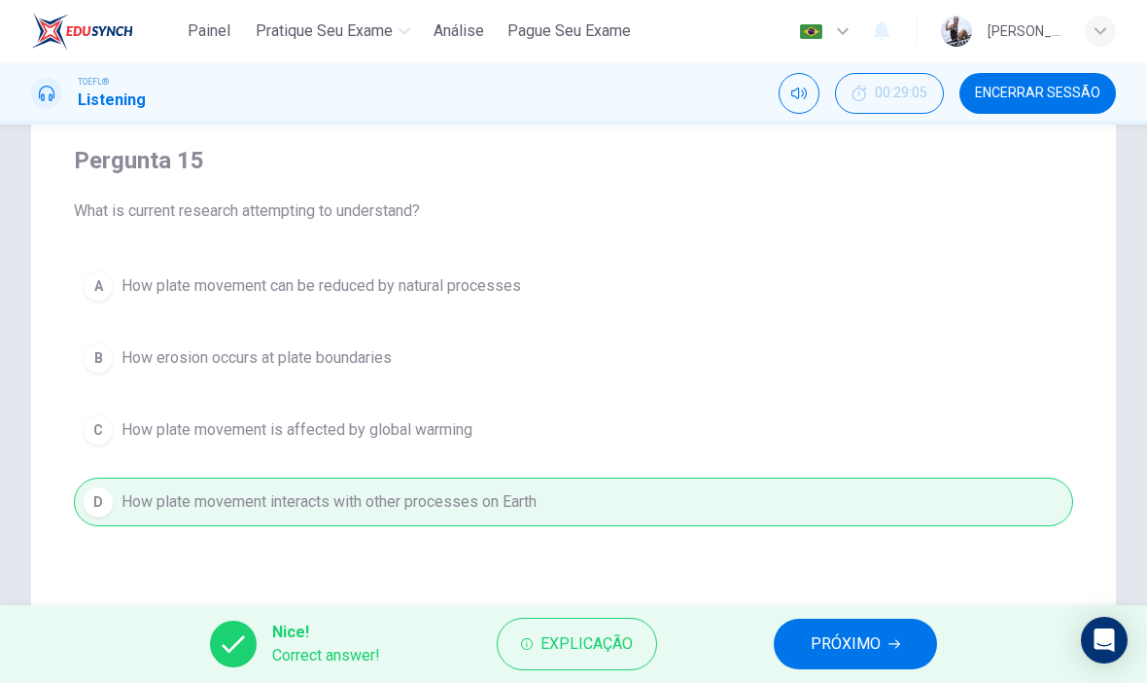
click at [832, 636] on span "PRÓXIMO" at bounding box center [846, 643] width 70 height 27
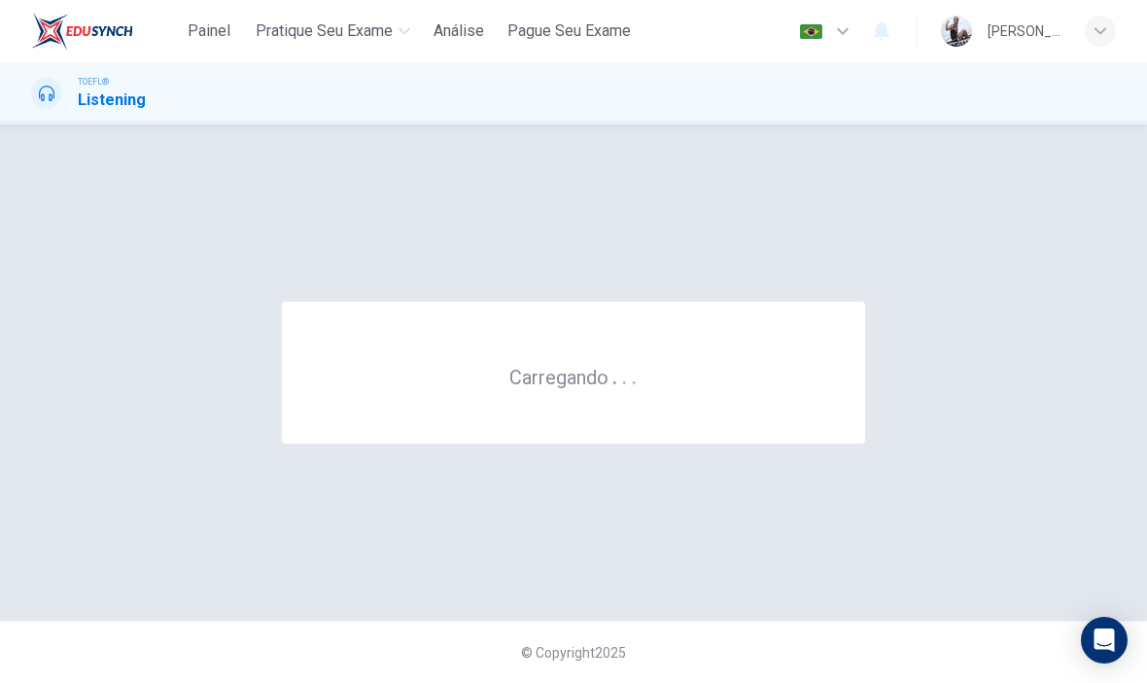
scroll to position [0, 0]
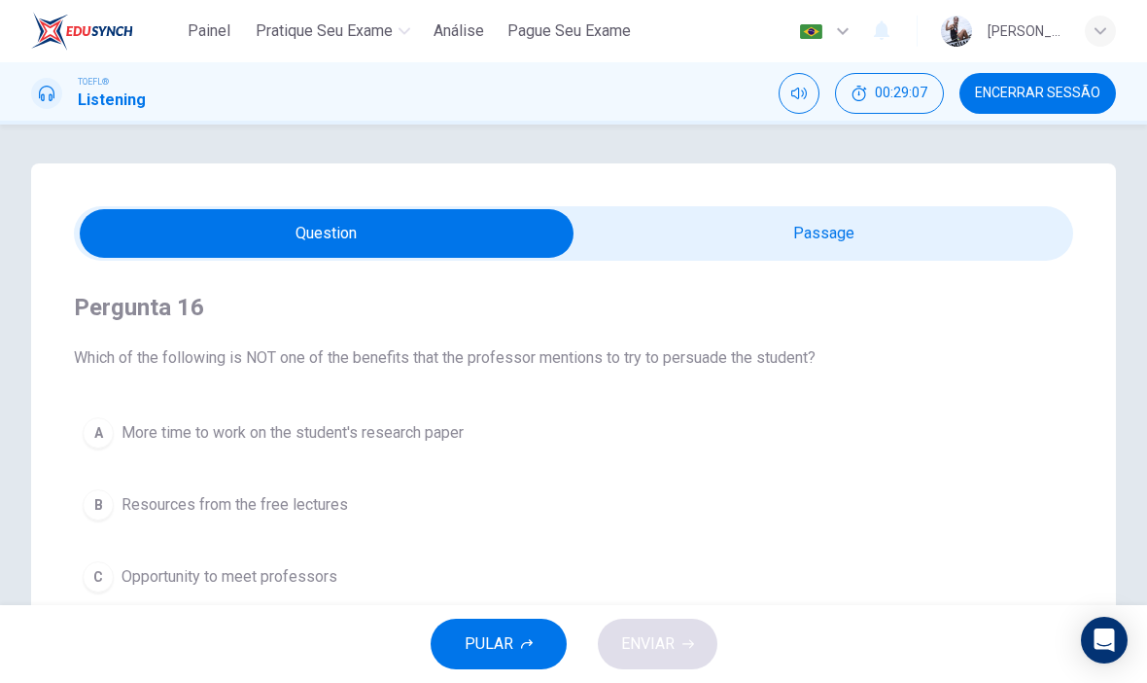
click at [763, 250] on input "checkbox" at bounding box center [327, 233] width 1500 height 49
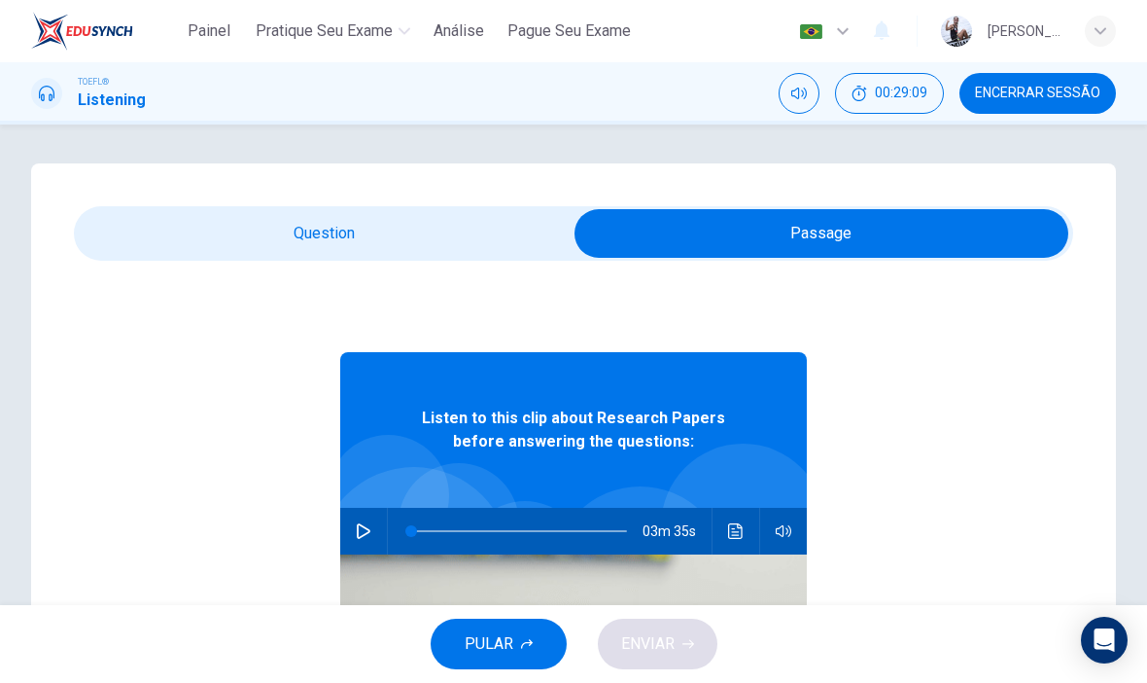
click at [512, 239] on input "checkbox" at bounding box center [822, 233] width 1500 height 49
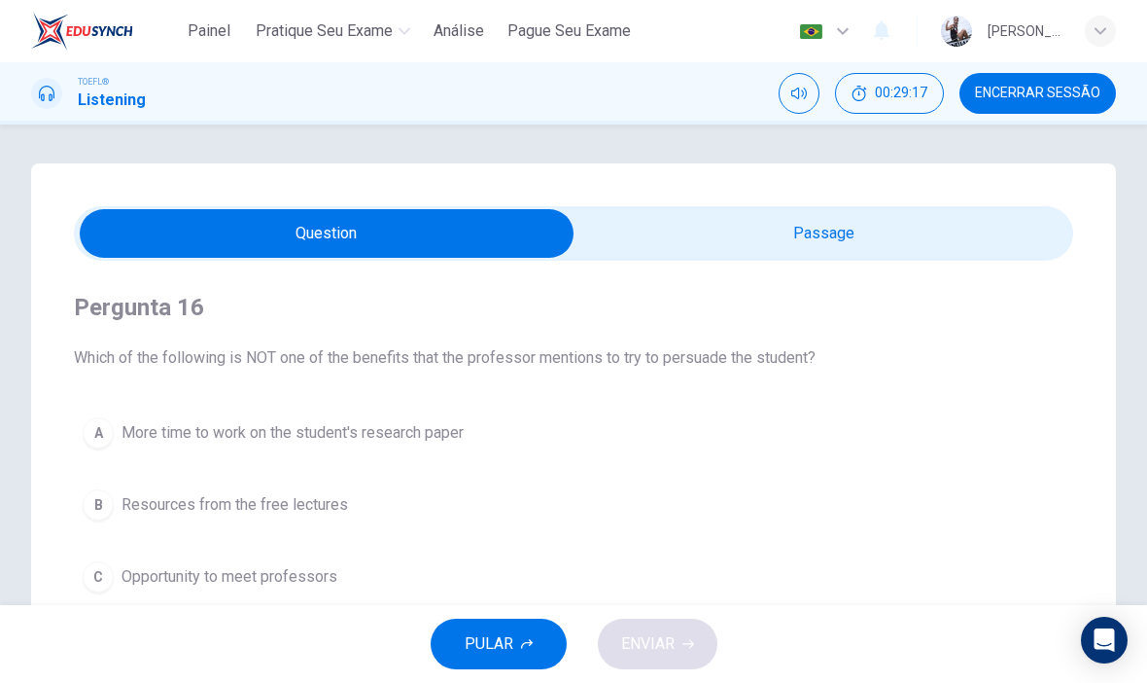
click at [489, 635] on span "PULAR" at bounding box center [489, 643] width 49 height 27
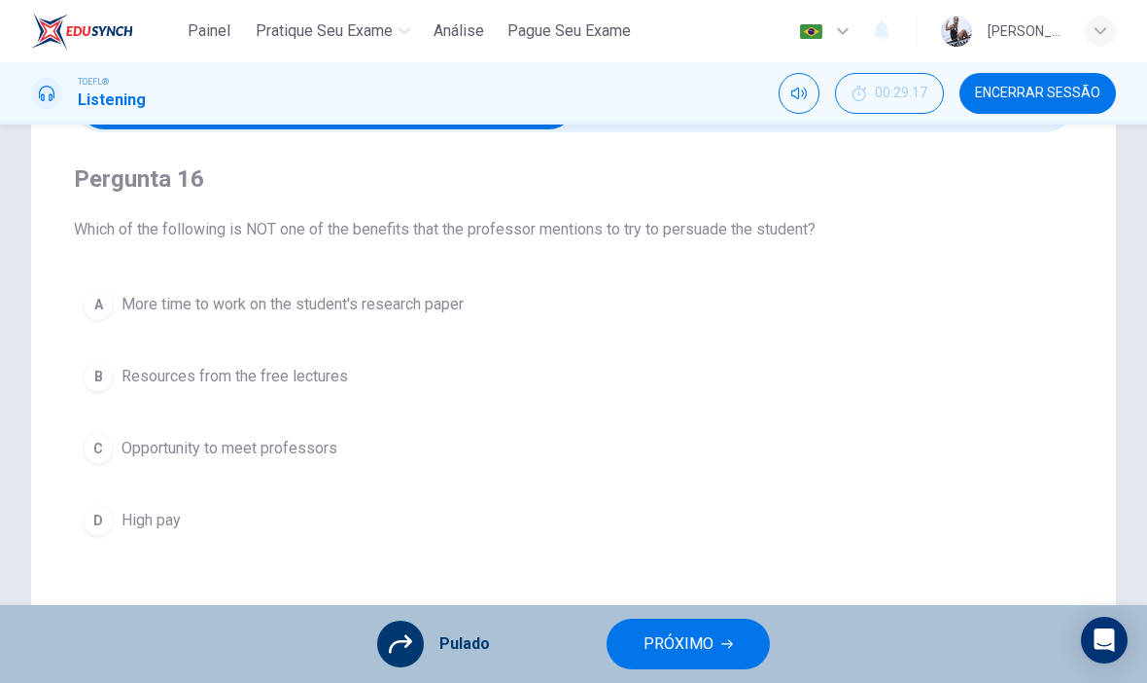
scroll to position [125, 0]
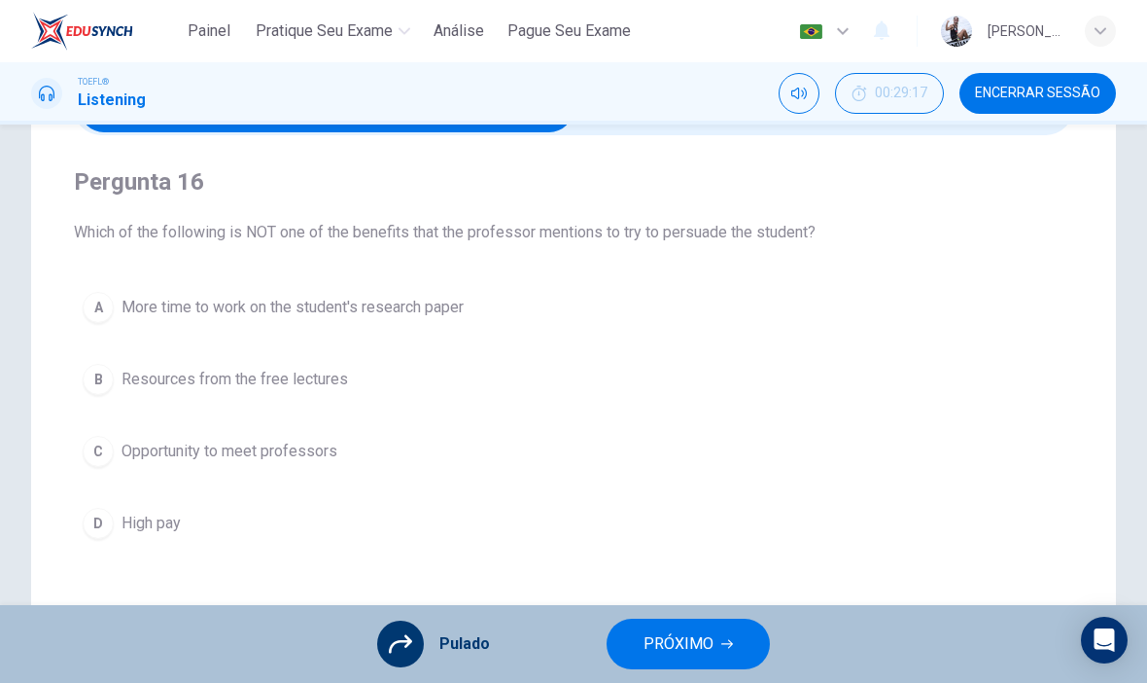
click at [390, 651] on icon at bounding box center [400, 643] width 23 height 23
click at [672, 636] on span "PRÓXIMO" at bounding box center [679, 643] width 70 height 27
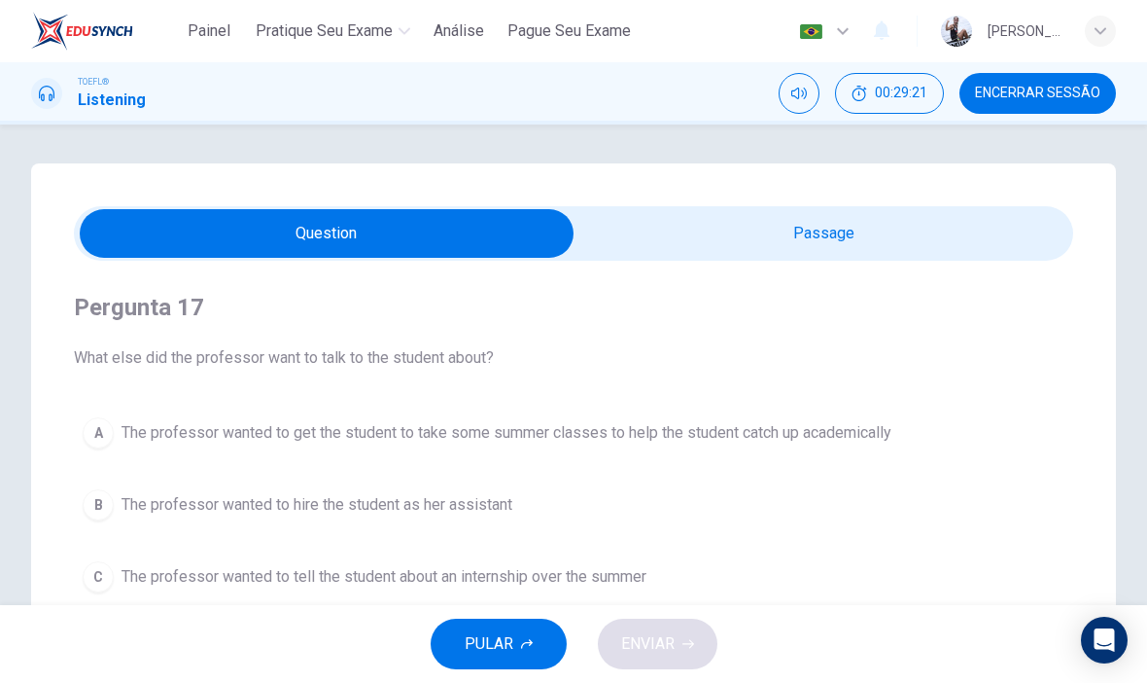
scroll to position [0, 0]
click at [805, 241] on input "checkbox" at bounding box center [327, 233] width 1500 height 49
checkbox input "true"
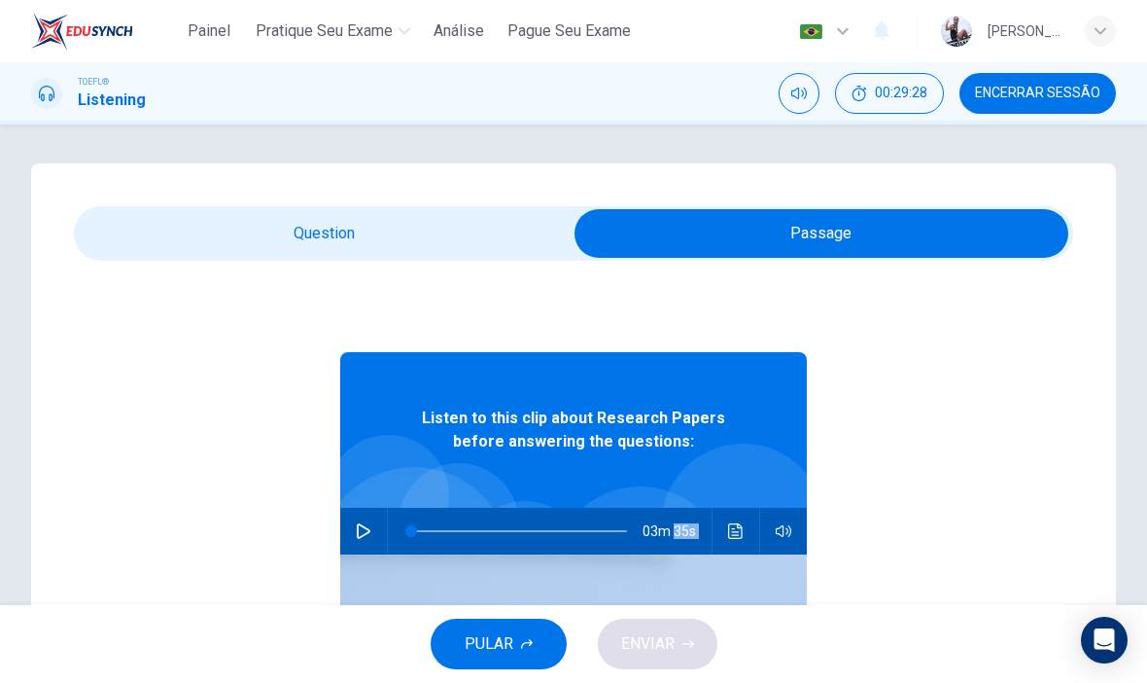
click at [1066, 473] on div "Listen to this clip about Research Papers before answering the questions: 03m 3…" at bounding box center [574, 636] width 1000 height 751
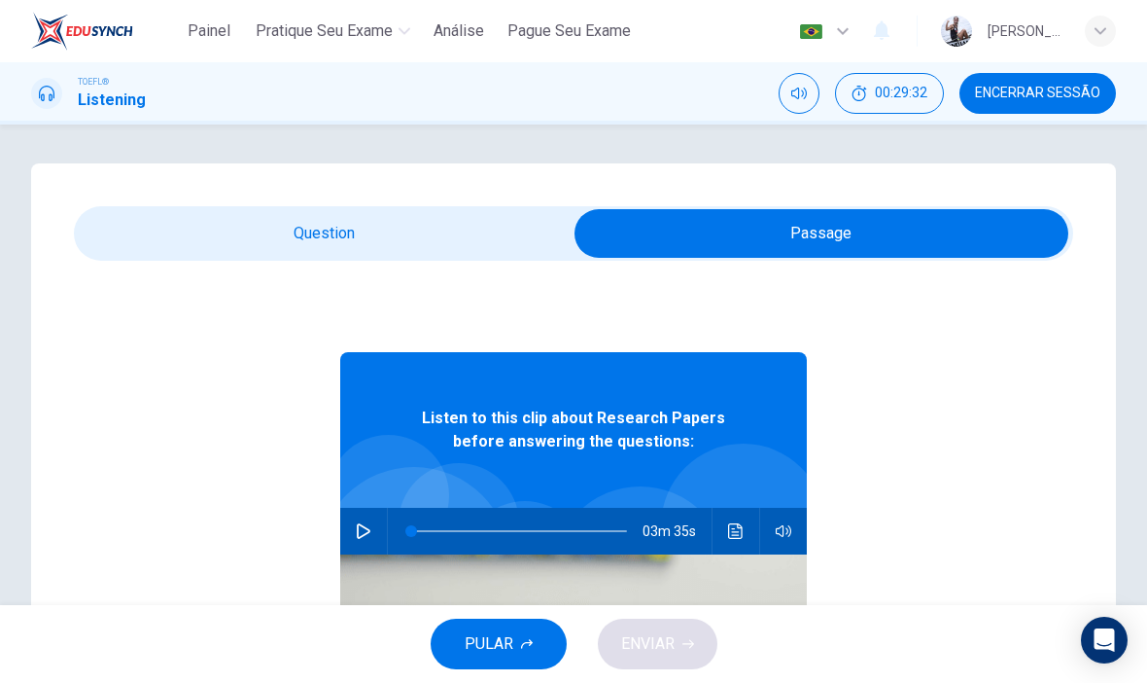
click at [491, 619] on button "PULAR" at bounding box center [499, 643] width 136 height 51
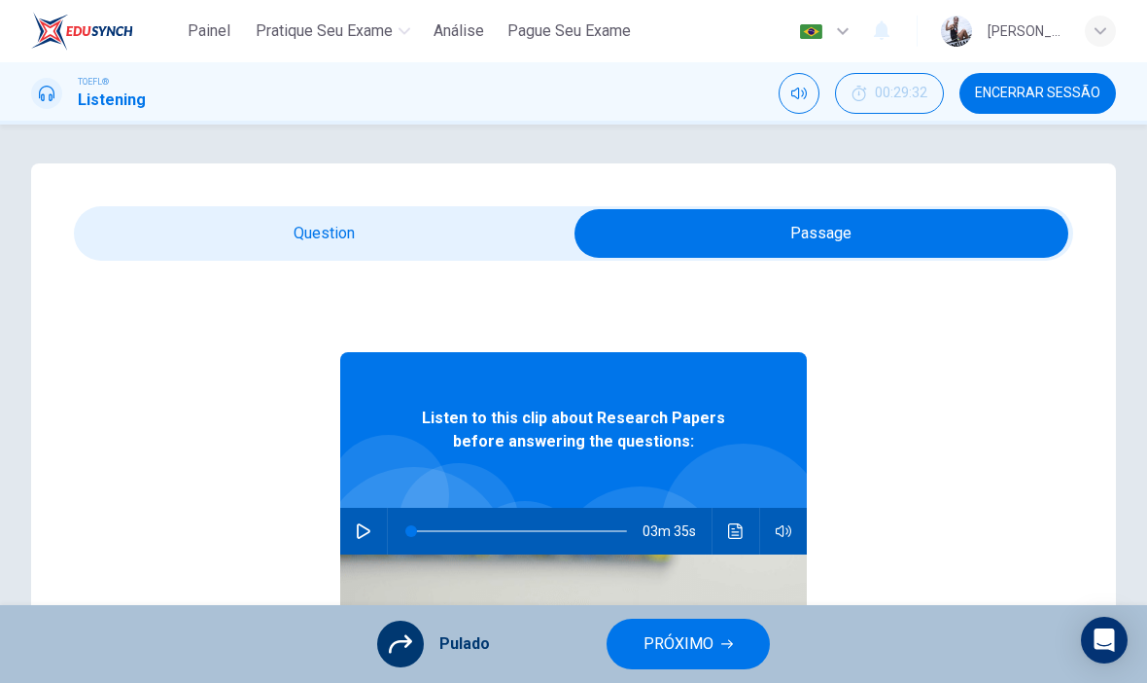
click at [700, 636] on span "PRÓXIMO" at bounding box center [679, 643] width 70 height 27
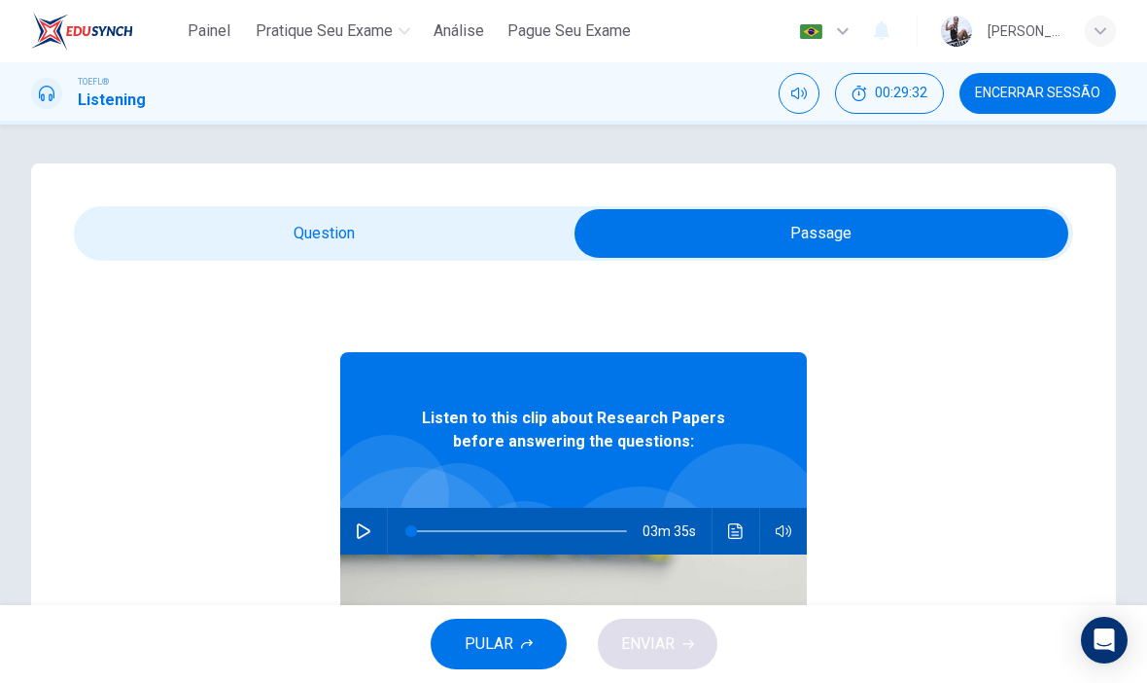
click at [510, 642] on span "PULAR" at bounding box center [489, 643] width 49 height 27
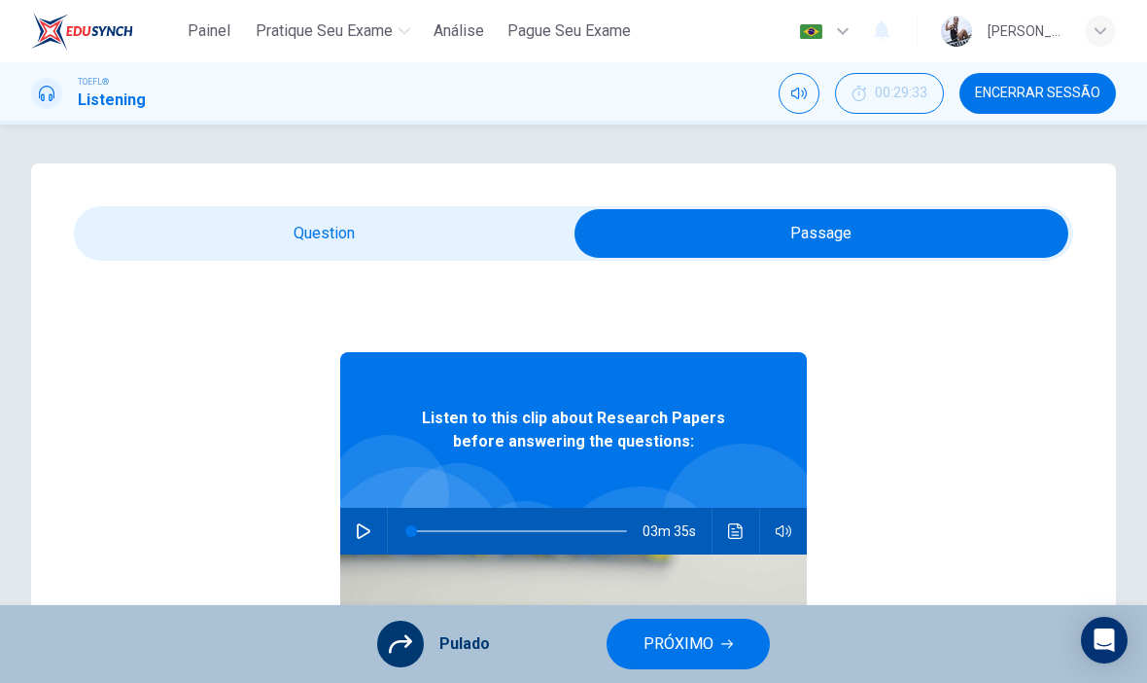
click at [670, 634] on span "PRÓXIMO" at bounding box center [679, 643] width 70 height 27
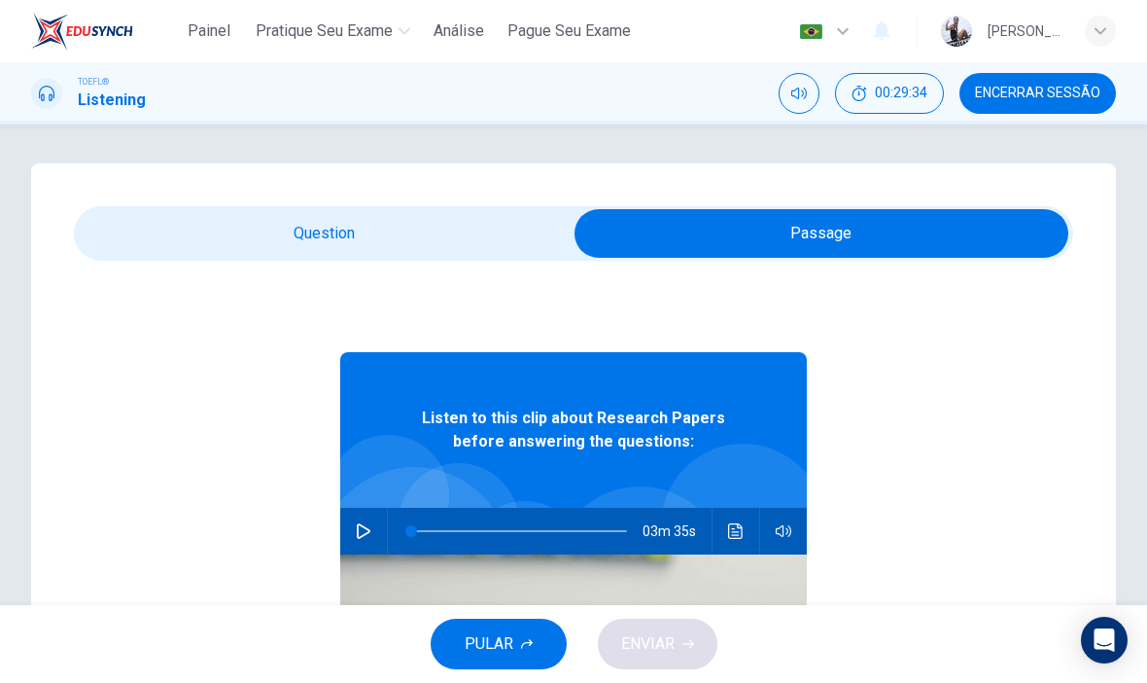
click at [492, 637] on span "PULAR" at bounding box center [489, 643] width 49 height 27
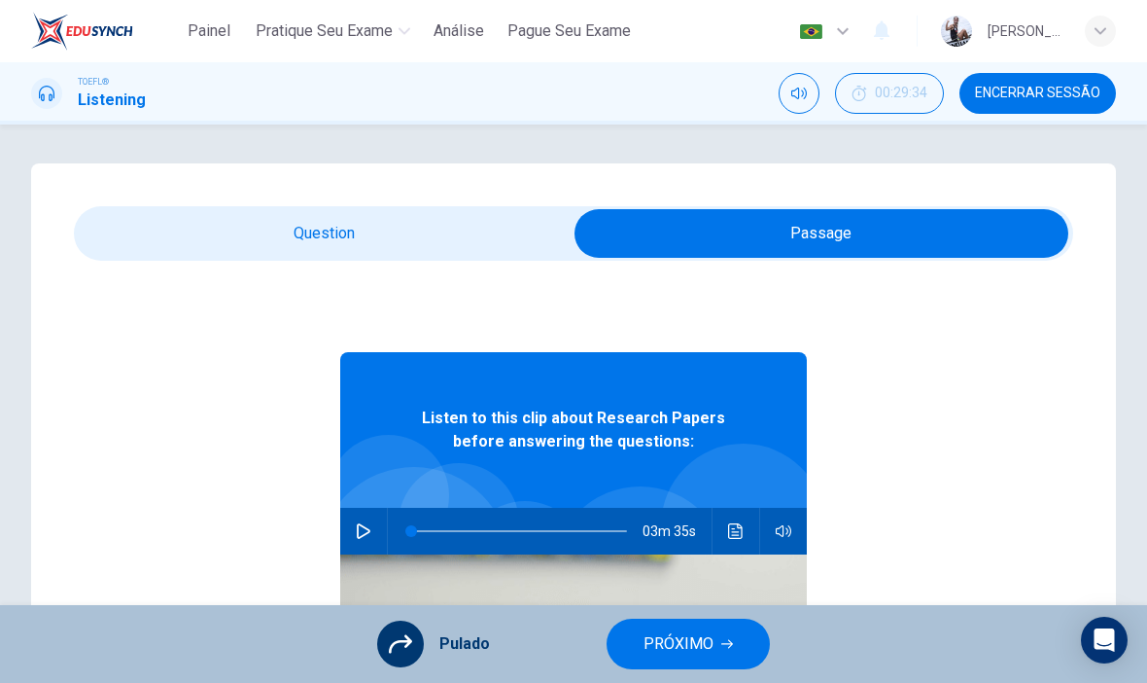
click at [669, 620] on button "PRÓXIMO" at bounding box center [688, 643] width 163 height 51
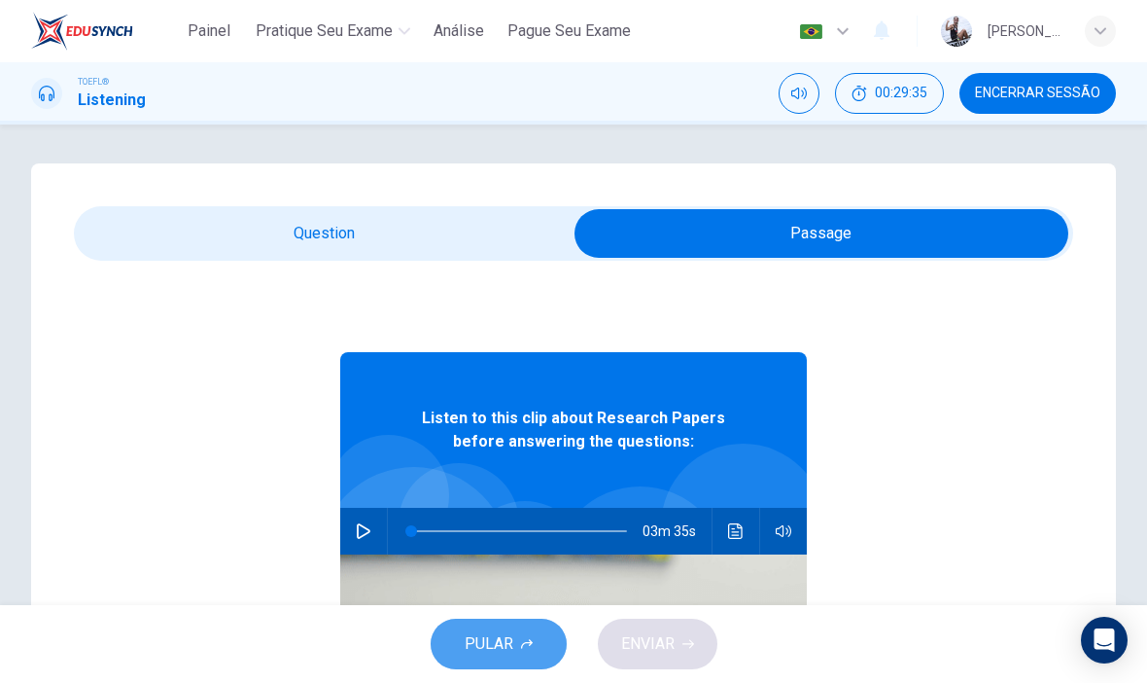
click at [503, 640] on span "PULAR" at bounding box center [489, 643] width 49 height 27
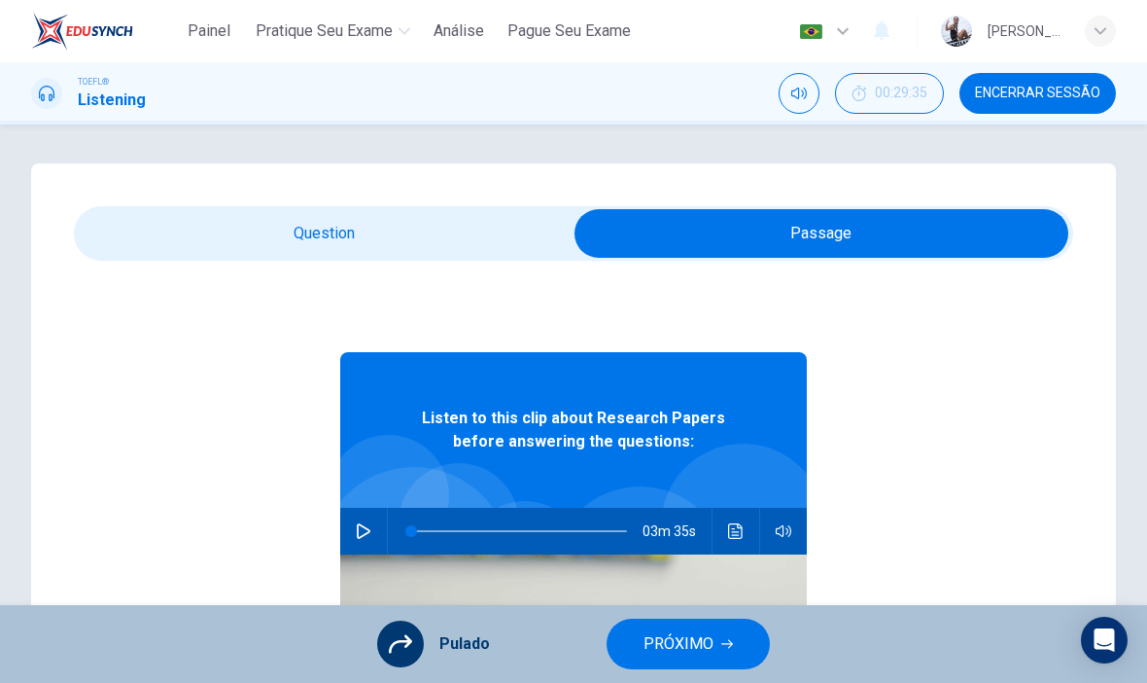
click at [653, 631] on span "PRÓXIMO" at bounding box center [679, 643] width 70 height 27
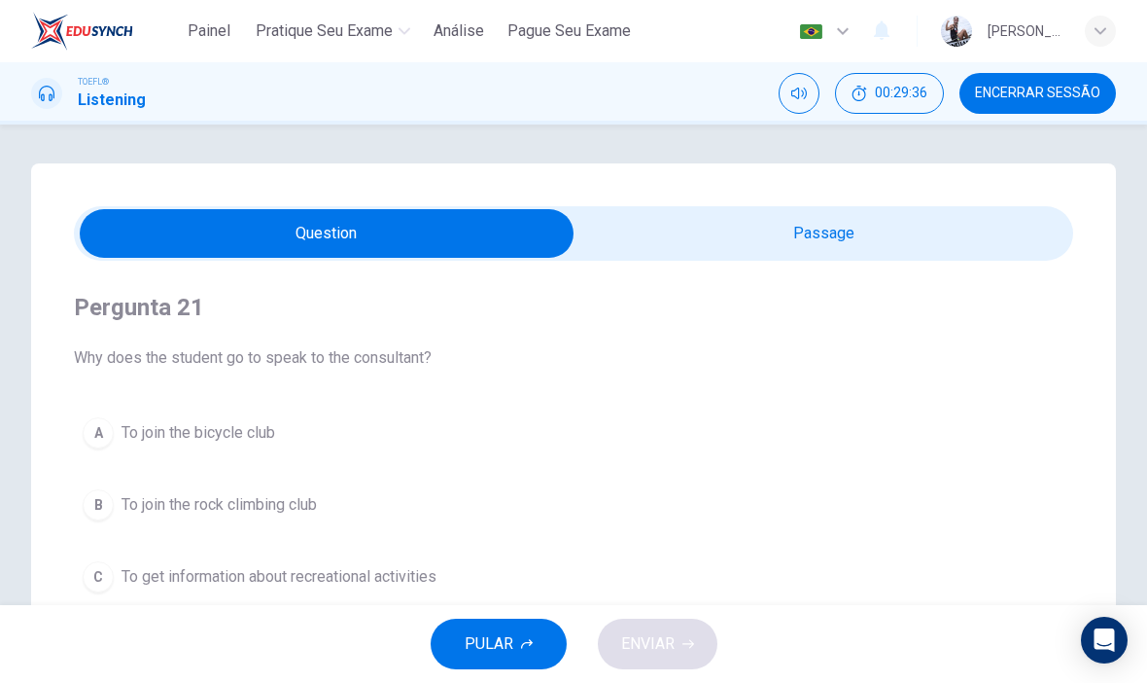
click at [746, 243] on input "checkbox" at bounding box center [327, 233] width 1500 height 49
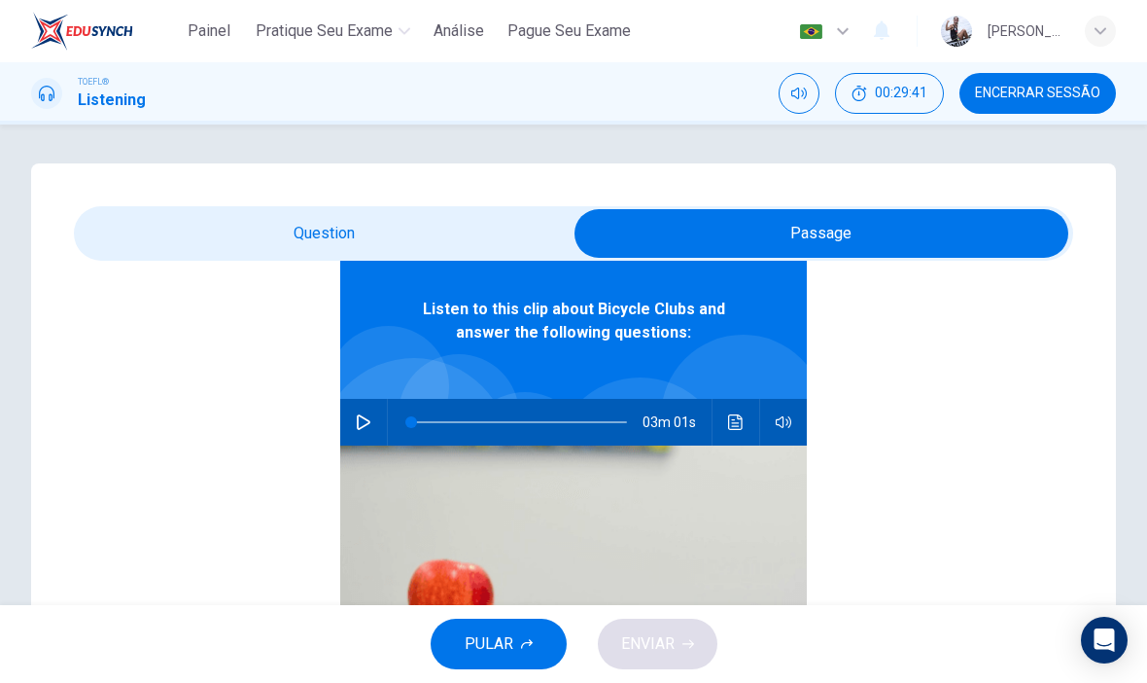
scroll to position [109, 0]
click at [625, 87] on div "TOEFL® Listening 00:29:41 Encerrar Sessão" at bounding box center [573, 93] width 1147 height 41
click at [762, 104] on div "TOEFL® Listening 00:29:41 Encerrar Sessão" at bounding box center [573, 93] width 1147 height 41
click at [522, 240] on input "checkbox" at bounding box center [822, 233] width 1500 height 49
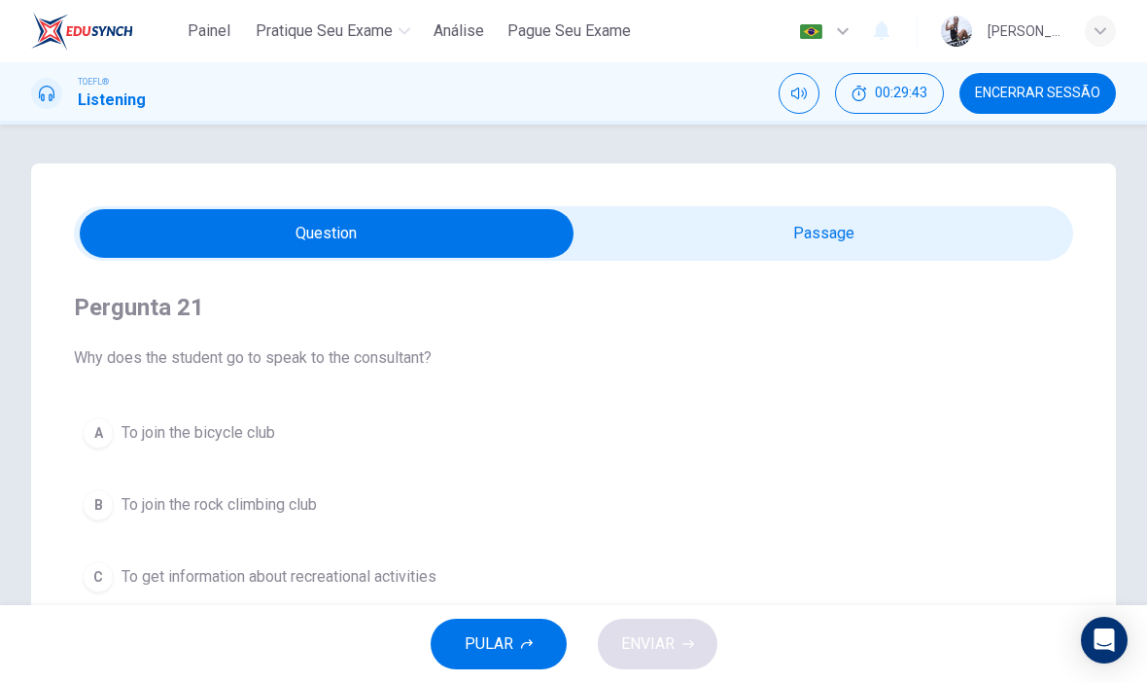
scroll to position [0, 0]
click at [688, 219] on input "checkbox" at bounding box center [327, 233] width 1500 height 49
checkbox input "true"
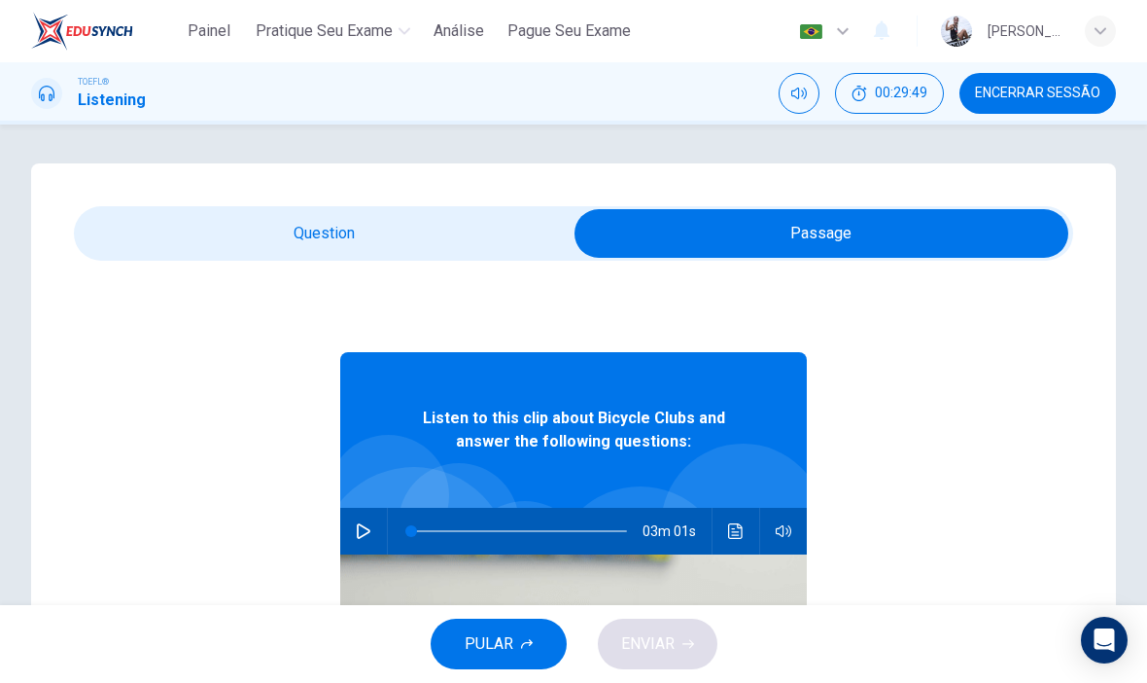
click at [364, 524] on icon "button" at bounding box center [364, 531] width 16 height 16
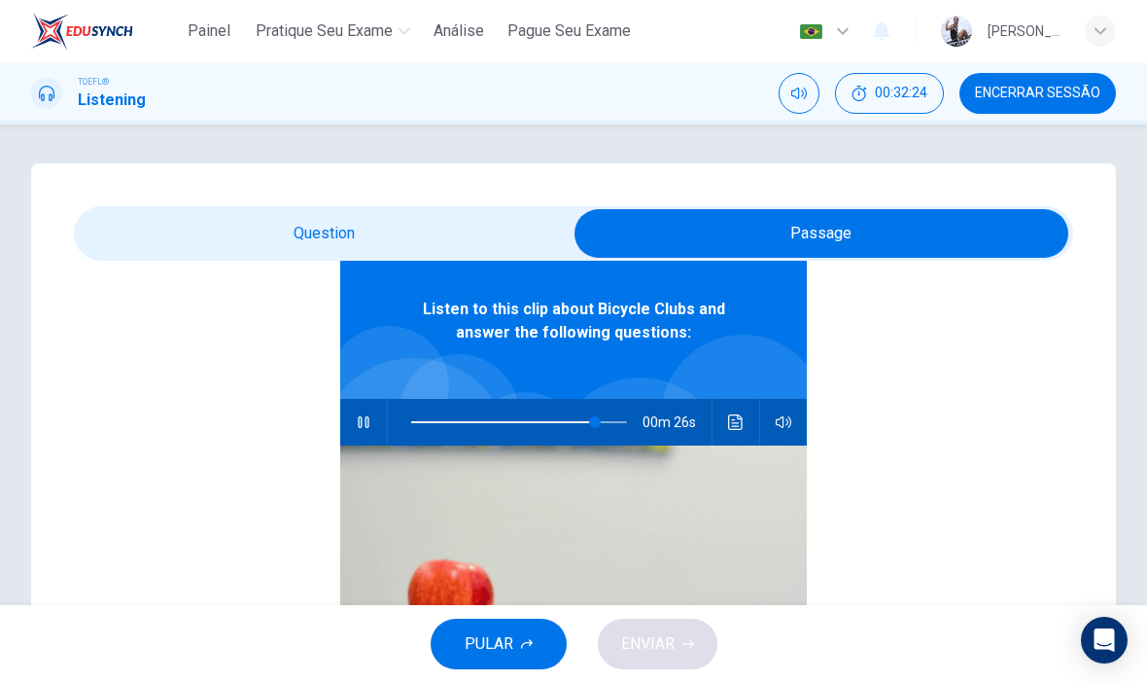
type input "86"
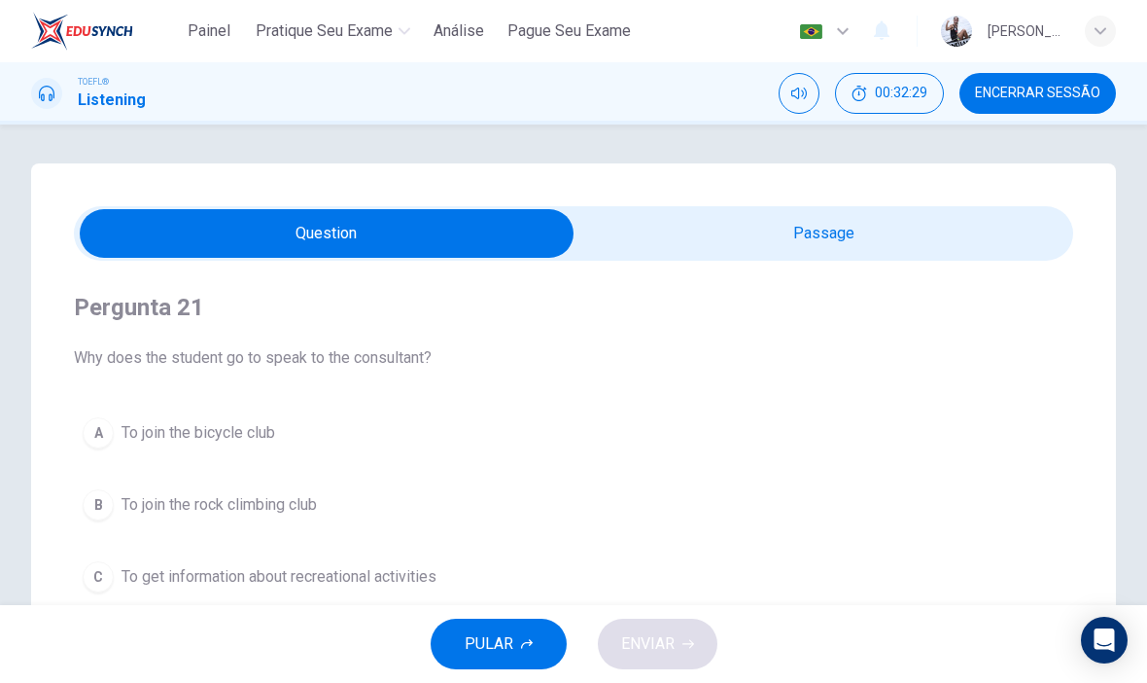
click at [626, 409] on button "A To join the bicycle club" at bounding box center [574, 432] width 1000 height 49
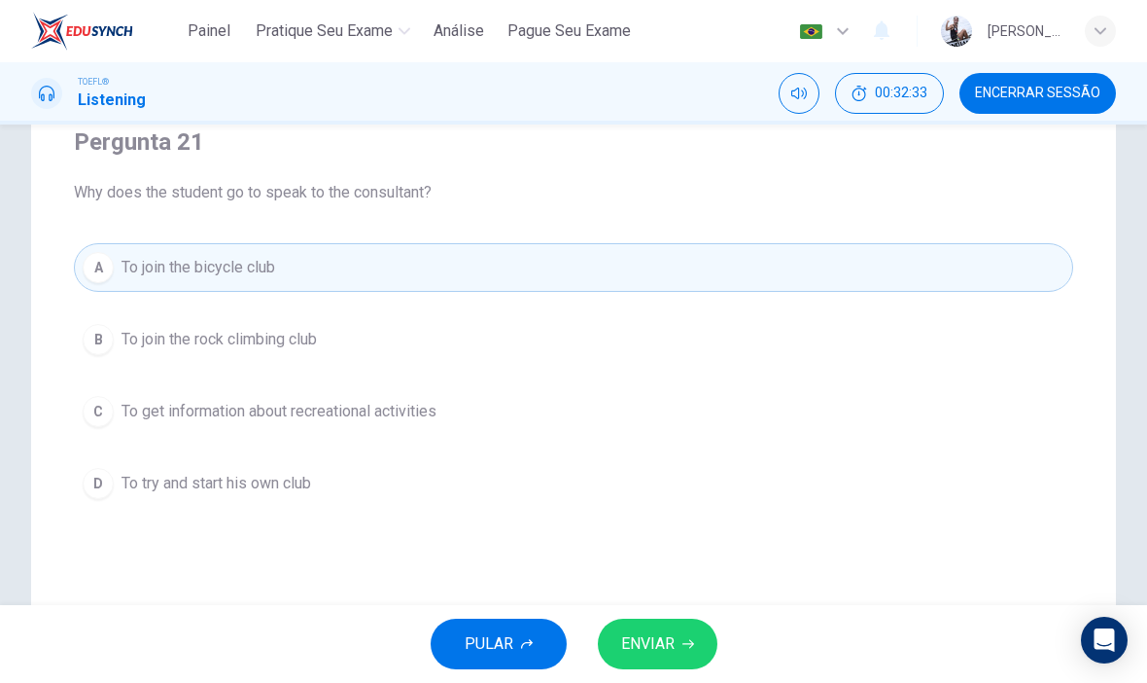
scroll to position [167, 0]
click at [645, 650] on span "ENVIAR" at bounding box center [647, 643] width 53 height 27
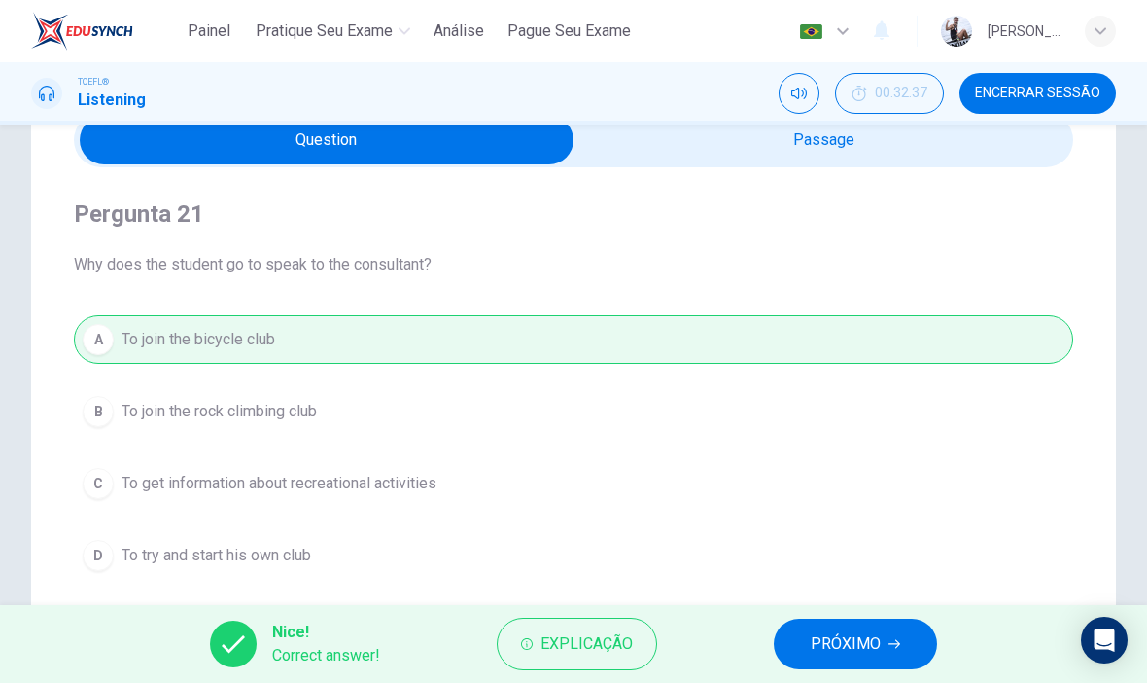
scroll to position [91, 0]
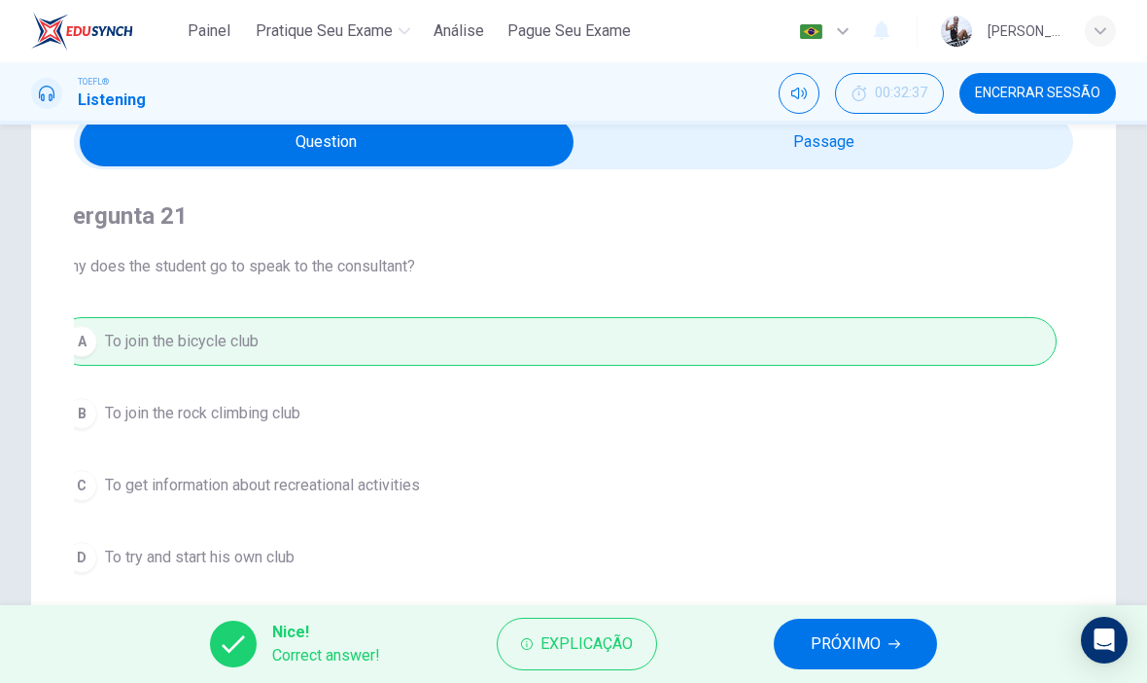
checkbox input "true"
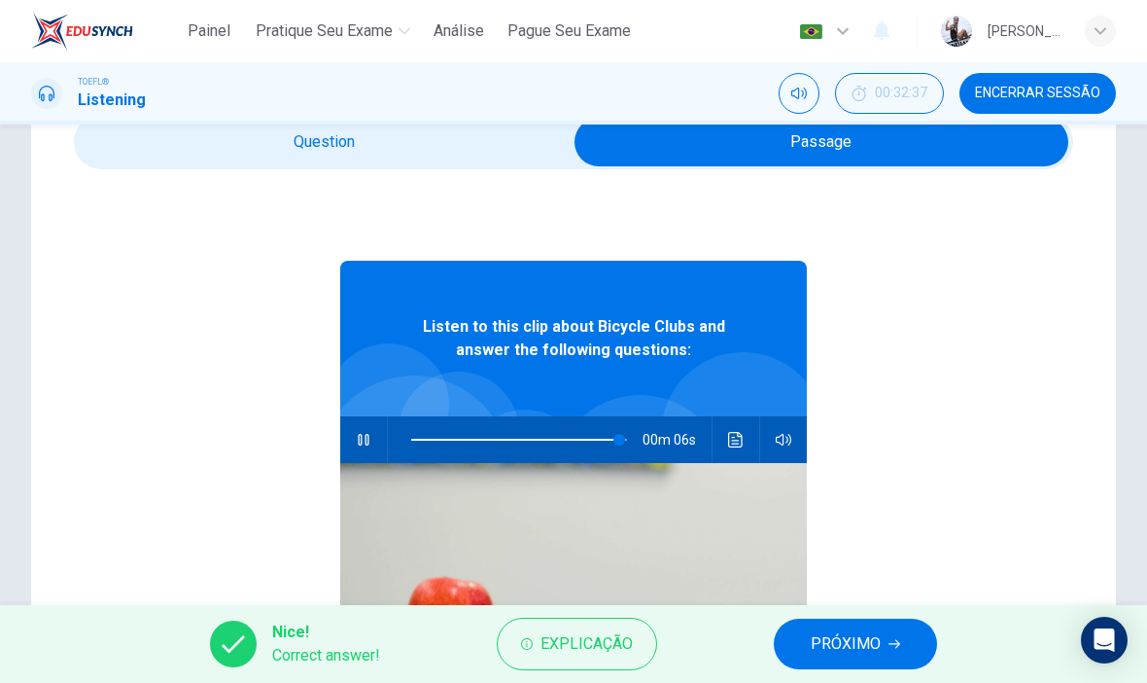
type input "97"
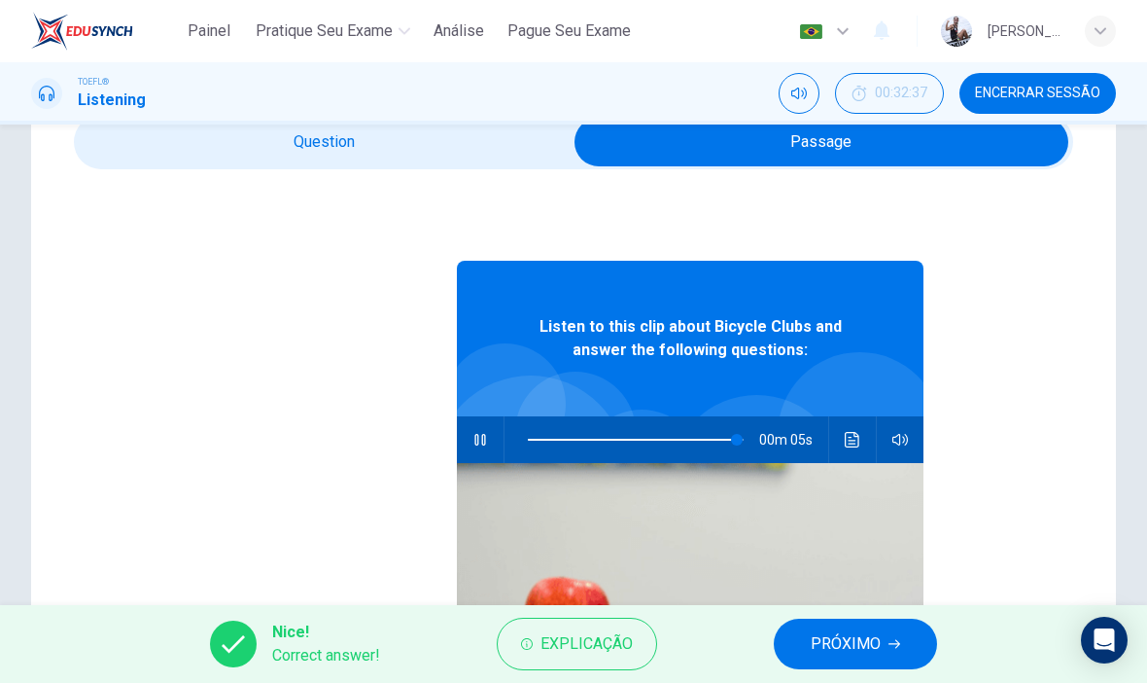
checkbox input "false"
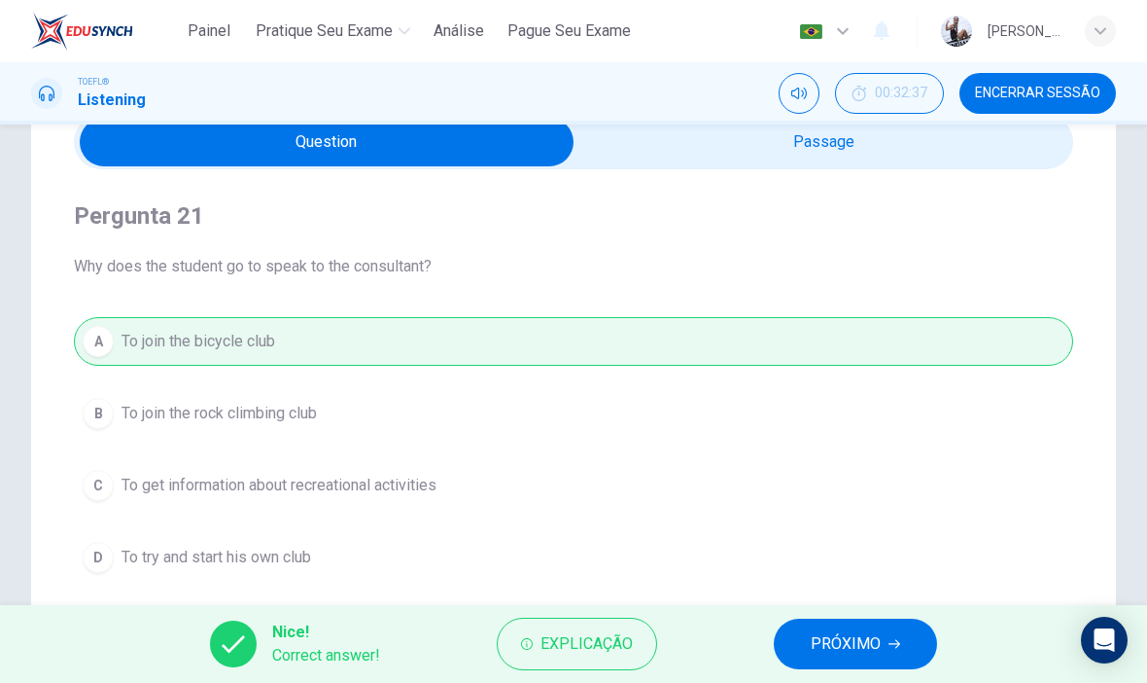
click at [884, 650] on button "PRÓXIMO" at bounding box center [855, 643] width 163 height 51
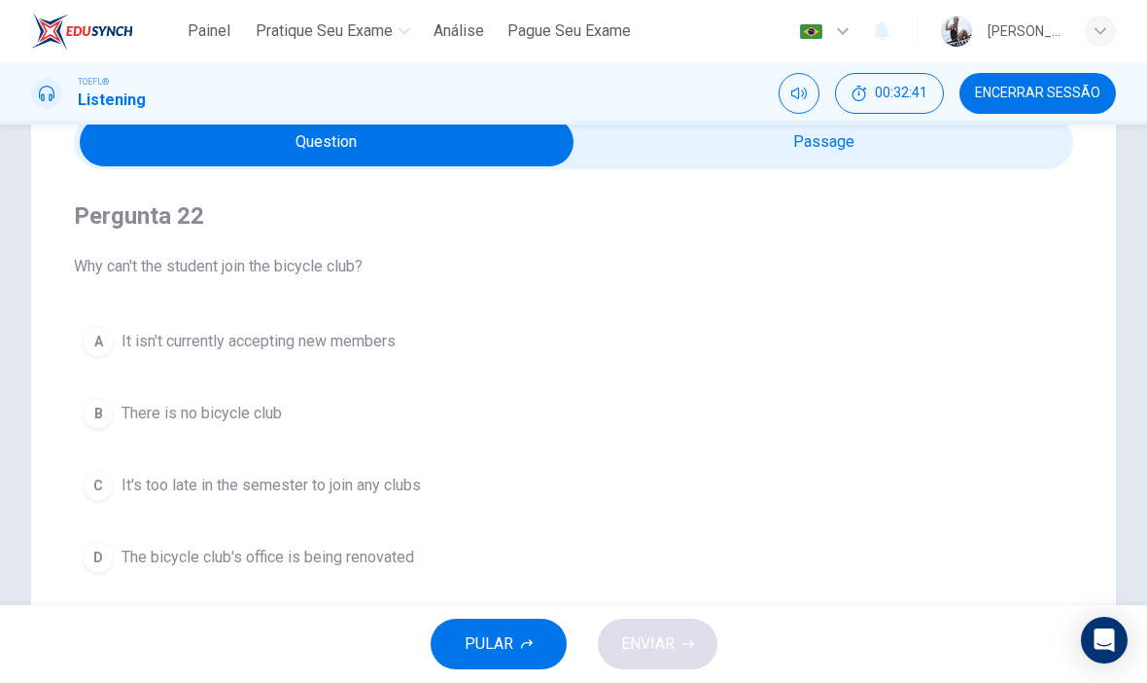
click at [582, 562] on button "D The bicycle club's office is being renovated" at bounding box center [574, 557] width 1000 height 49
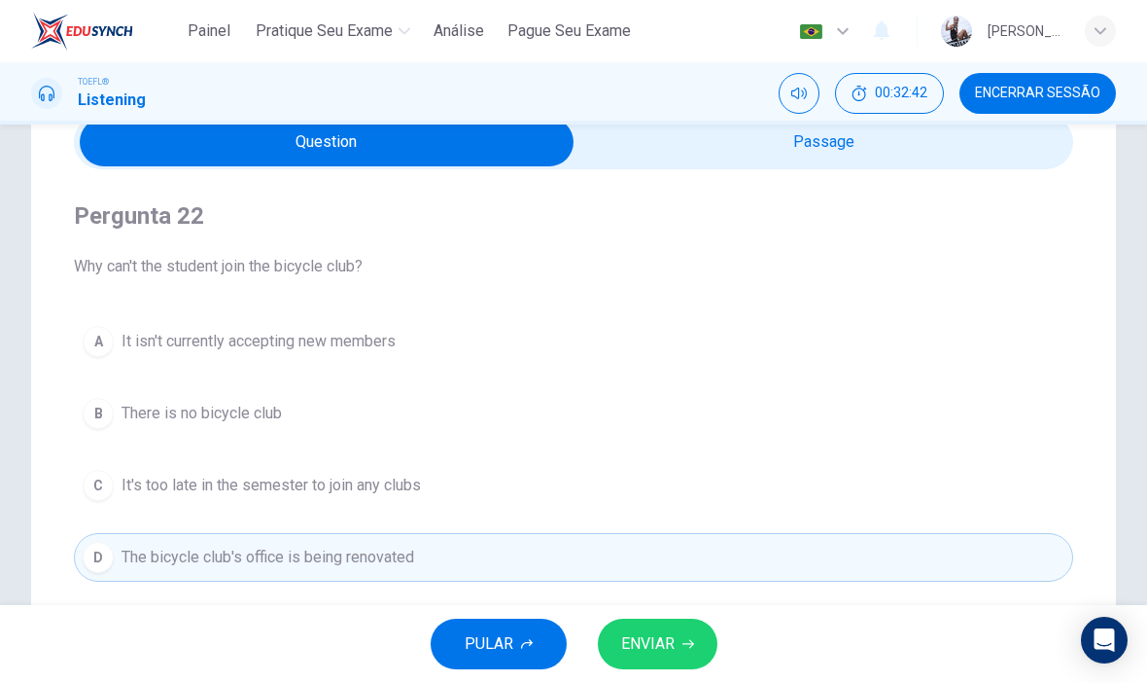
click at [662, 668] on button "ENVIAR" at bounding box center [658, 643] width 120 height 51
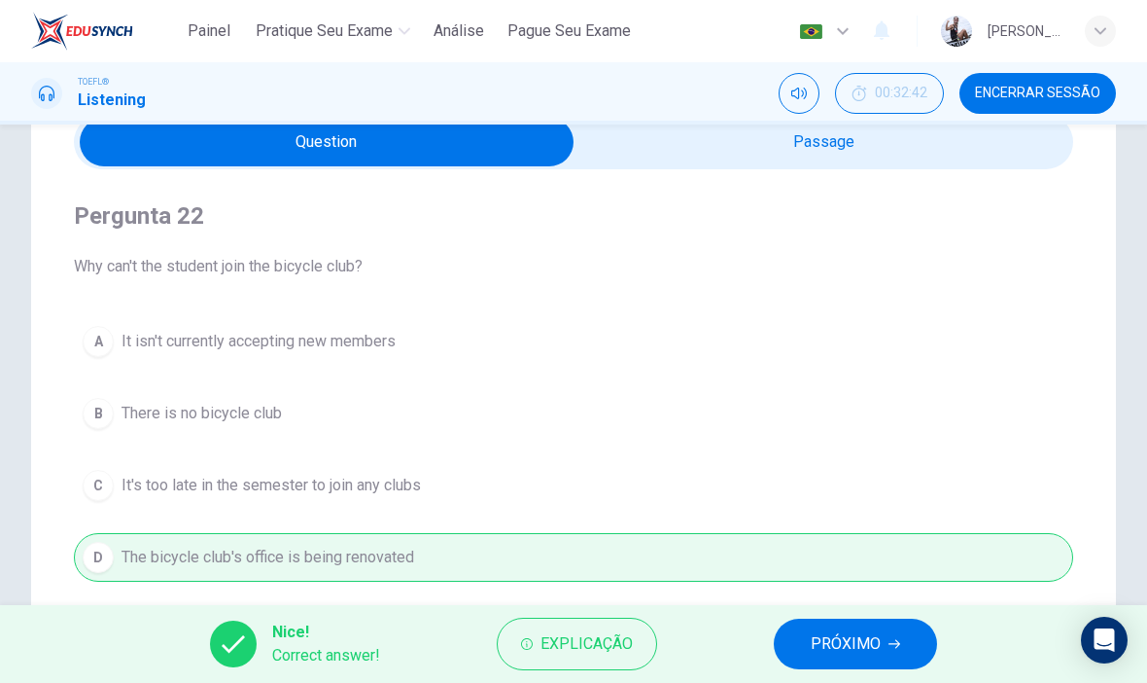
click at [849, 637] on span "PRÓXIMO" at bounding box center [846, 643] width 70 height 27
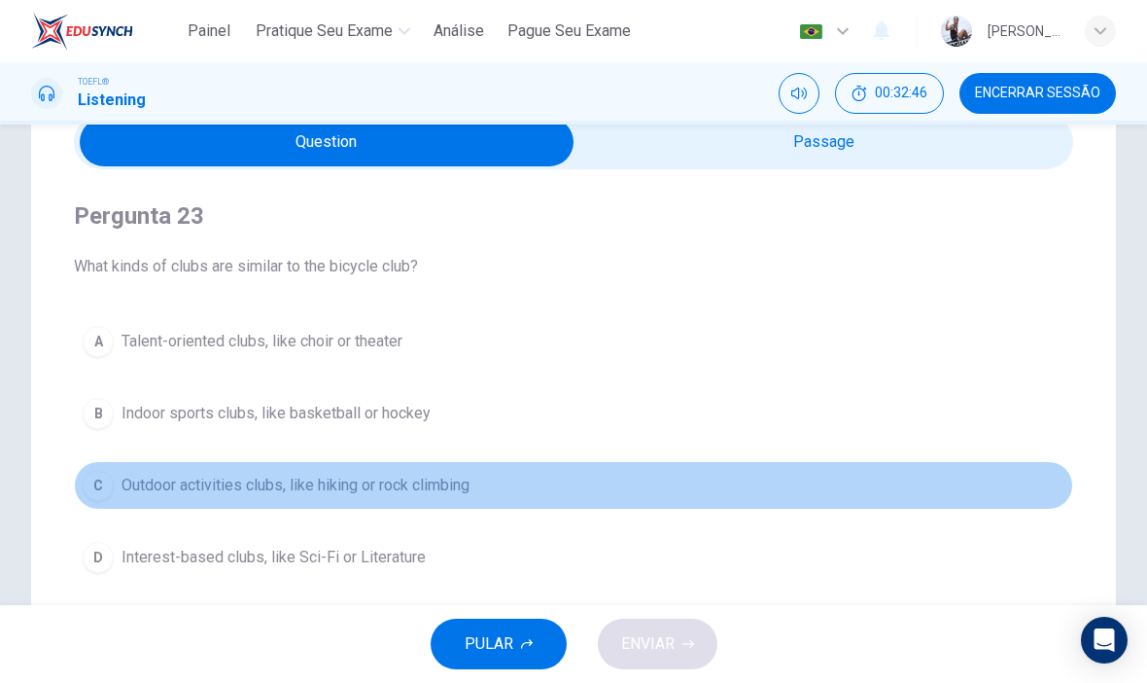
click at [608, 500] on button "C Outdoor activities clubs, like hiking or rock climbing" at bounding box center [574, 485] width 1000 height 49
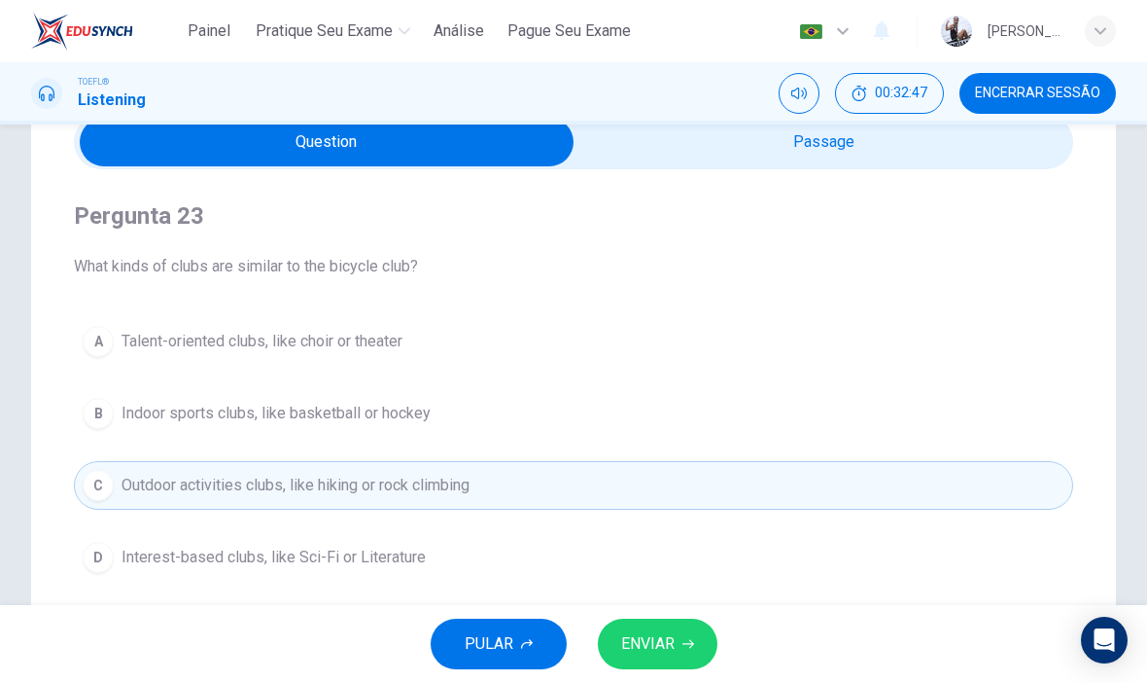
click at [686, 663] on button "ENVIAR" at bounding box center [658, 643] width 120 height 51
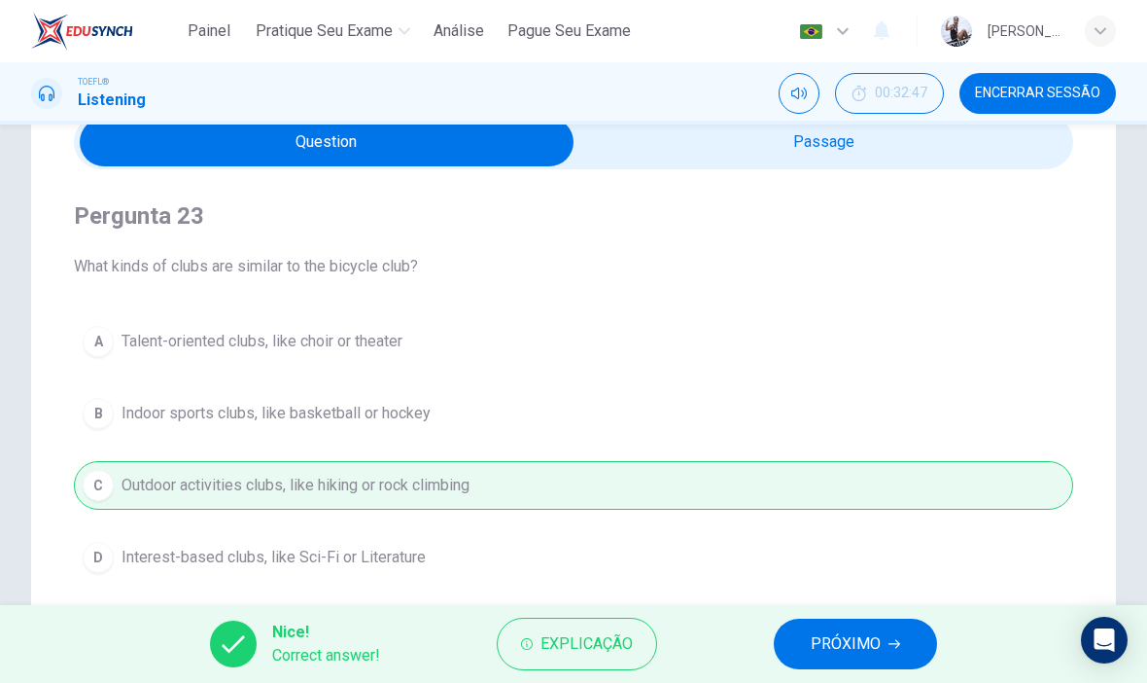
click at [843, 640] on span "PRÓXIMO" at bounding box center [846, 643] width 70 height 27
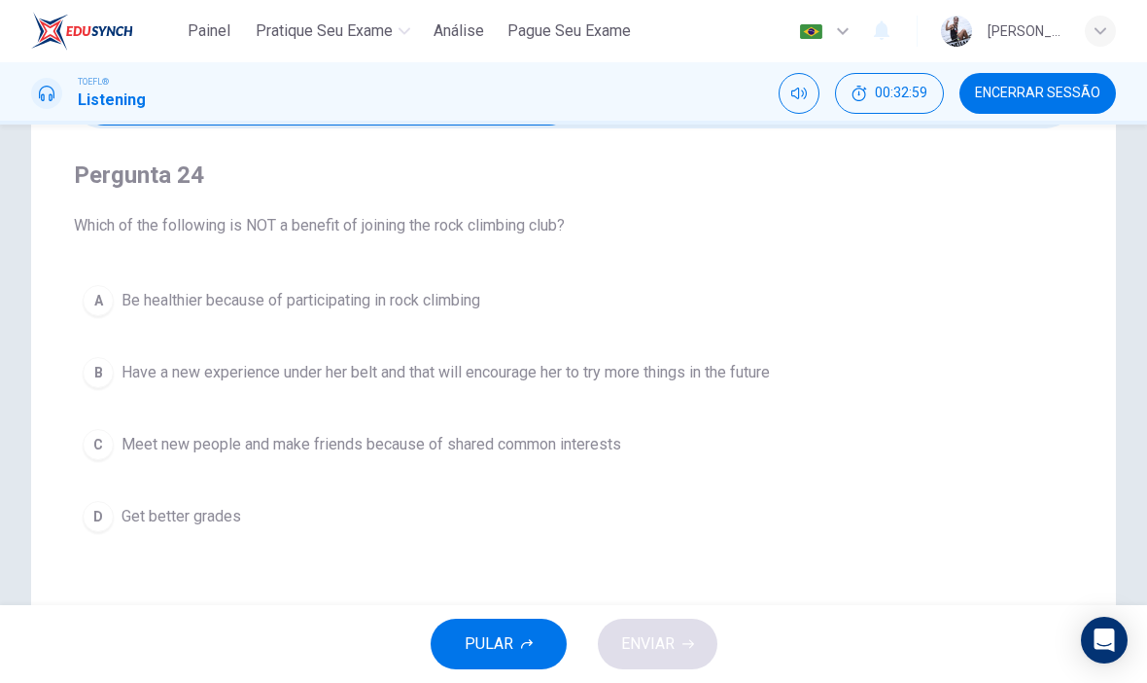
scroll to position [133, 0]
click at [685, 525] on button "D Get better grades" at bounding box center [574, 515] width 1000 height 49
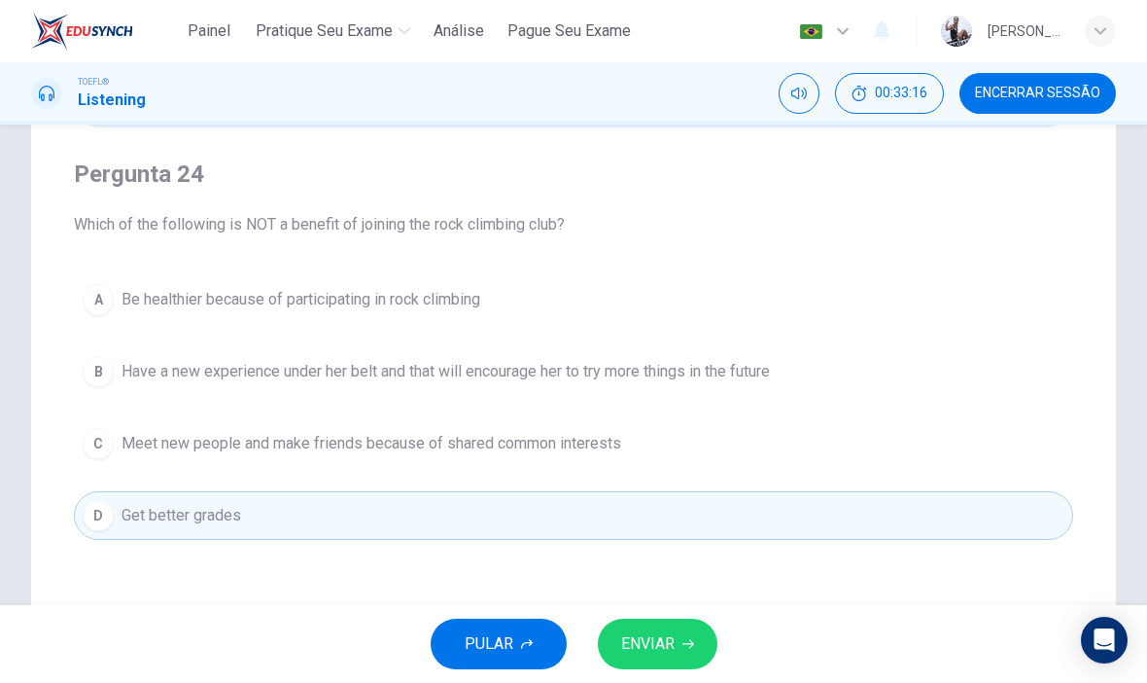
click at [684, 656] on button "ENVIAR" at bounding box center [658, 643] width 120 height 51
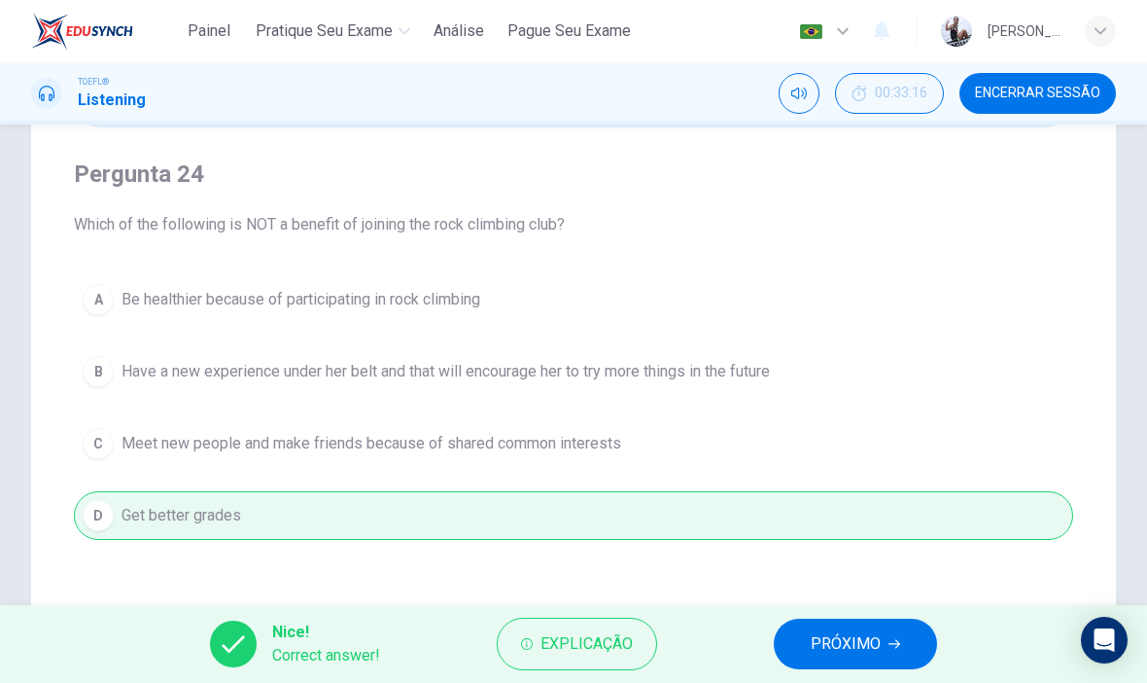
click at [825, 668] on button "PRÓXIMO" at bounding box center [855, 643] width 163 height 51
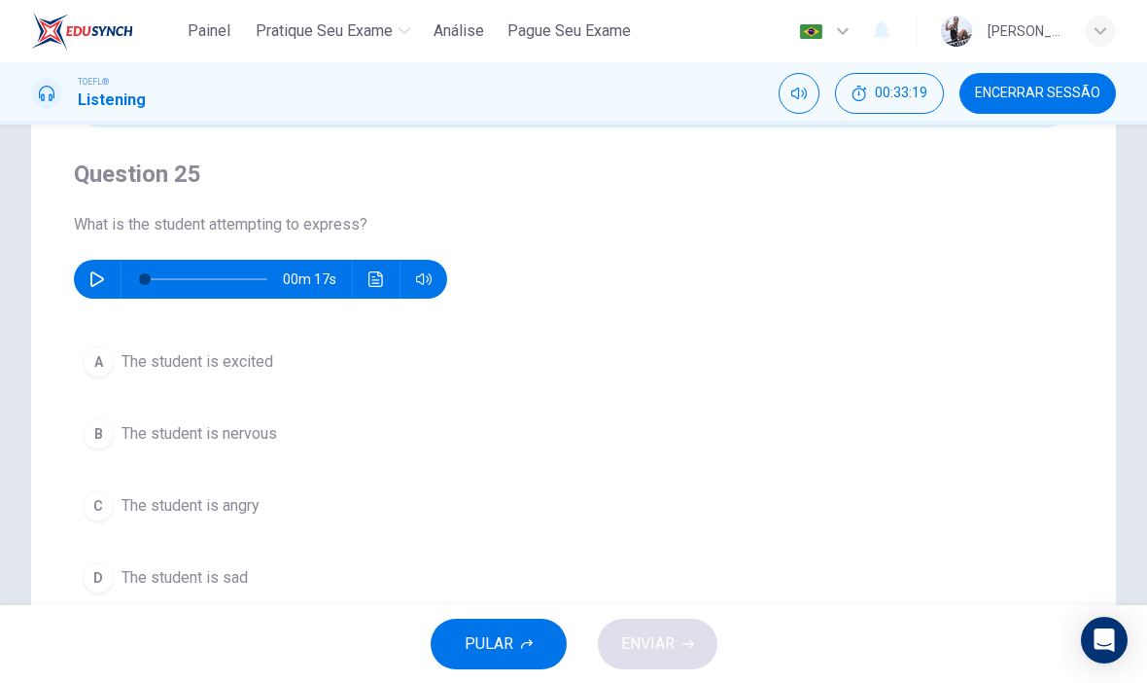
click at [98, 260] on button "button" at bounding box center [97, 279] width 31 height 39
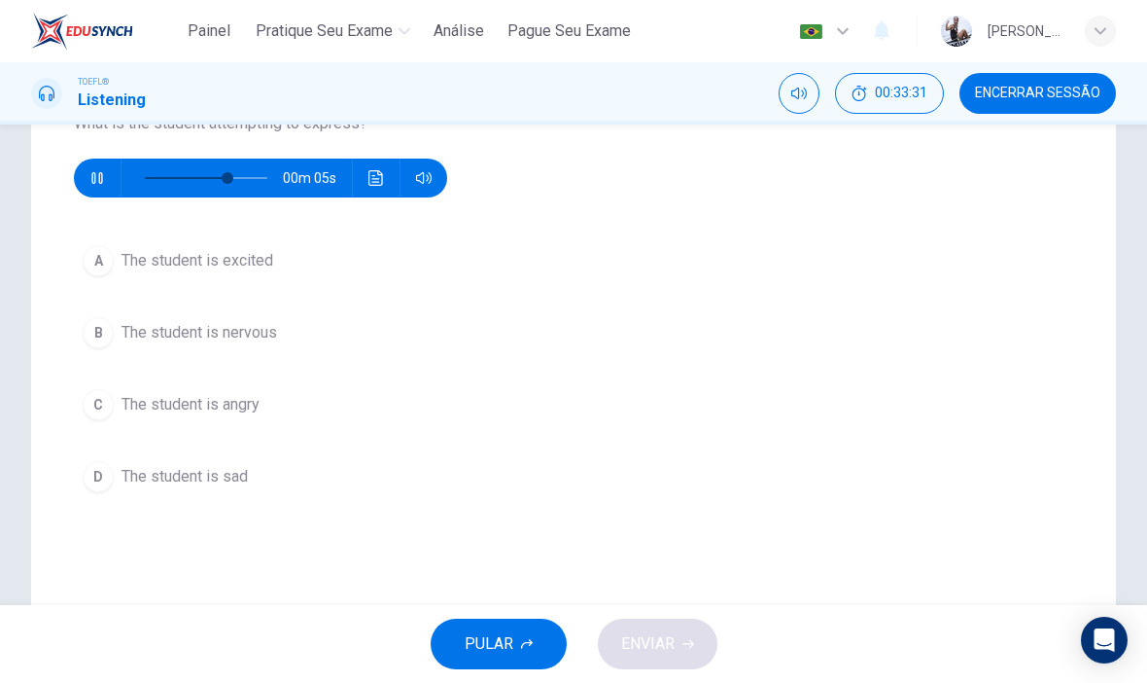
scroll to position [235, 0]
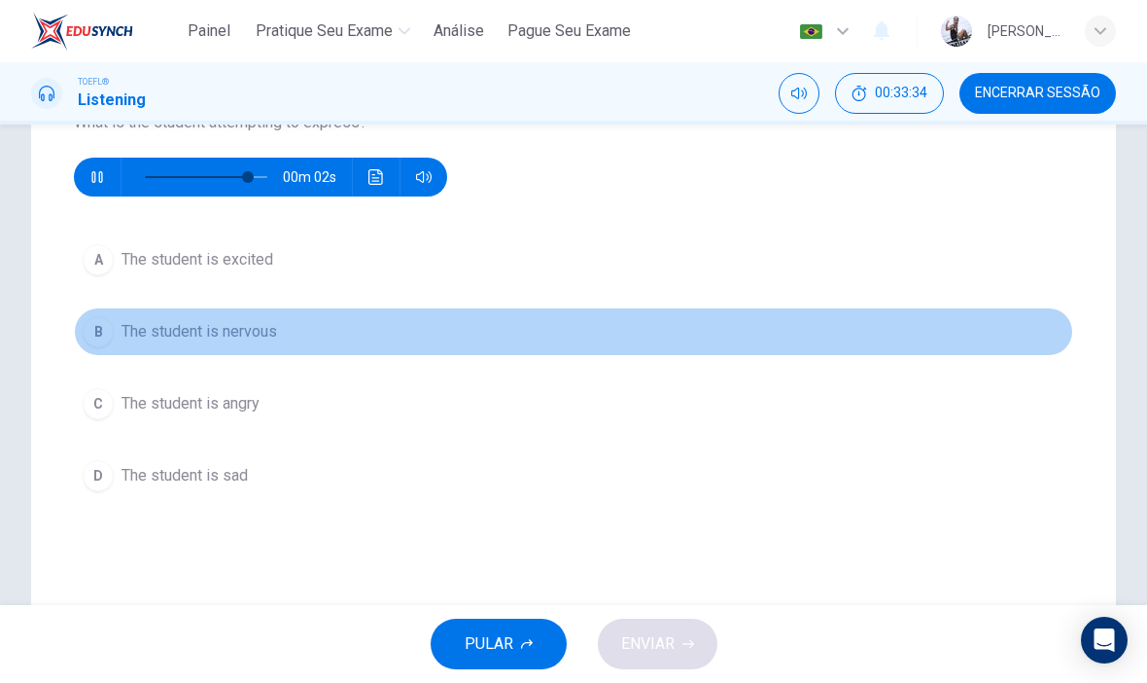
click at [377, 340] on button "B The student is nervous" at bounding box center [574, 331] width 1000 height 49
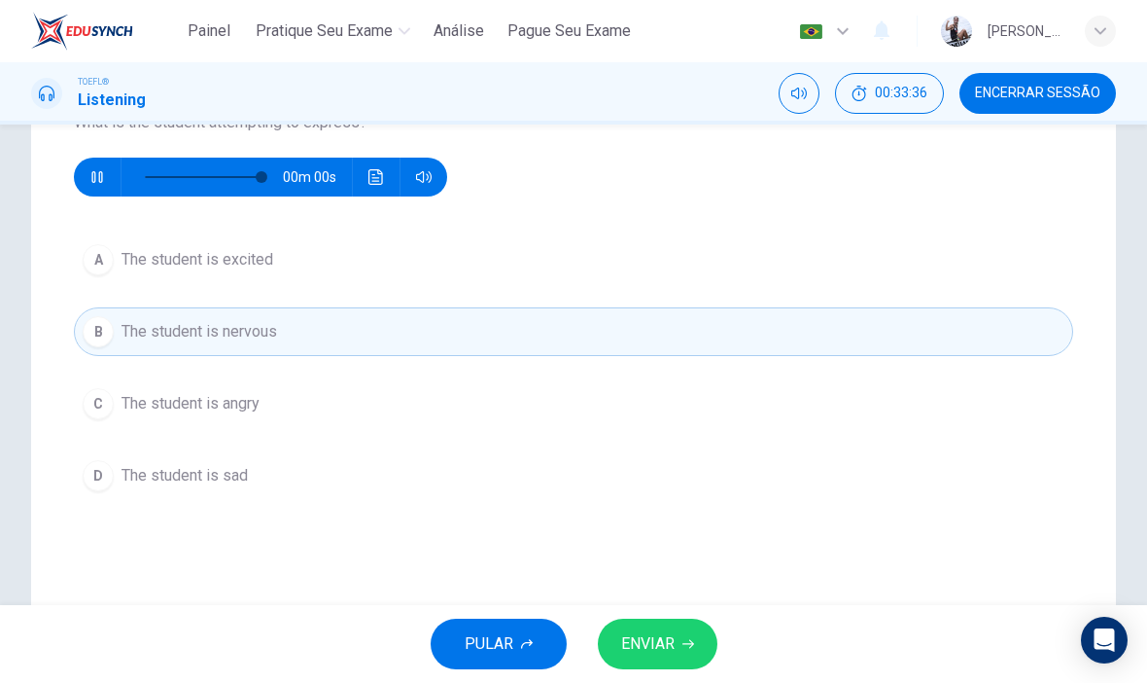
click at [661, 664] on button "ENVIAR" at bounding box center [658, 643] width 120 height 51
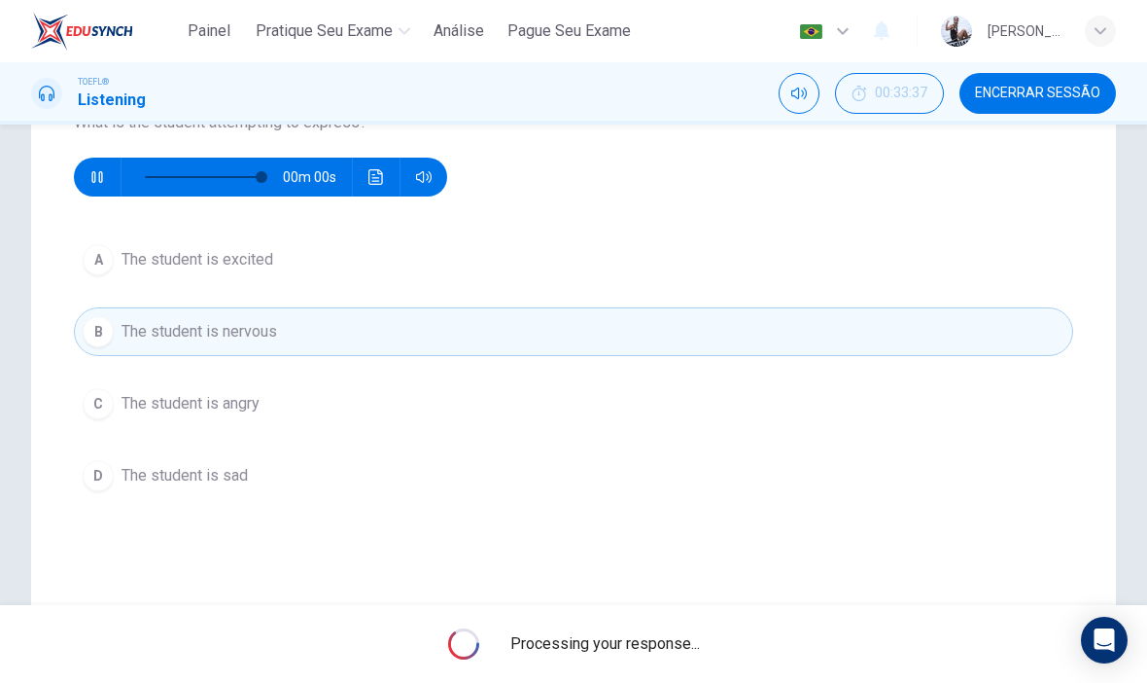
type input "0"
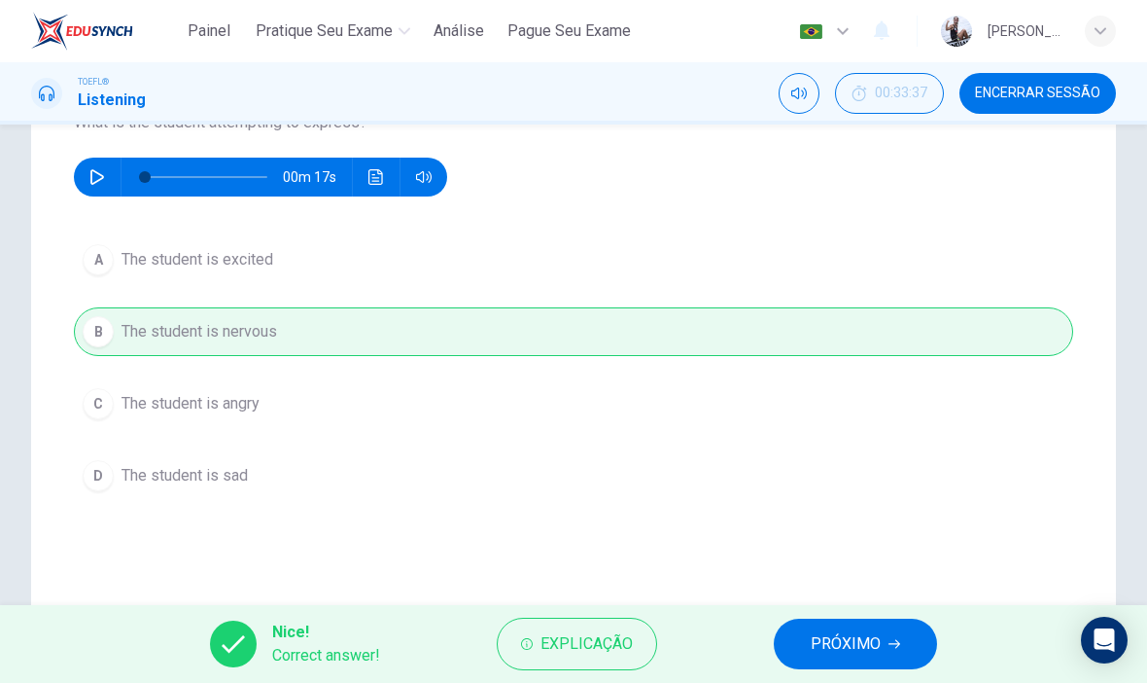
click at [841, 667] on button "PRÓXIMO" at bounding box center [855, 643] width 163 height 51
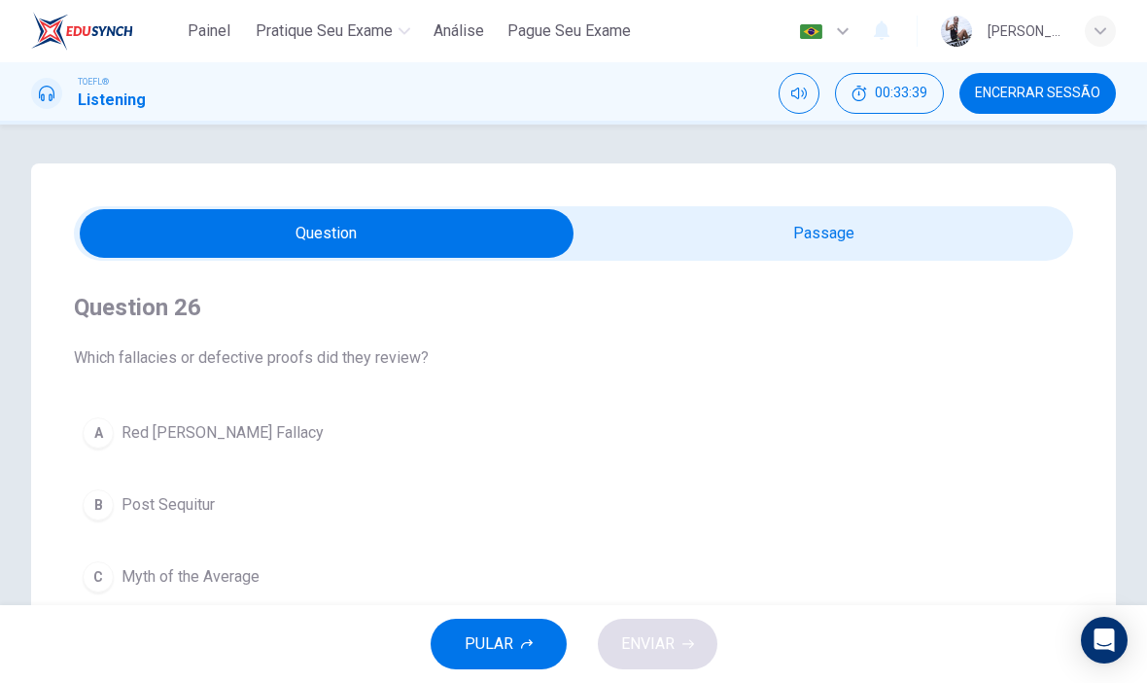
click at [693, 240] on input "checkbox" at bounding box center [327, 233] width 1500 height 49
checkbox input "true"
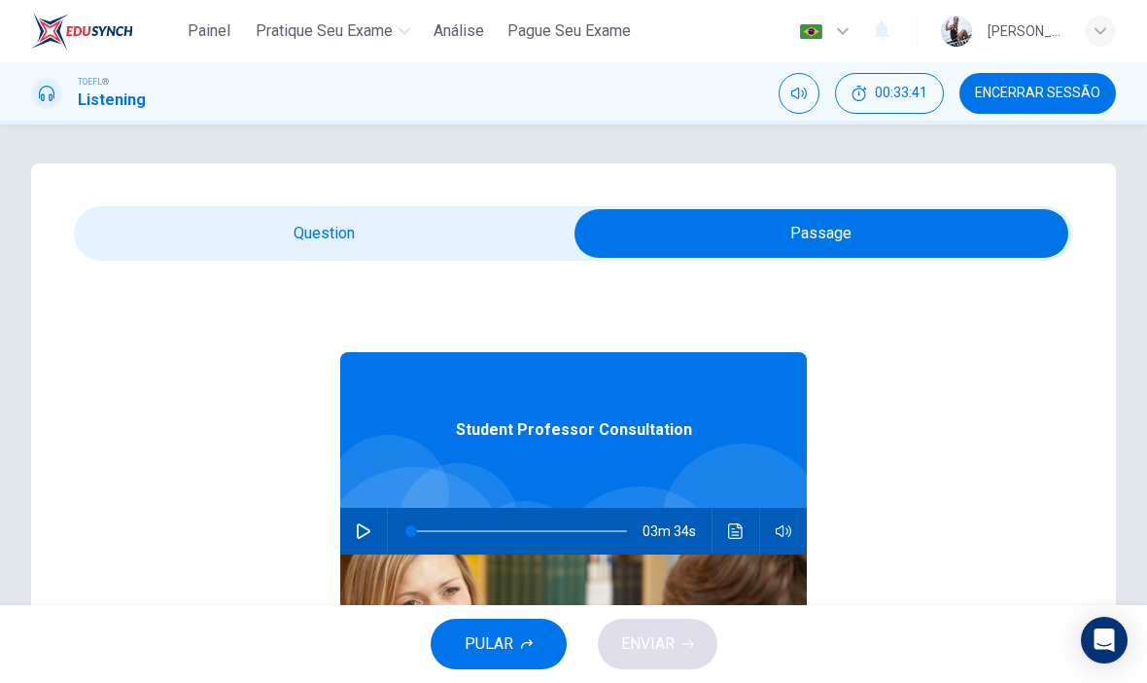
click at [368, 521] on button "button" at bounding box center [363, 531] width 31 height 47
type input "0"
click at [371, 216] on input "checkbox" at bounding box center [822, 233] width 1500 height 49
checkbox input "false"
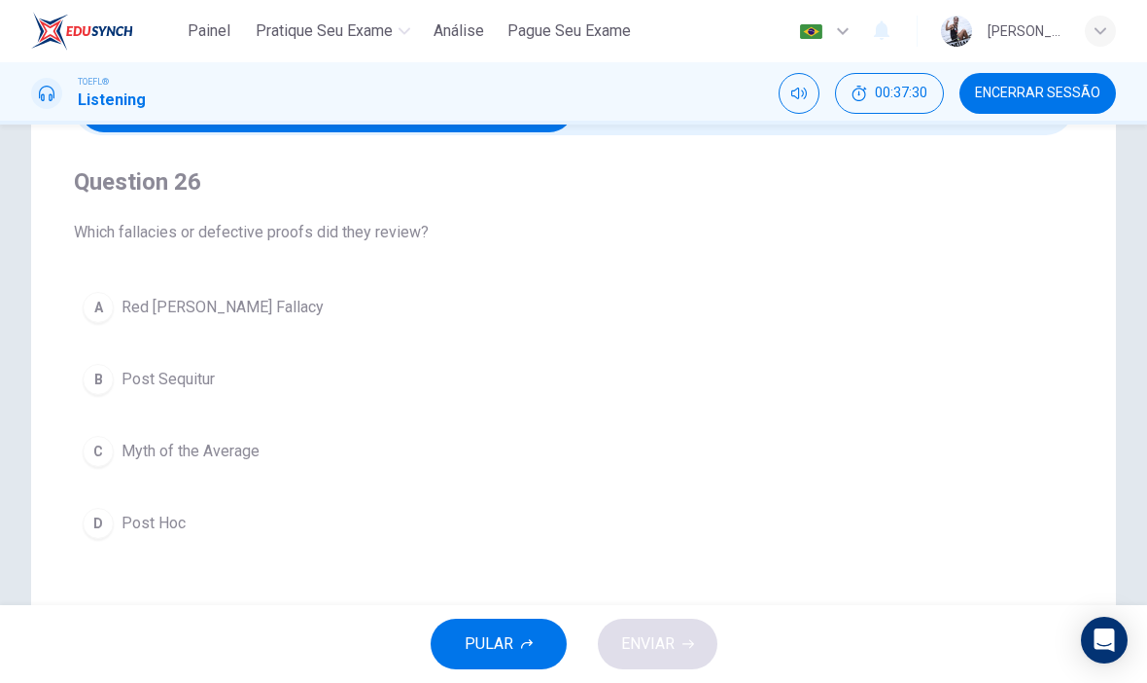
scroll to position [132, 0]
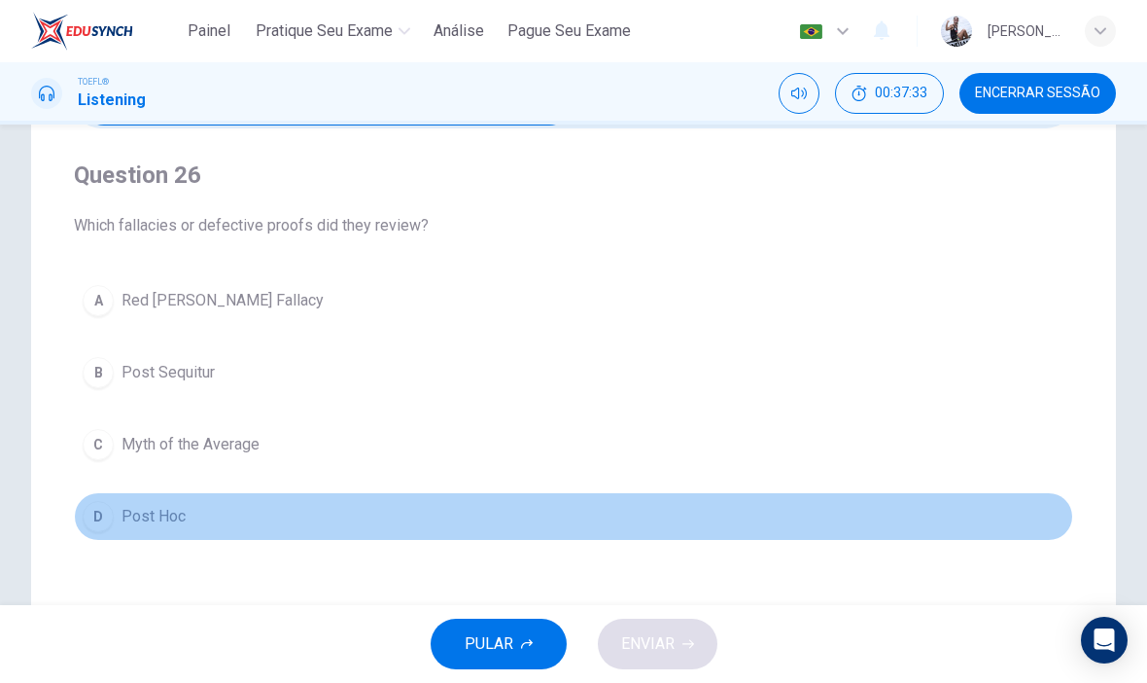
click at [259, 520] on button "D Post Hoc" at bounding box center [574, 516] width 1000 height 49
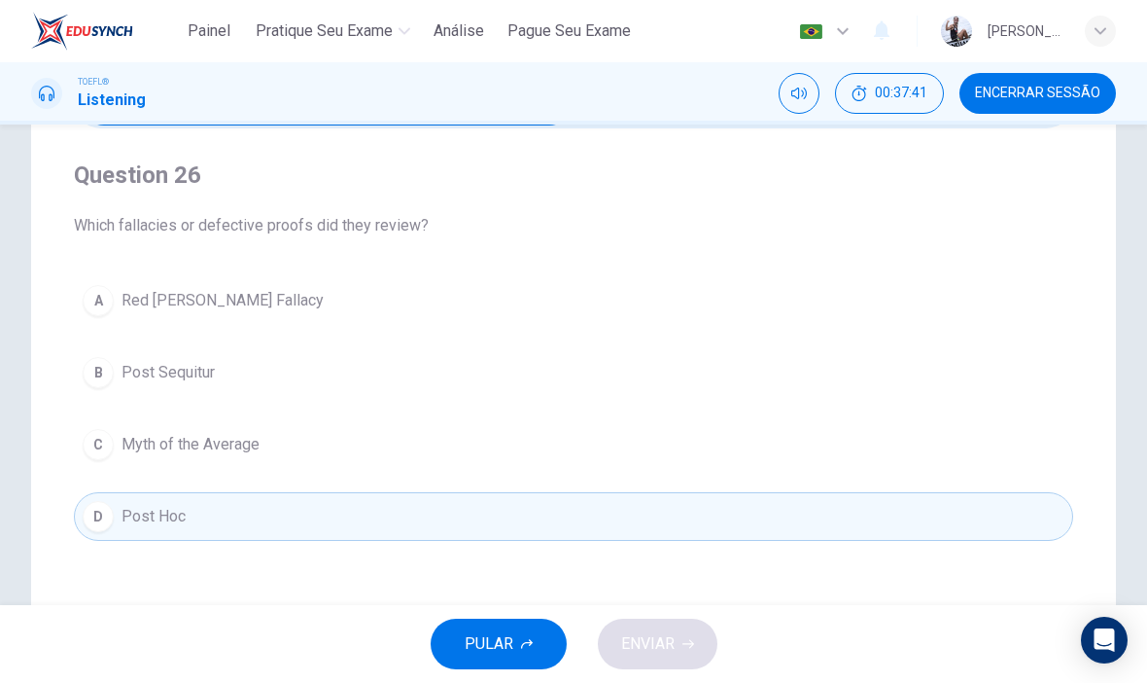
click at [556, 538] on button "D Post Hoc" at bounding box center [574, 516] width 1000 height 49
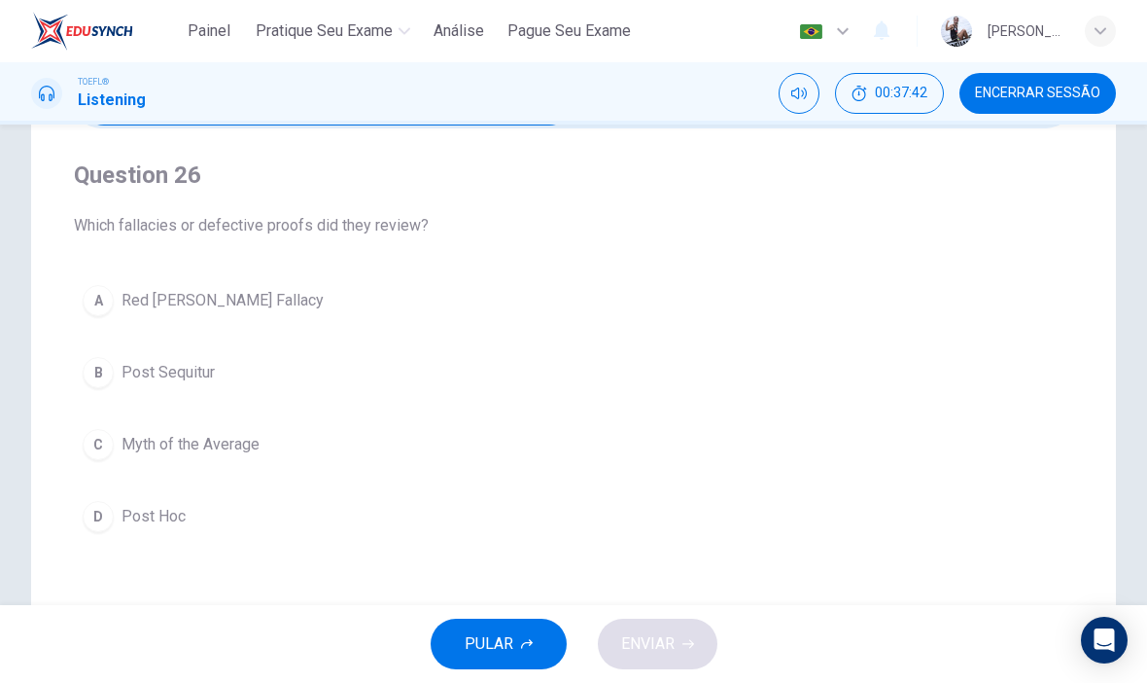
click at [557, 517] on button "D Post Hoc" at bounding box center [574, 516] width 1000 height 49
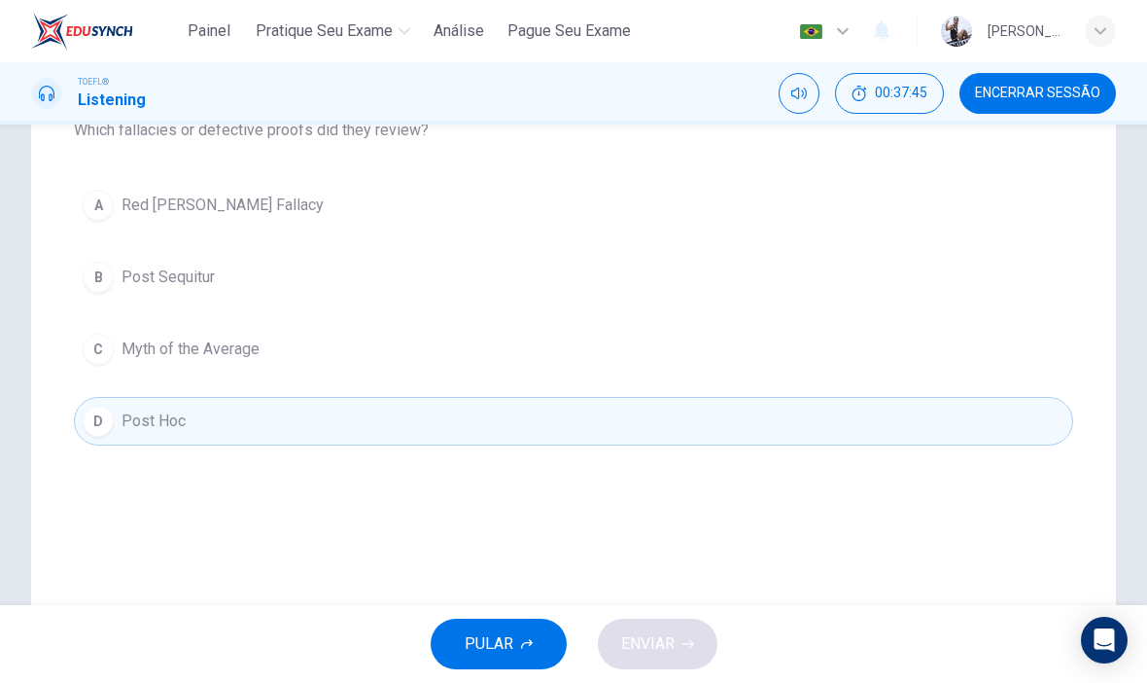
scroll to position [232, 0]
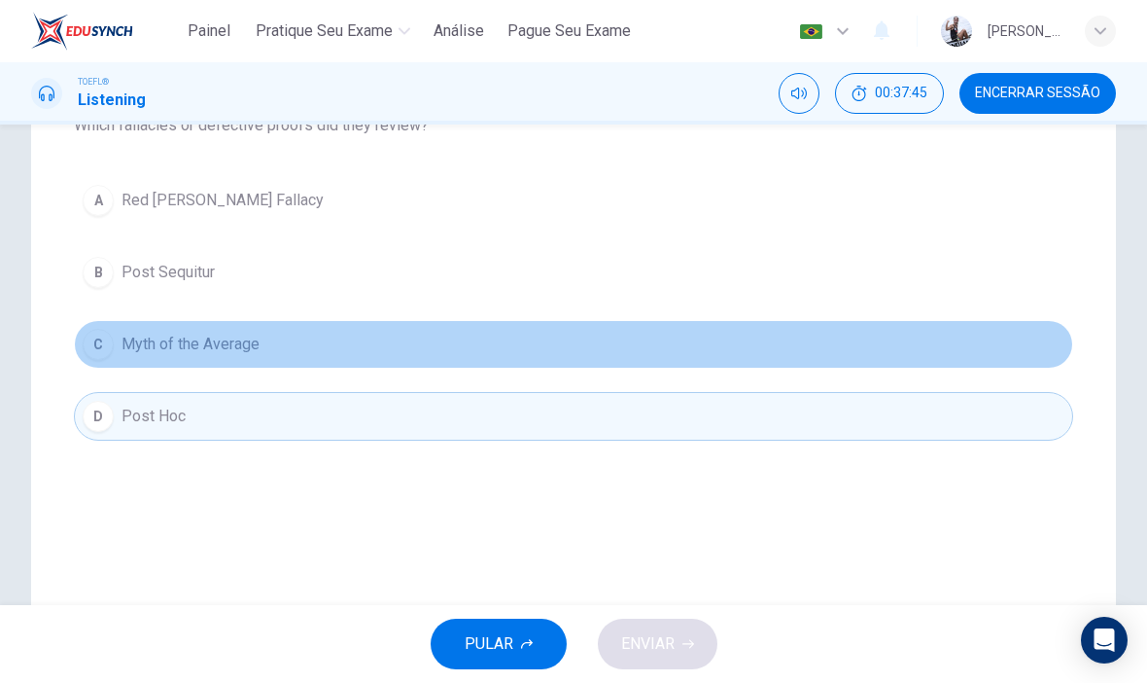
click at [652, 362] on button "C Myth of the Average" at bounding box center [574, 344] width 1000 height 49
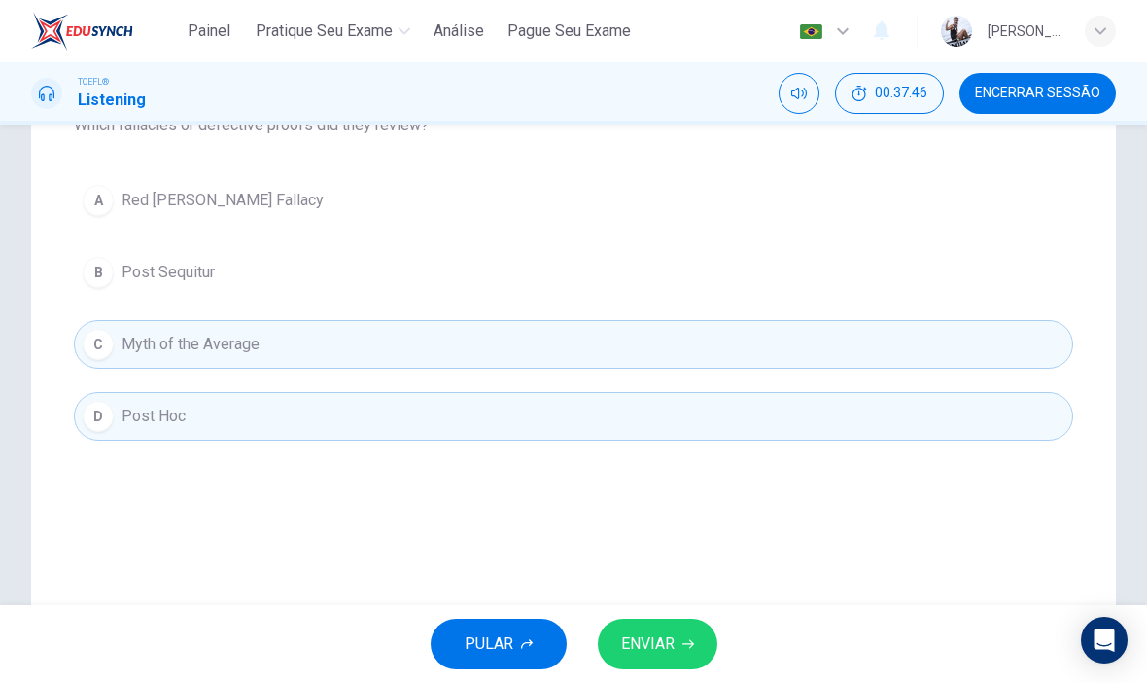
click at [633, 434] on button "D Post Hoc" at bounding box center [574, 416] width 1000 height 49
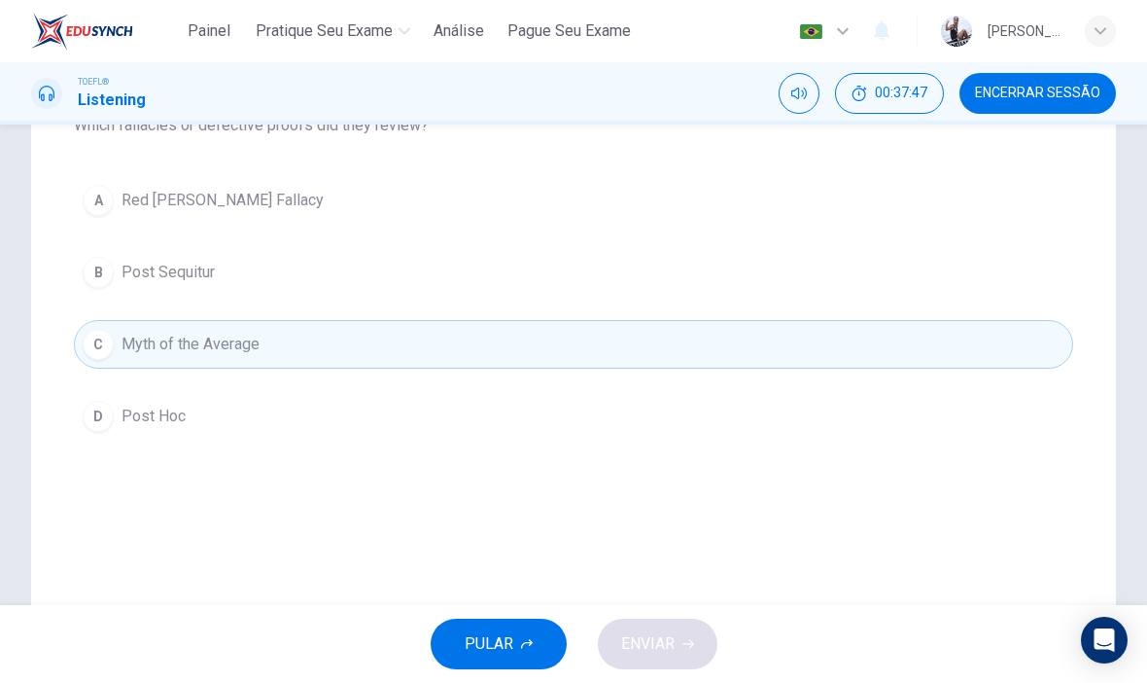
click at [678, 265] on button "B Post Sequitur" at bounding box center [574, 272] width 1000 height 49
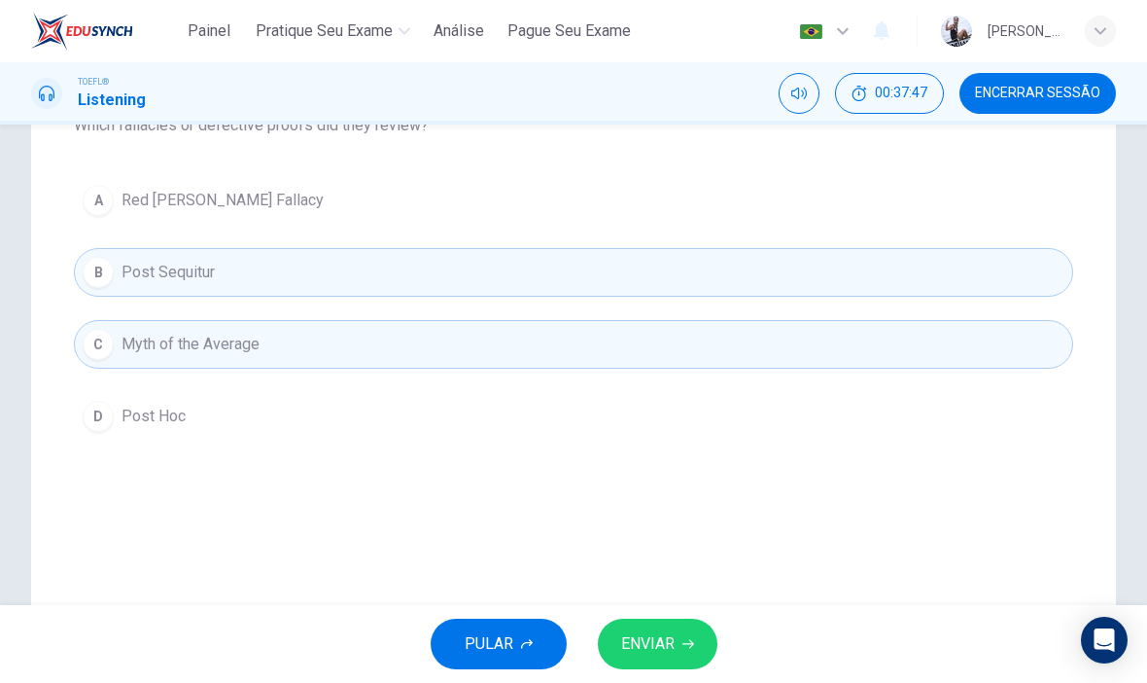
click at [692, 283] on button "B Post Sequitur" at bounding box center [574, 272] width 1000 height 49
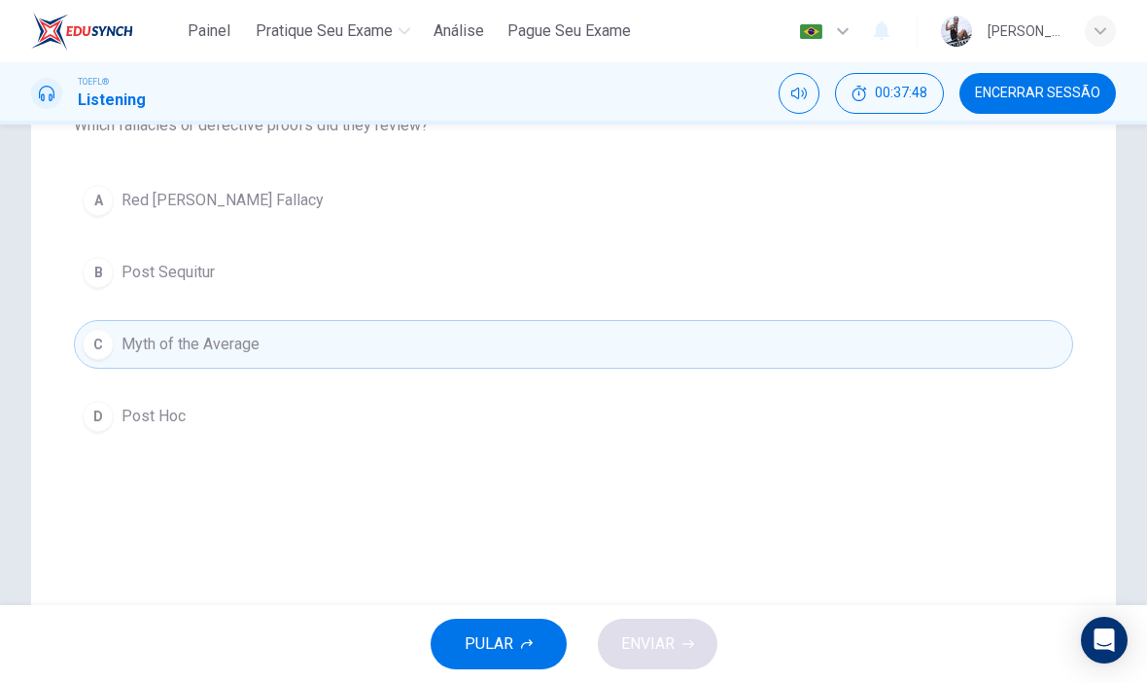
click at [690, 338] on button "C Myth of the Average" at bounding box center [574, 344] width 1000 height 49
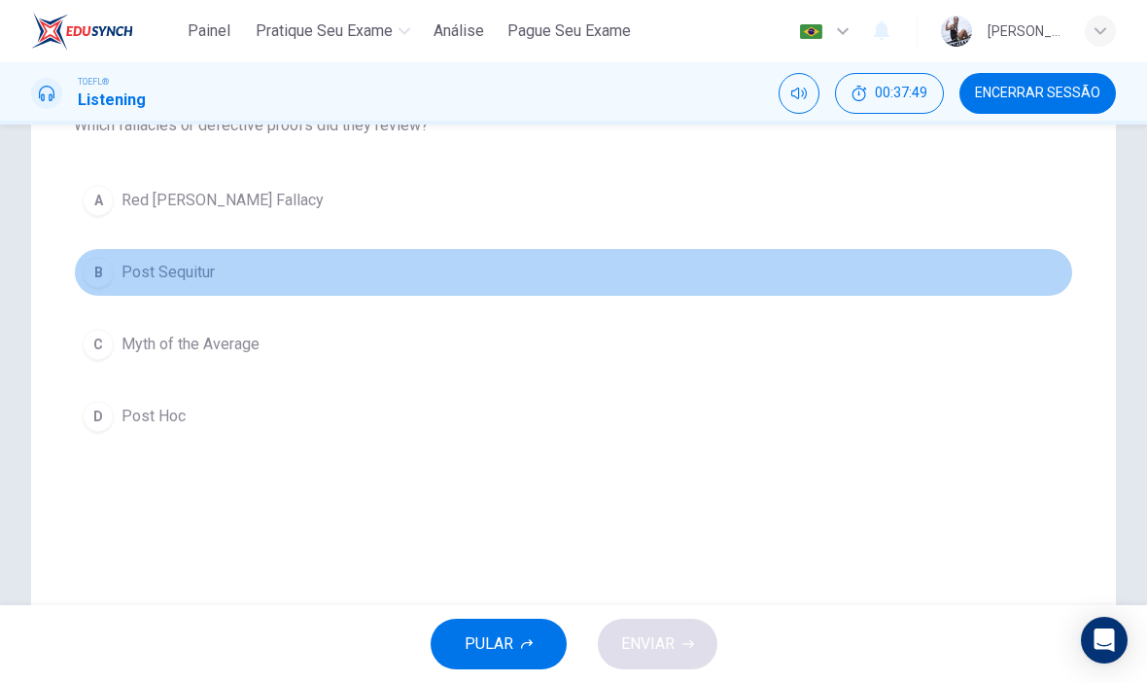
click at [686, 276] on button "B Post Sequitur" at bounding box center [574, 272] width 1000 height 49
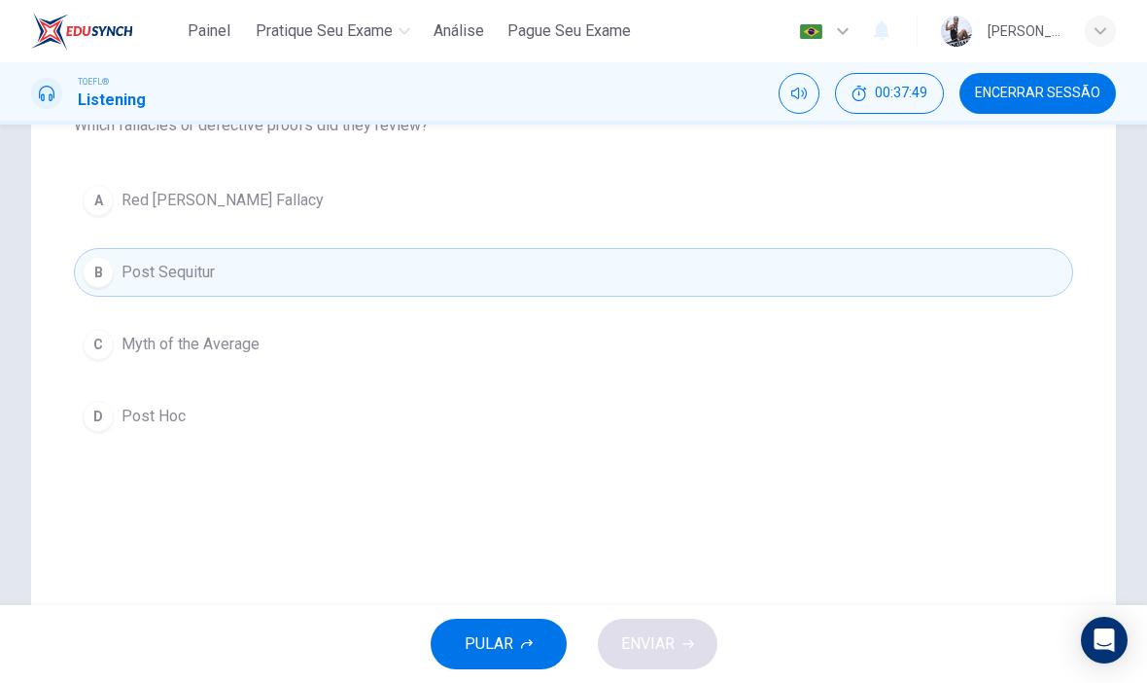
click at [687, 324] on button "C Myth of the Average" at bounding box center [574, 344] width 1000 height 49
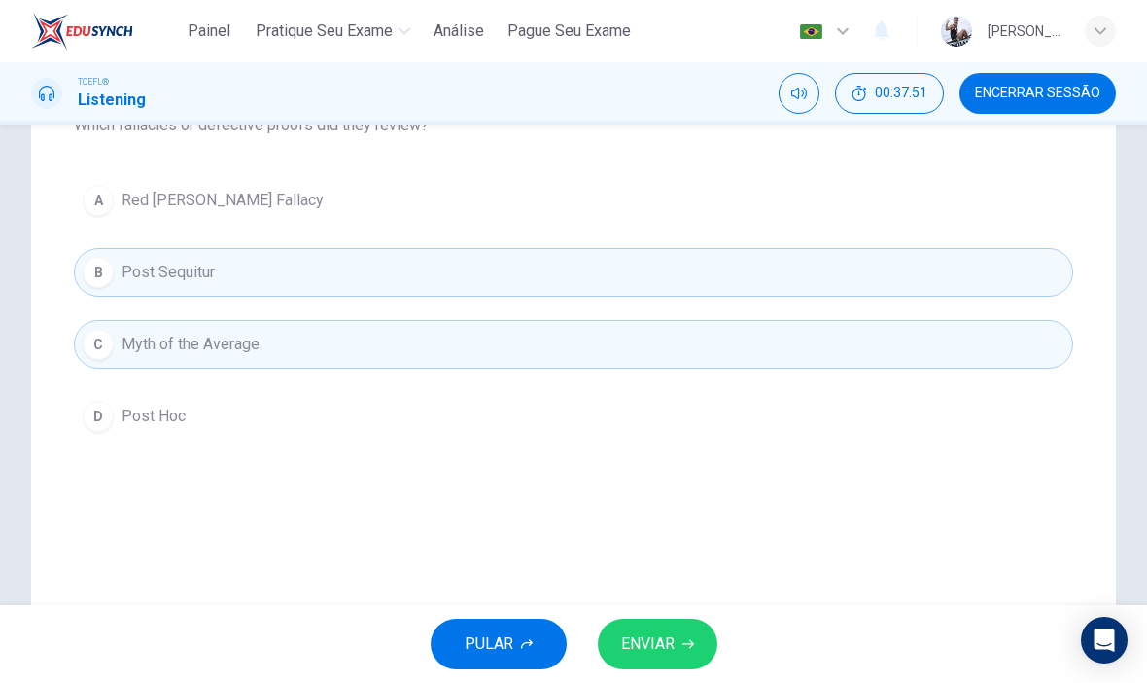
click at [694, 210] on button "A Red [PERSON_NAME] Fallacy" at bounding box center [574, 200] width 1000 height 49
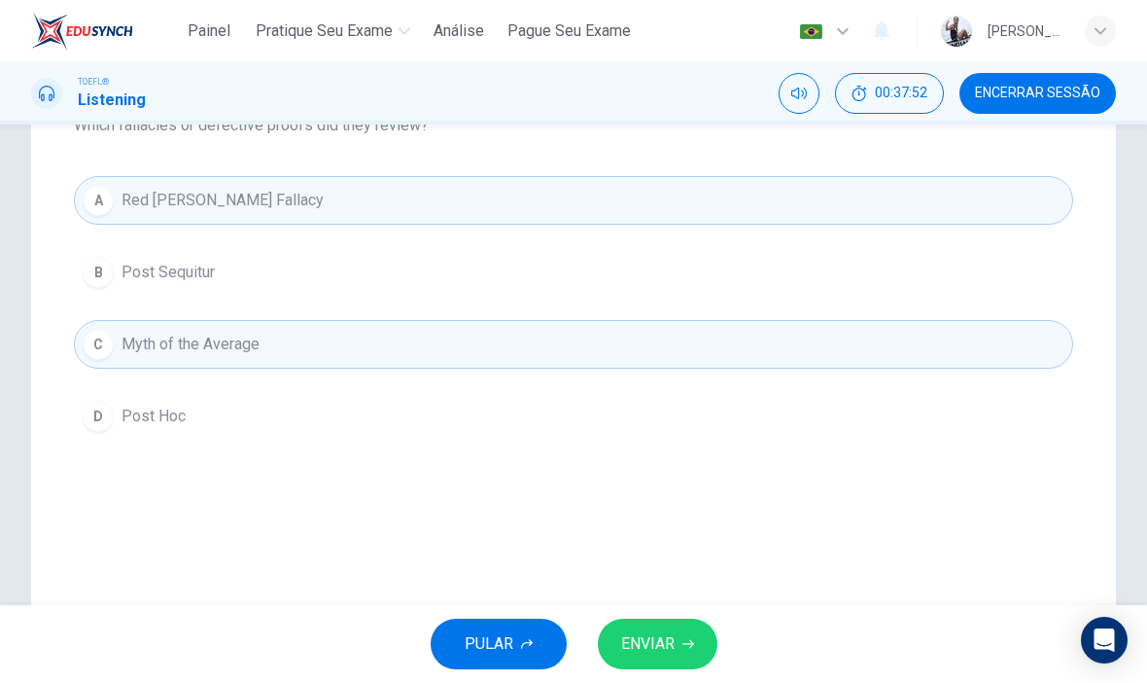
click at [701, 222] on button "A Red [PERSON_NAME] Fallacy" at bounding box center [574, 200] width 1000 height 49
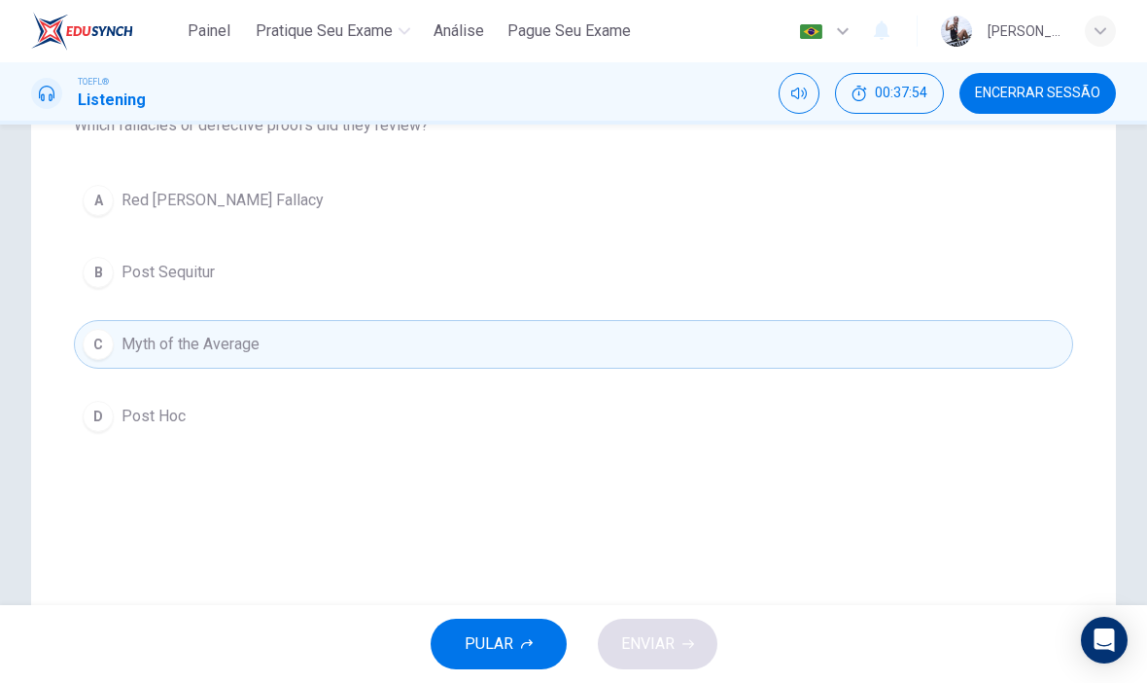
click at [485, 440] on button "D Post Hoc" at bounding box center [574, 416] width 1000 height 49
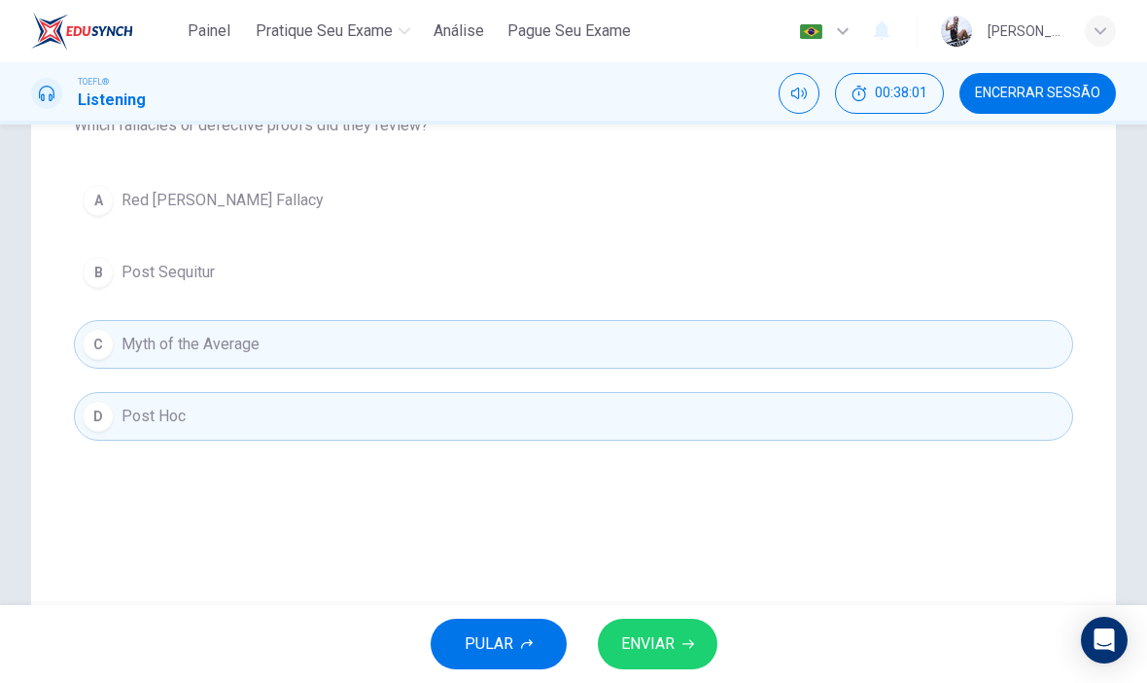
click at [431, 321] on button "C Myth of the Average" at bounding box center [574, 344] width 1000 height 49
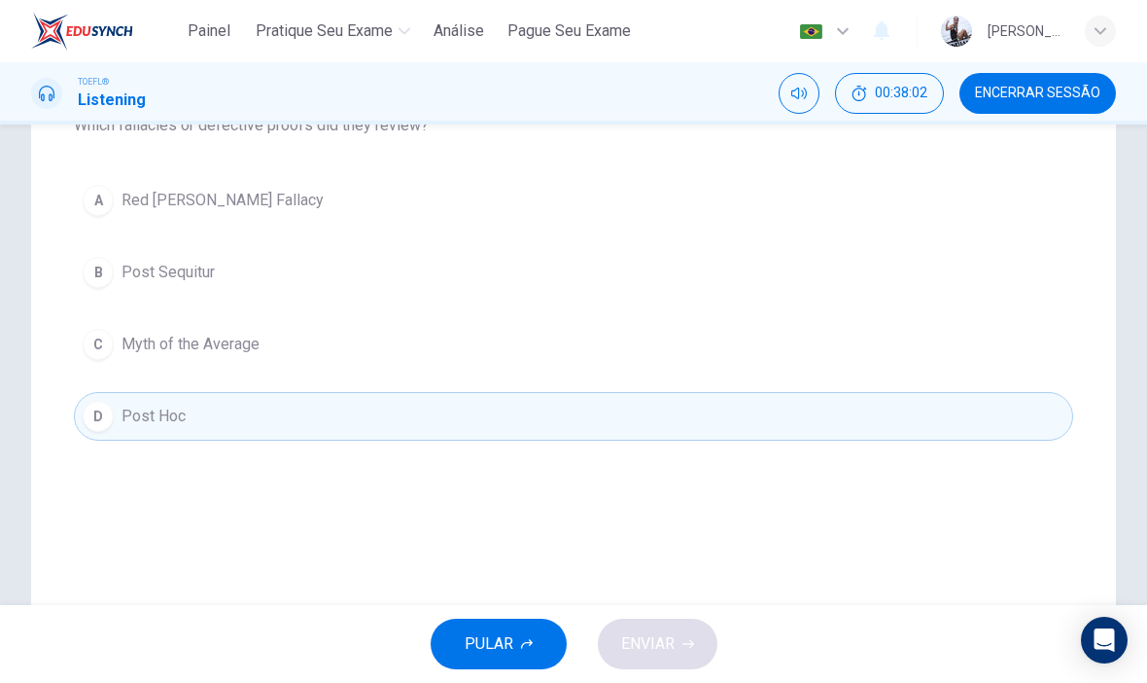
click at [480, 200] on button "A Red [PERSON_NAME] Fallacy" at bounding box center [574, 200] width 1000 height 49
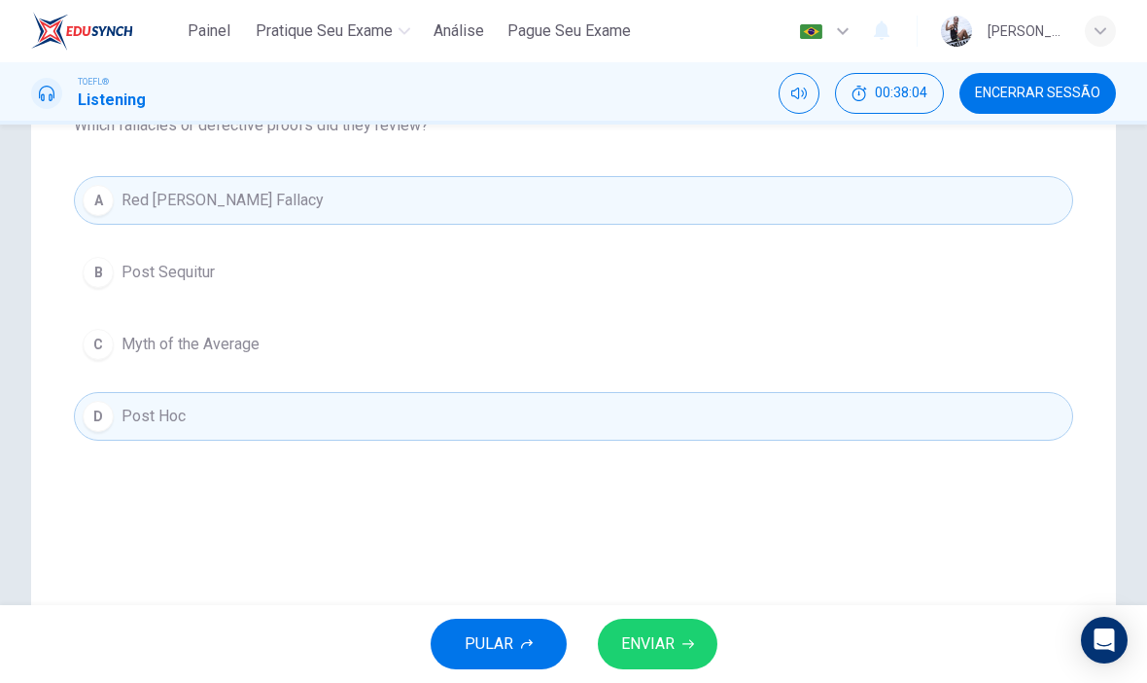
click at [661, 631] on span "ENVIAR" at bounding box center [647, 643] width 53 height 27
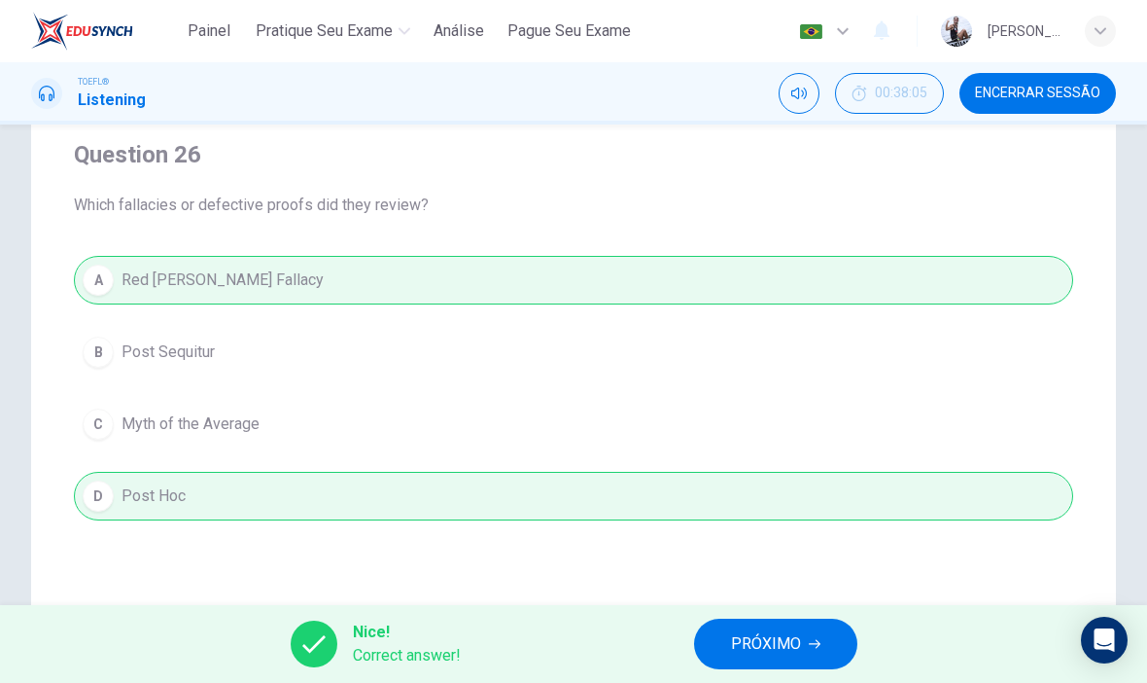
scroll to position [152, 0]
click at [791, 667] on button "PRÓXIMO" at bounding box center [775, 643] width 163 height 51
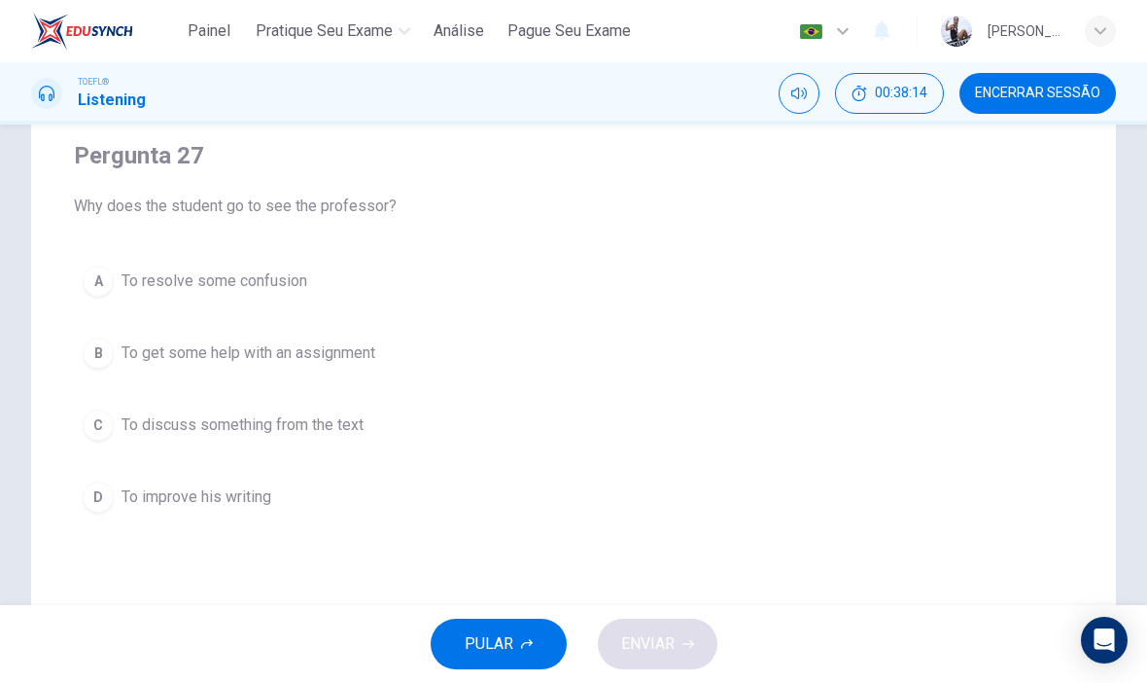
click at [484, 296] on button "A To resolve some confusion" at bounding box center [574, 281] width 1000 height 49
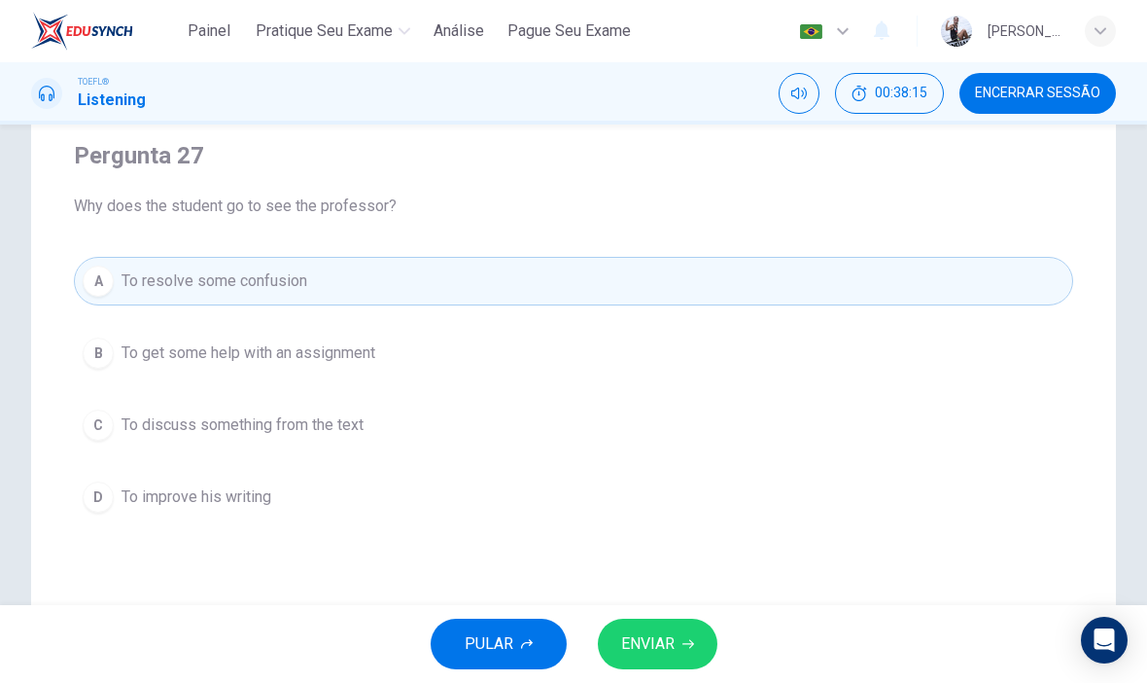
click at [672, 655] on span "ENVIAR" at bounding box center [647, 643] width 53 height 27
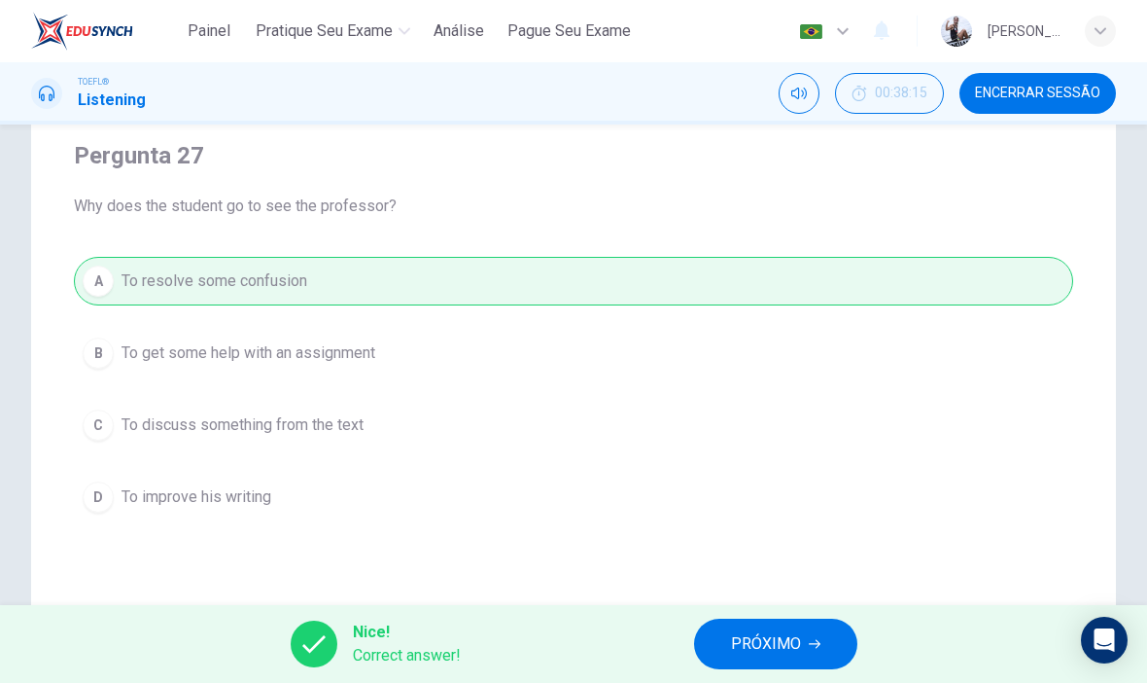
click at [781, 653] on span "PRÓXIMO" at bounding box center [766, 643] width 70 height 27
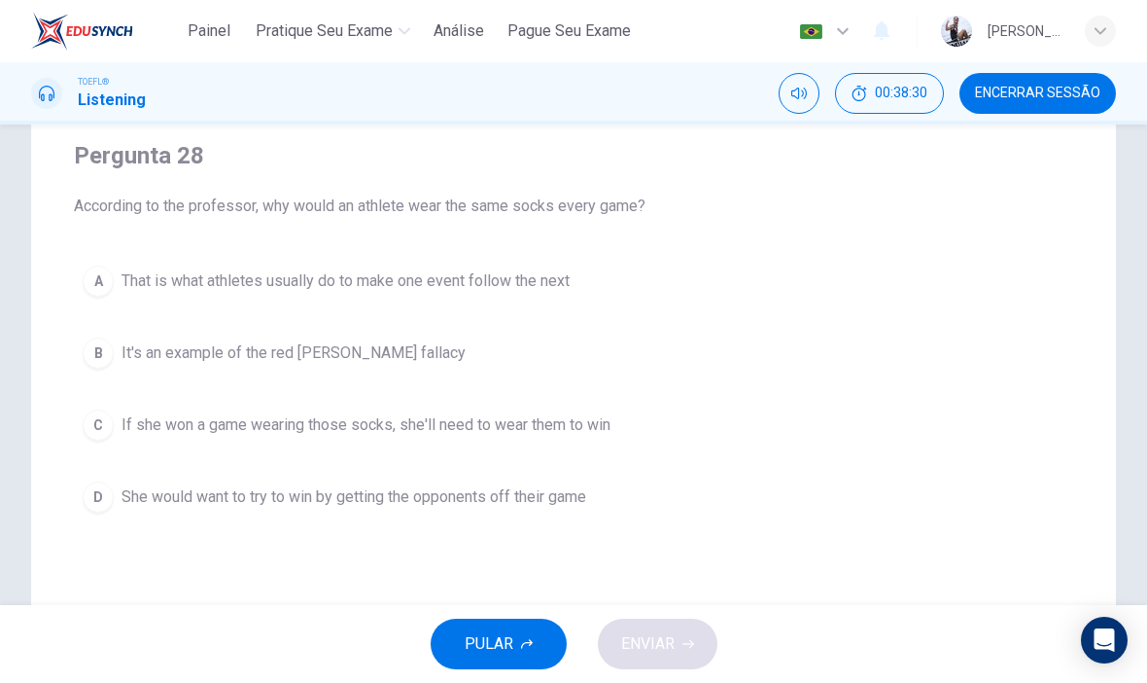
click at [615, 438] on button "C If she won a game wearing those socks, she'll need to wear them to win" at bounding box center [574, 425] width 1000 height 49
click at [615, 437] on button "C If she won a game wearing those socks, she'll need to wear them to win" at bounding box center [574, 425] width 1000 height 49
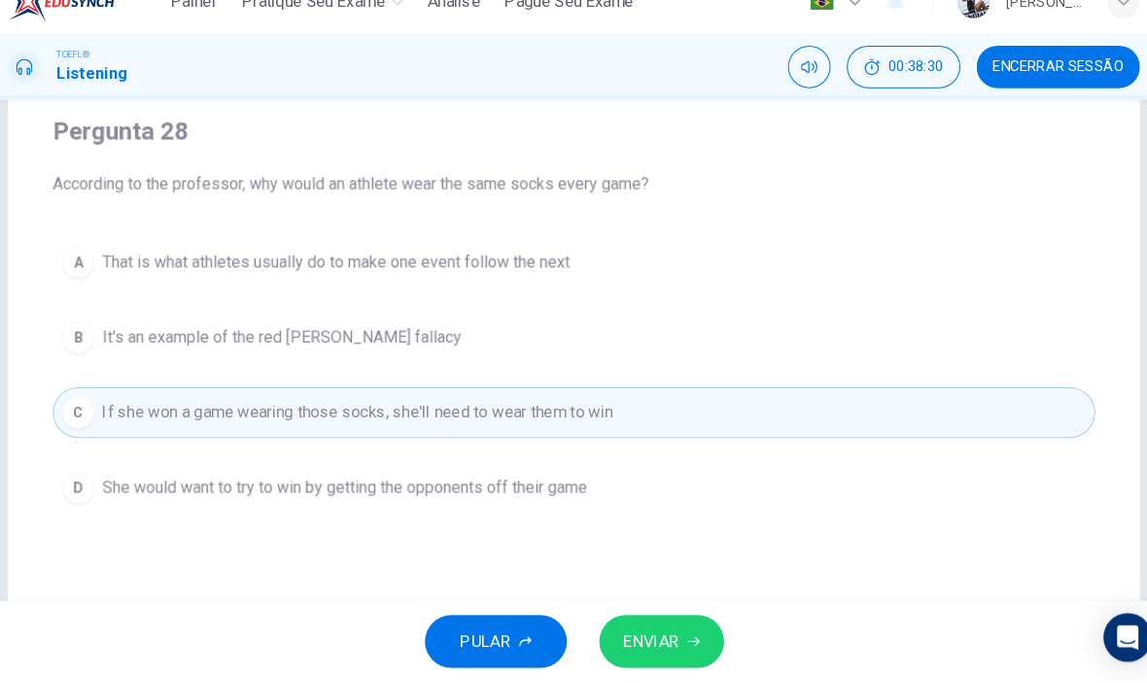
click at [590, 418] on button "C If she won a game wearing those socks, she'll need to wear them to win" at bounding box center [574, 425] width 1000 height 49
click at [640, 630] on span "ENVIAR" at bounding box center [647, 643] width 53 height 27
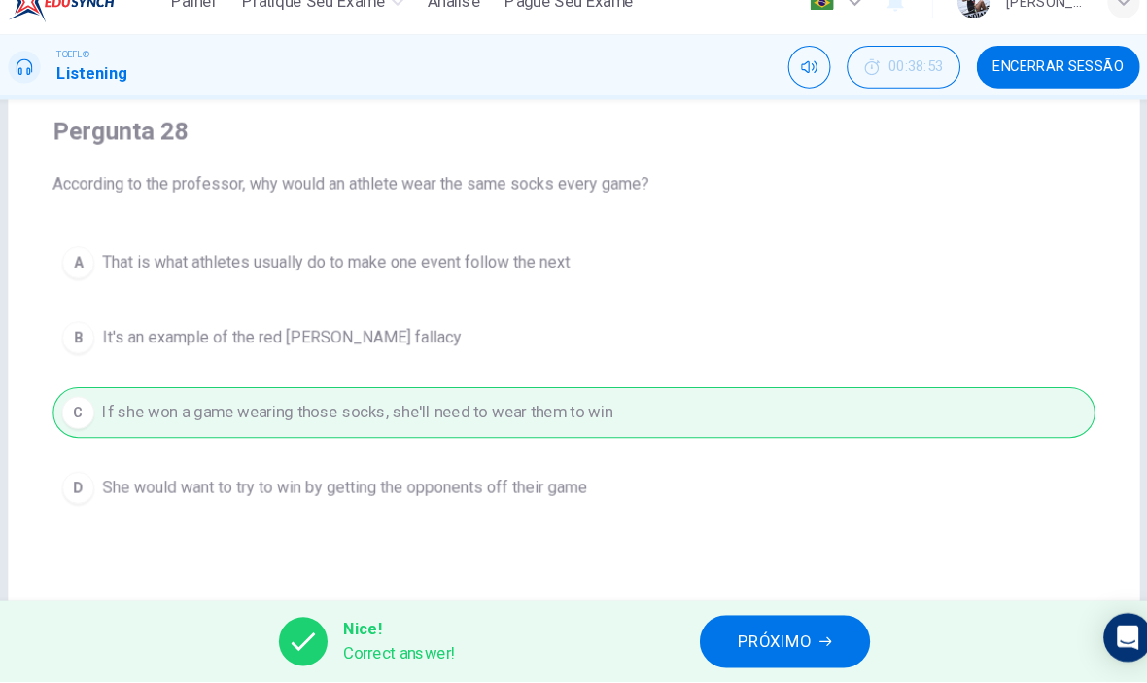
click at [748, 630] on span "PRÓXIMO" at bounding box center [766, 643] width 70 height 27
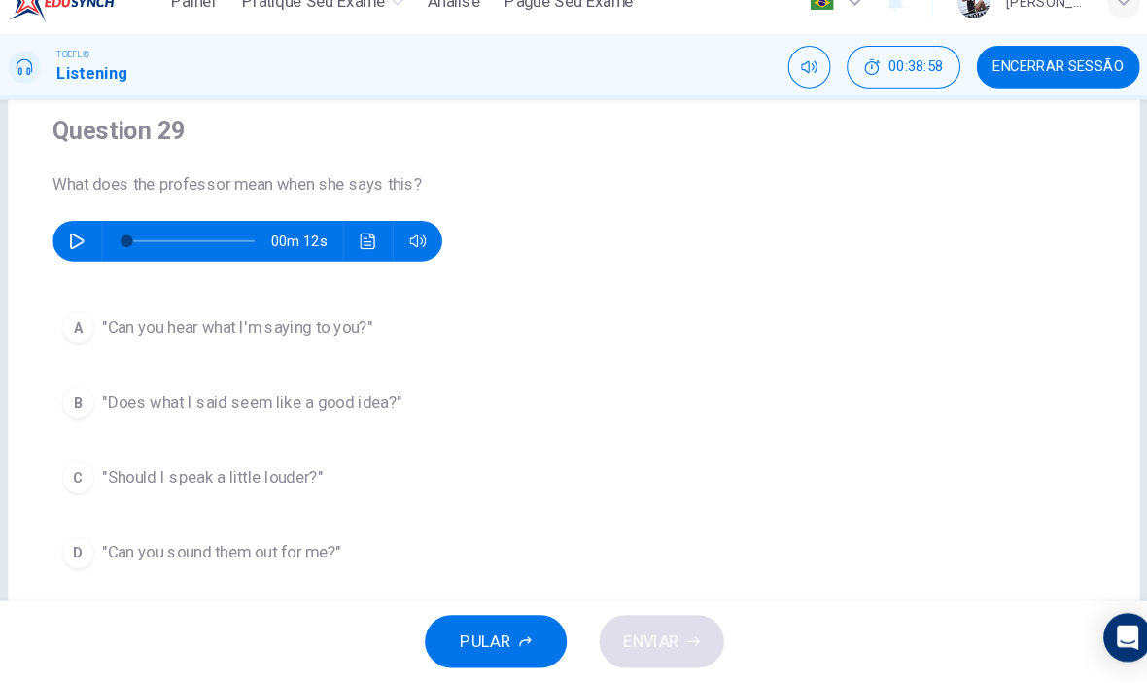
click at [89, 253] on icon "button" at bounding box center [97, 261] width 16 height 16
type input "0"
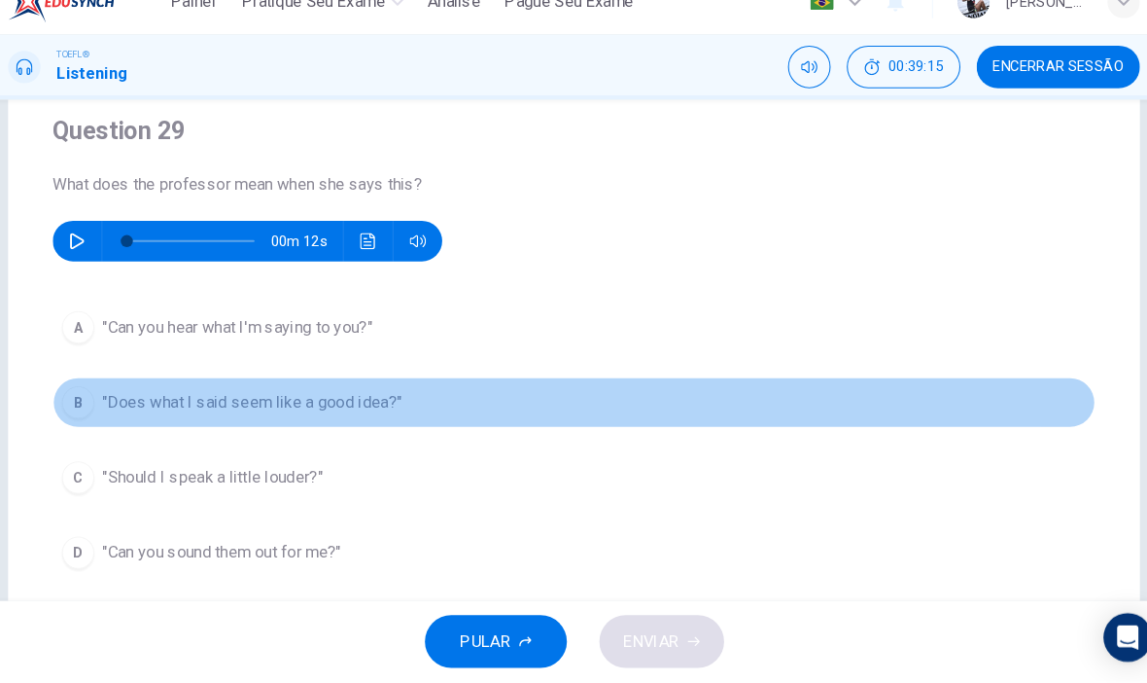
click at [256, 400] on button "B "Does what I said seem like a good idea?"" at bounding box center [574, 415] width 1000 height 49
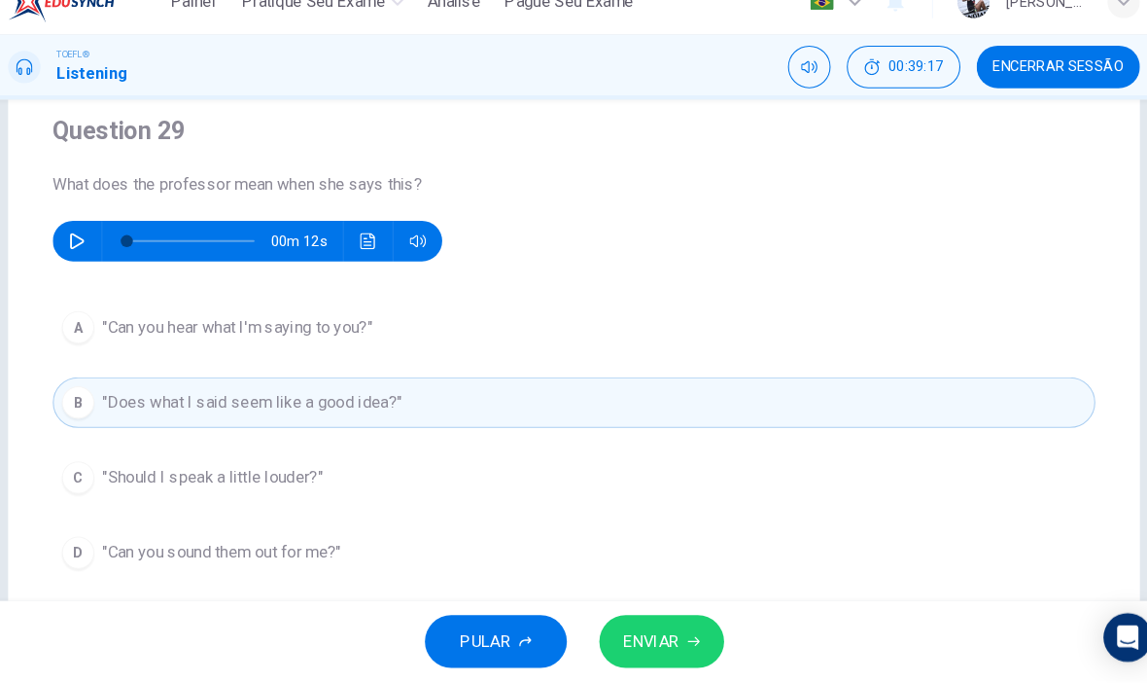
click at [629, 618] on button "ENVIAR" at bounding box center [658, 643] width 120 height 51
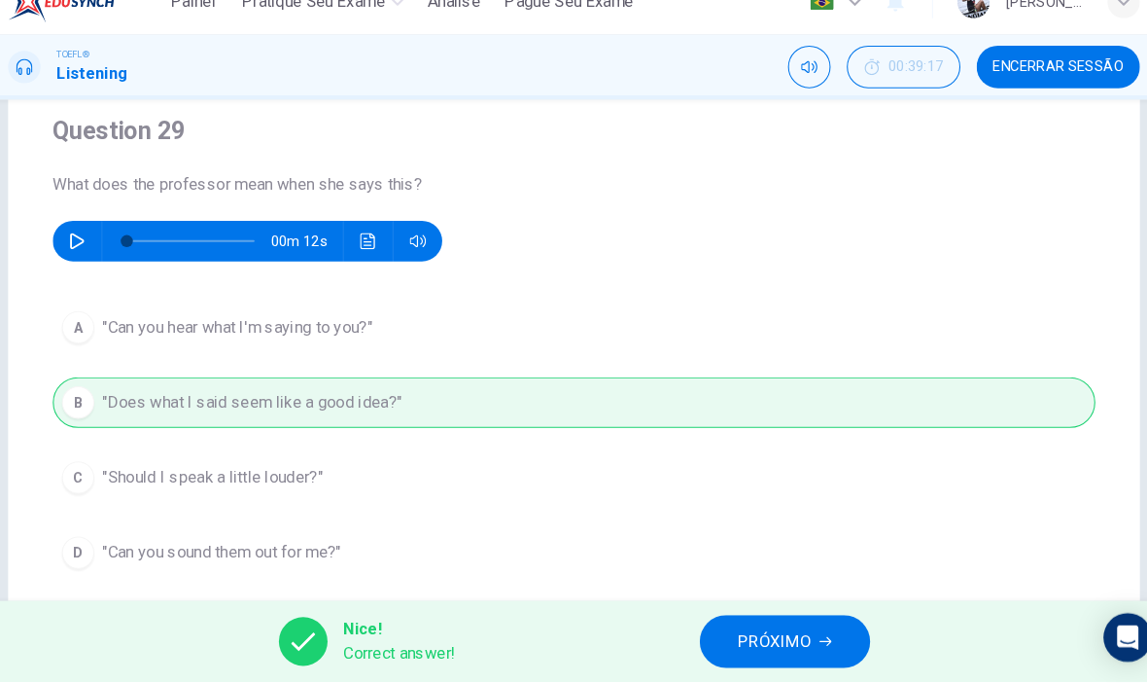
click at [812, 618] on button "PRÓXIMO" at bounding box center [775, 643] width 163 height 51
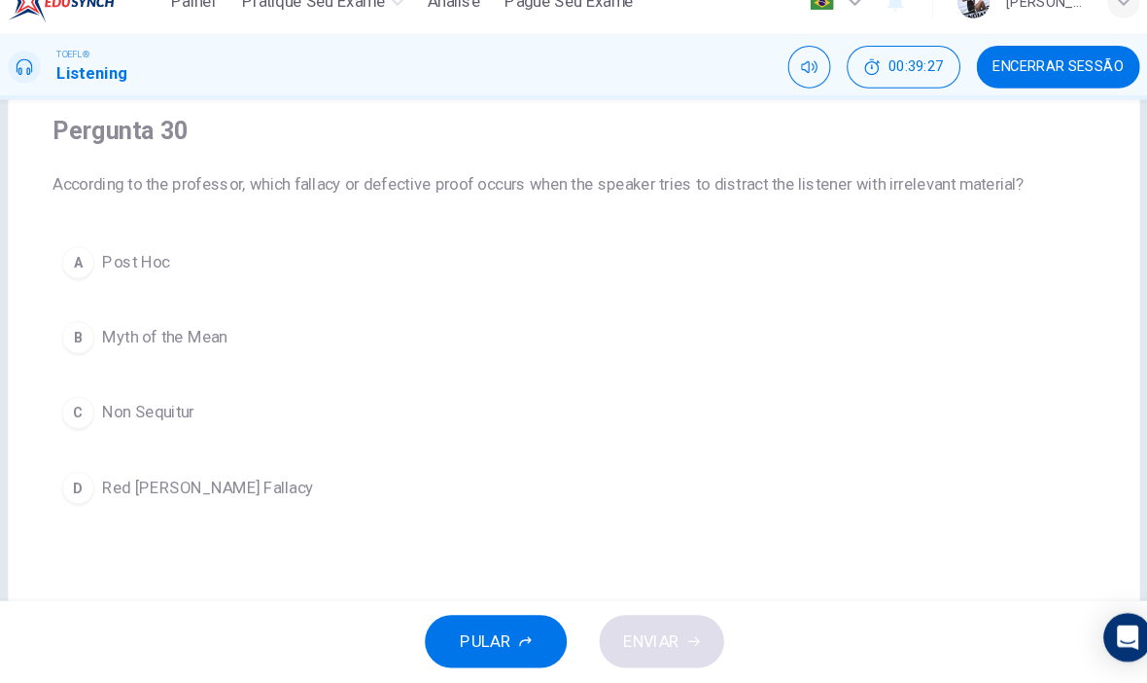
click at [265, 483] on button "D Red [PERSON_NAME] Fallacy" at bounding box center [574, 497] width 1000 height 49
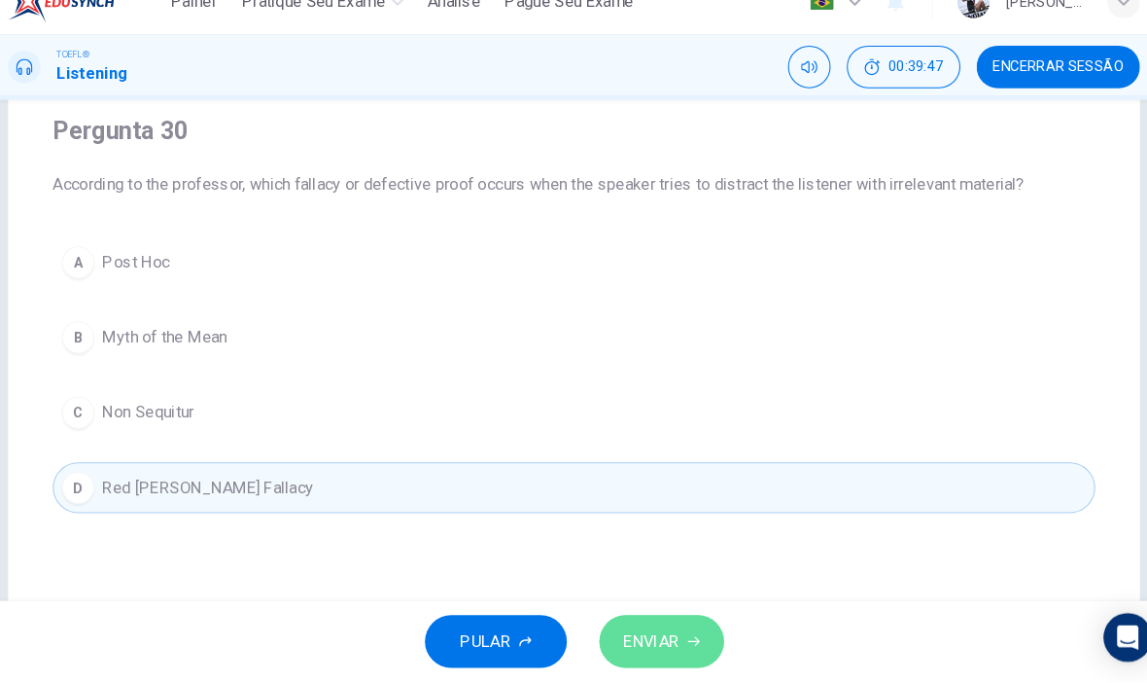
click at [640, 630] on span "ENVIAR" at bounding box center [647, 643] width 53 height 27
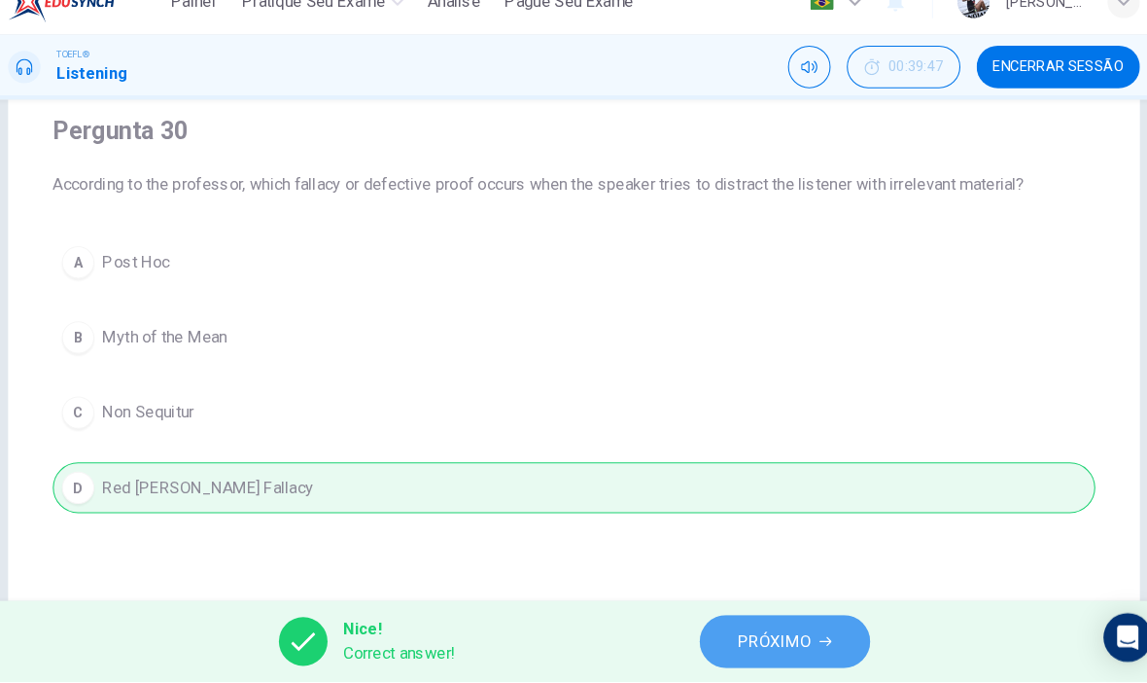
click at [724, 618] on button "PRÓXIMO" at bounding box center [775, 643] width 163 height 51
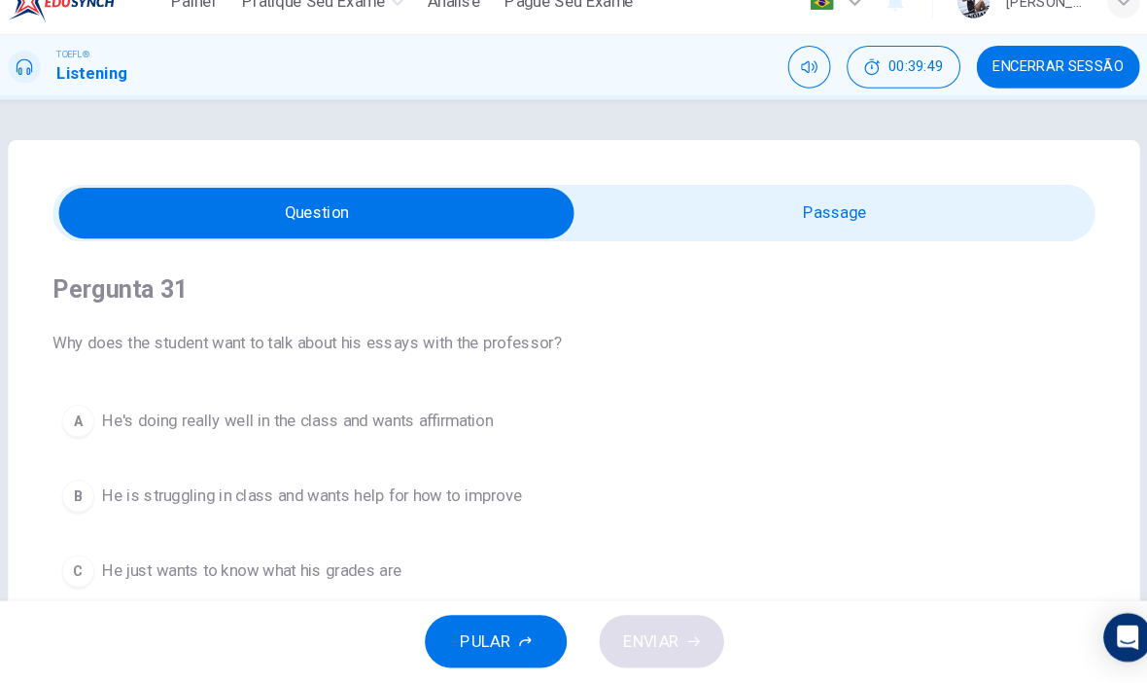
click at [839, 228] on input "checkbox" at bounding box center [327, 233] width 1500 height 49
checkbox input "true"
